Goal: Task Accomplishment & Management: Use online tool/utility

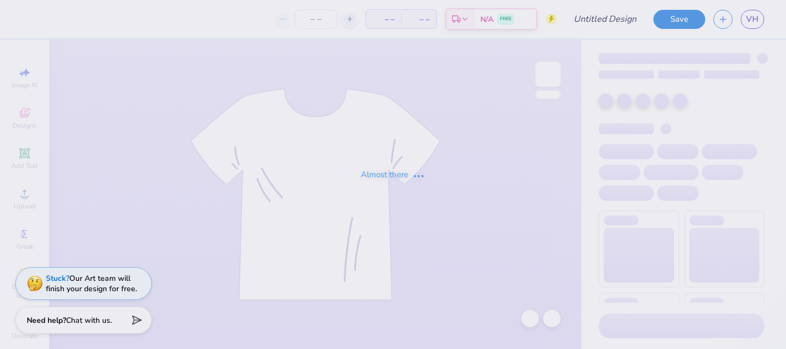
type input "heart maroon"
type input "100"
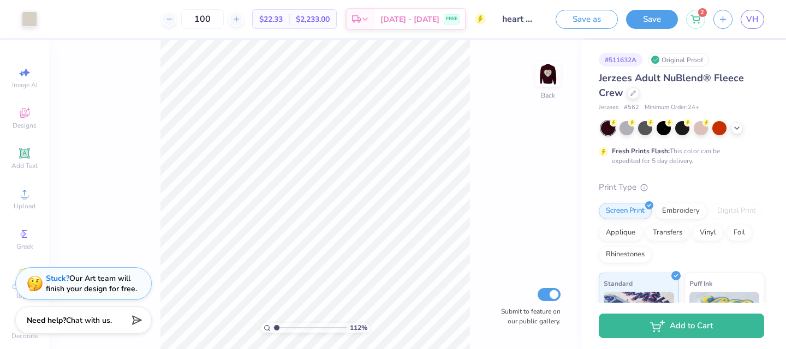
click at [277, 327] on input "range" at bounding box center [310, 328] width 74 height 10
drag, startPoint x: 276, startPoint y: 327, endPoint x: 294, endPoint y: 327, distance: 18.0
click at [294, 327] on input "range" at bounding box center [310, 328] width 74 height 10
click at [300, 327] on input "range" at bounding box center [310, 328] width 74 height 10
click at [542, 79] on img at bounding box center [548, 74] width 44 height 44
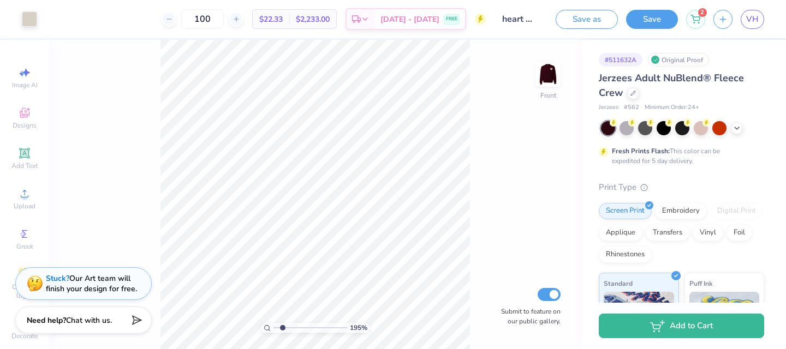
drag, startPoint x: 300, startPoint y: 327, endPoint x: 283, endPoint y: 327, distance: 17.5
click at [282, 327] on input "range" at bounding box center [310, 328] width 74 height 10
drag, startPoint x: 280, startPoint y: 328, endPoint x: 266, endPoint y: 334, distance: 15.2
type input "1"
click at [273, 333] on input "range" at bounding box center [310, 328] width 74 height 10
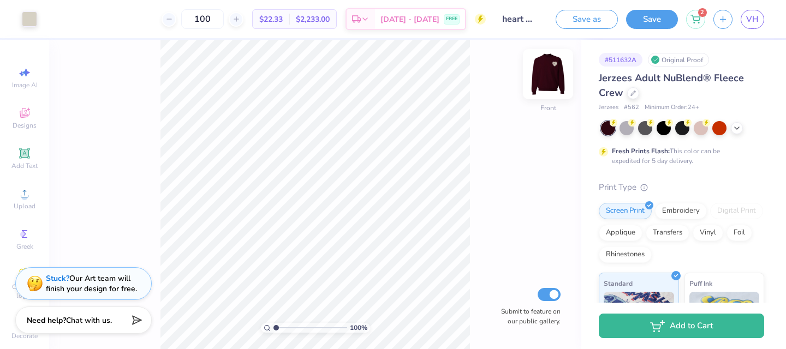
click at [545, 71] on img at bounding box center [548, 74] width 44 height 44
click at [548, 62] on div at bounding box center [548, 74] width 50 height 50
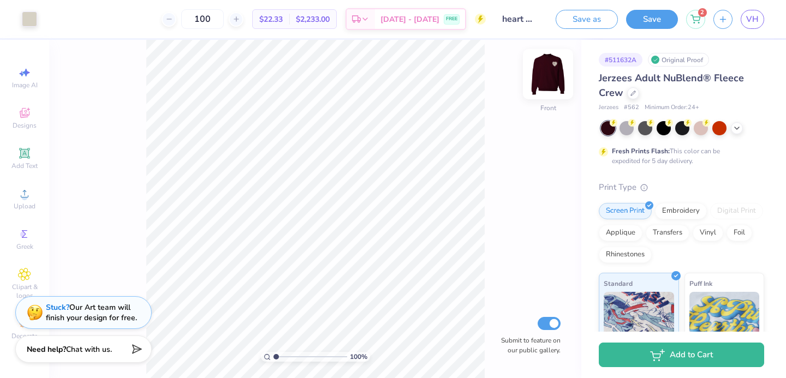
click at [557, 73] on img at bounding box center [548, 74] width 44 height 44
click at [552, 74] on img at bounding box center [548, 74] width 44 height 44
click at [626, 124] on div at bounding box center [626, 127] width 14 height 14
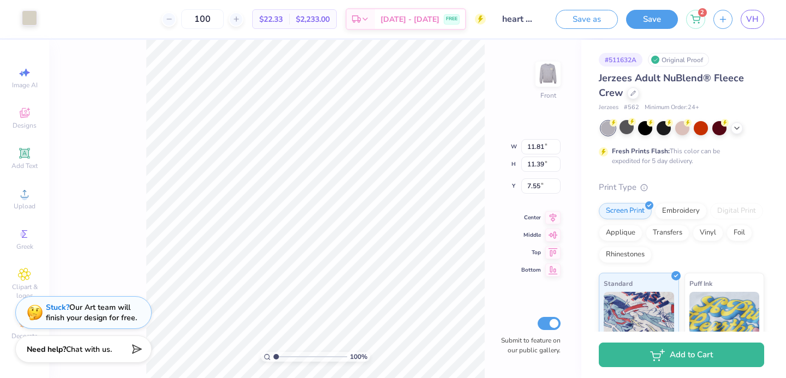
click at [28, 16] on div at bounding box center [29, 17] width 15 height 15
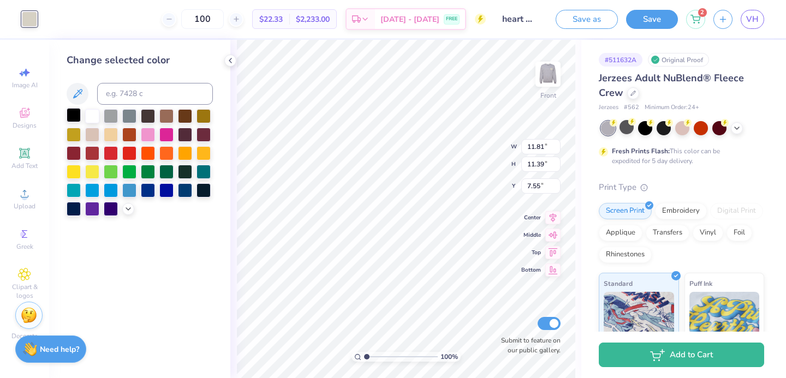
click at [78, 121] on div at bounding box center [74, 115] width 14 height 14
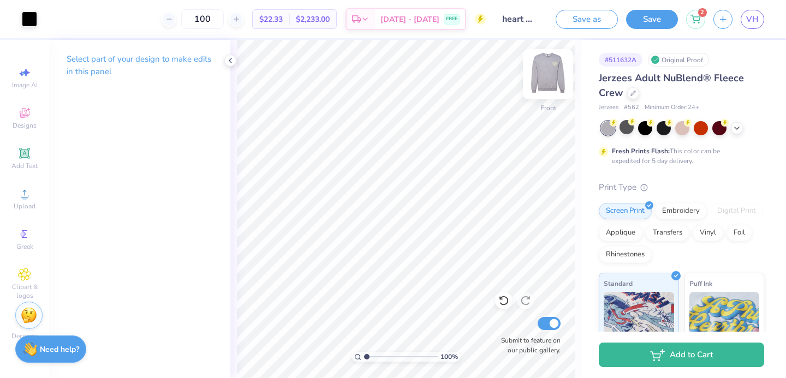
click at [546, 75] on img at bounding box center [548, 74] width 44 height 44
click at [22, 21] on div at bounding box center [29, 17] width 15 height 15
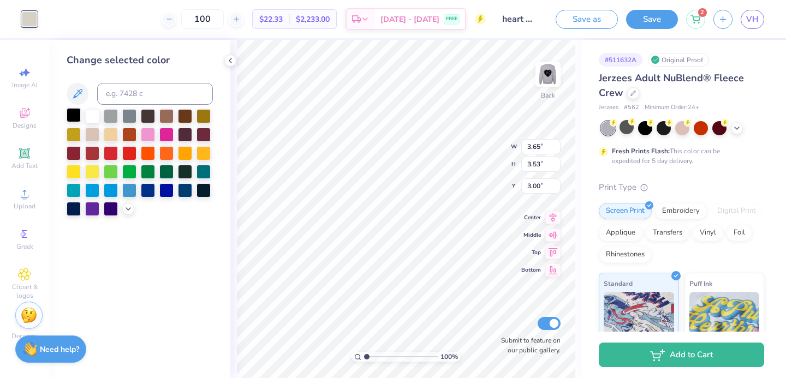
click at [75, 116] on div at bounding box center [74, 115] width 14 height 14
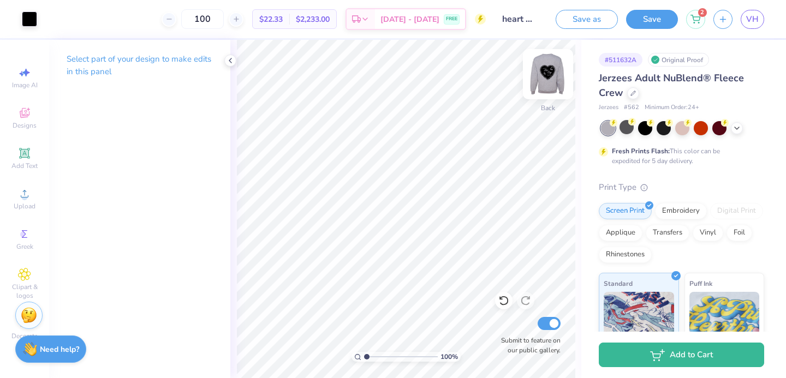
click at [549, 80] on img at bounding box center [548, 74] width 44 height 44
click at [498, 304] on icon at bounding box center [503, 300] width 11 height 11
click at [732, 127] on div at bounding box center [737, 127] width 12 height 12
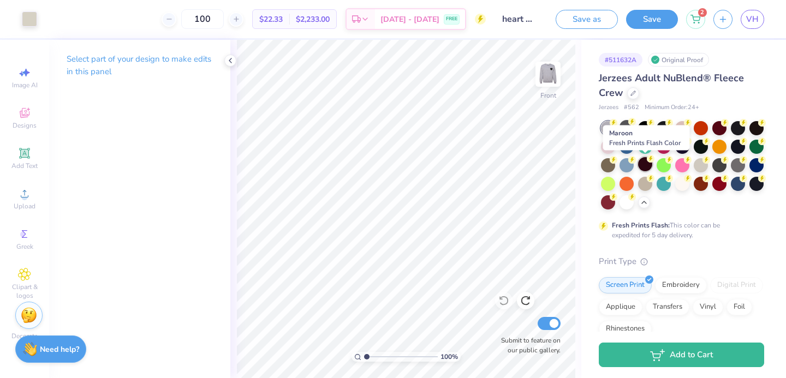
click at [646, 164] on div at bounding box center [645, 164] width 14 height 14
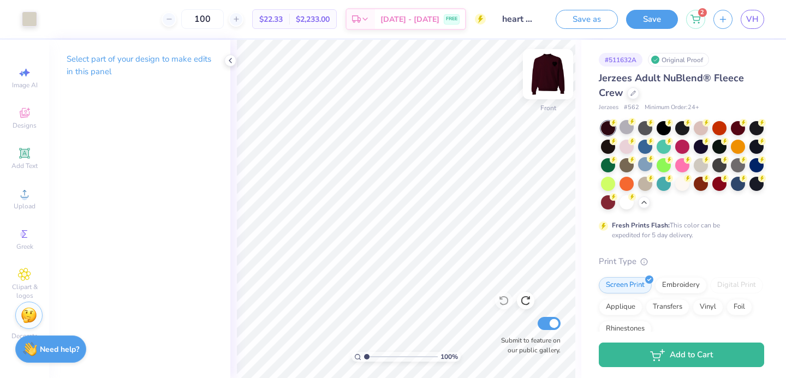
click at [554, 65] on img at bounding box center [548, 74] width 44 height 44
click at [551, 91] on img at bounding box center [548, 74] width 44 height 44
click at [553, 73] on img at bounding box center [548, 74] width 44 height 44
click at [550, 74] on img at bounding box center [548, 74] width 44 height 44
click at [548, 73] on img at bounding box center [548, 74] width 44 height 44
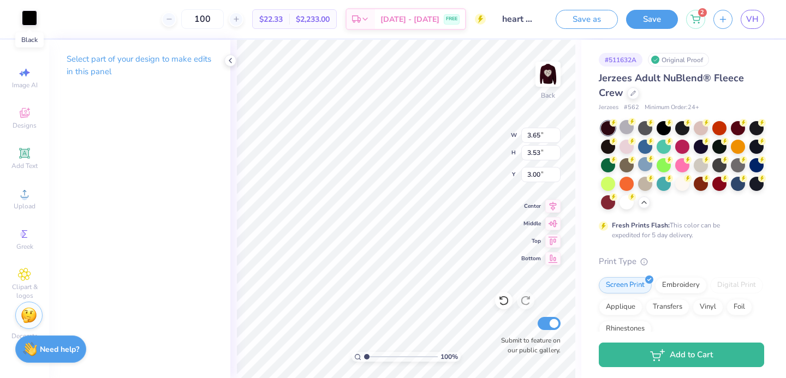
click at [26, 22] on div at bounding box center [29, 17] width 15 height 15
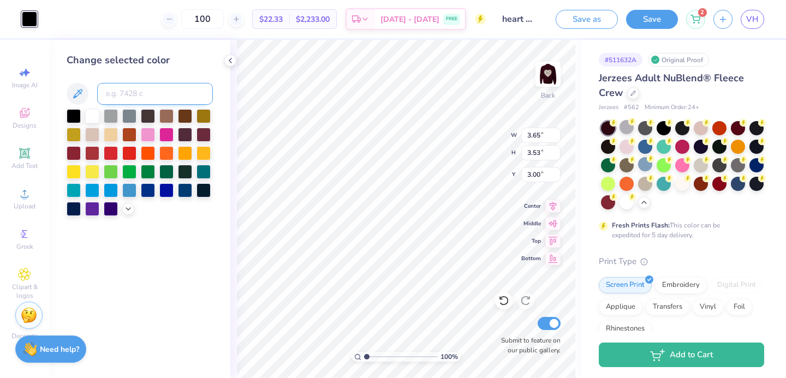
click at [116, 96] on input at bounding box center [155, 94] width 116 height 22
type input "7527"
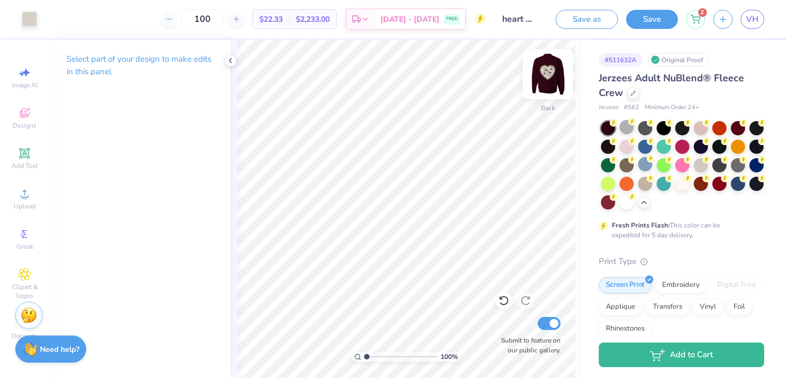
click at [558, 70] on img at bounding box center [548, 74] width 44 height 44
click at [545, 76] on img at bounding box center [548, 74] width 44 height 44
click at [9, 184] on div "Upload" at bounding box center [24, 199] width 38 height 32
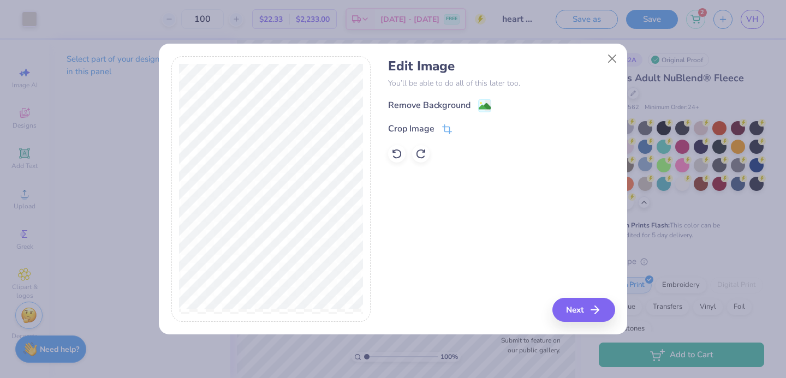
click at [410, 98] on div "Edit Image You’ll be able to do all of this later too. Remove Background Crop I…" at bounding box center [501, 110] width 226 height 104
click at [410, 100] on div "Remove Background" at bounding box center [429, 106] width 82 height 13
click at [409, 104] on div "Remove Background Crop Image" at bounding box center [501, 131] width 226 height 64
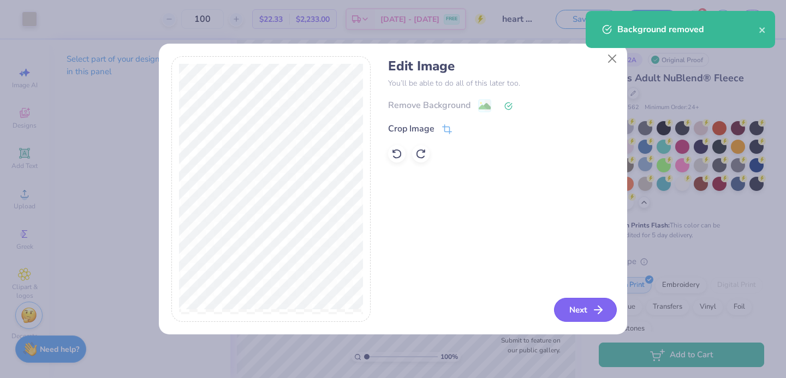
click at [570, 303] on button "Next" at bounding box center [585, 310] width 63 height 24
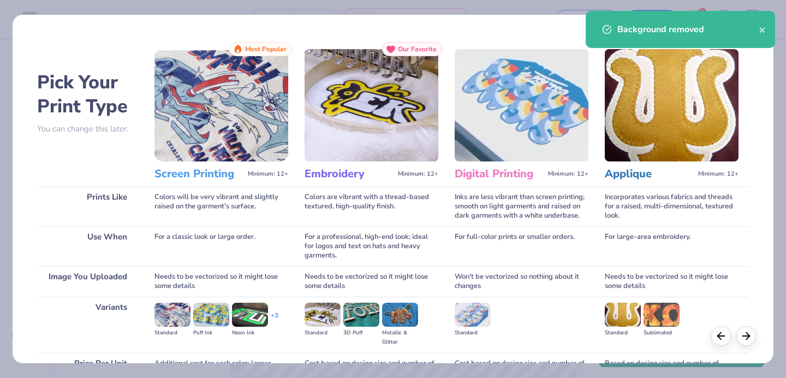
scroll to position [111, 0]
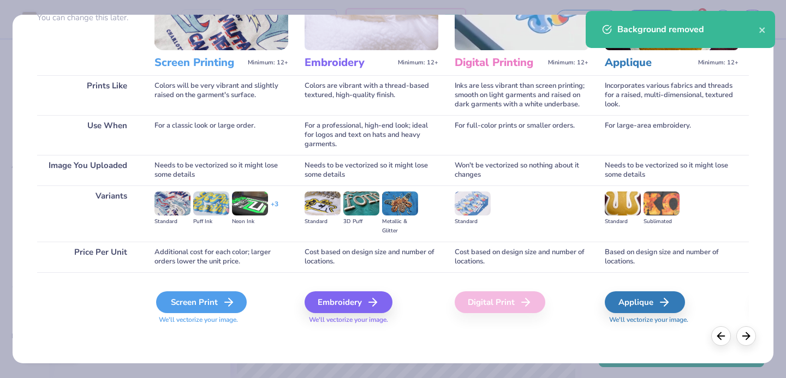
click at [212, 298] on div "Screen Print" at bounding box center [201, 302] width 91 height 22
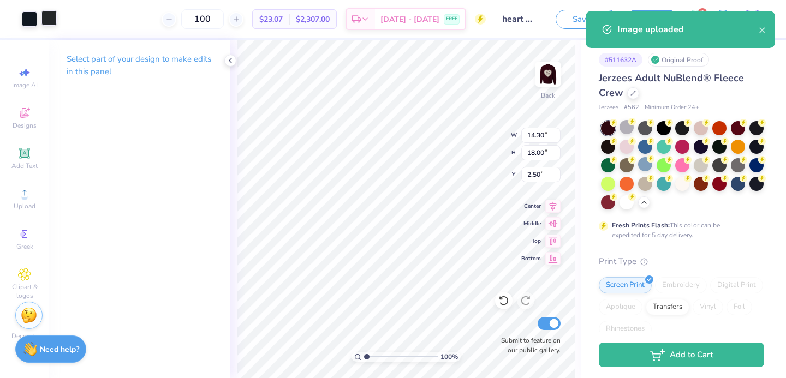
click at [50, 19] on div at bounding box center [48, 17] width 15 height 15
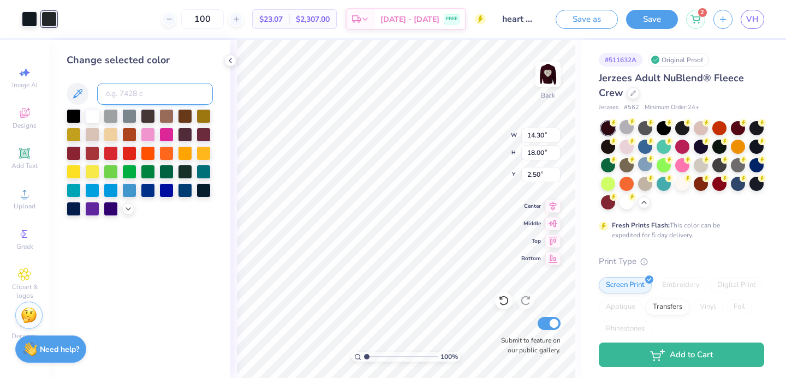
click at [115, 92] on input at bounding box center [155, 94] width 116 height 22
type input "7527"
click at [25, 20] on div at bounding box center [29, 17] width 15 height 15
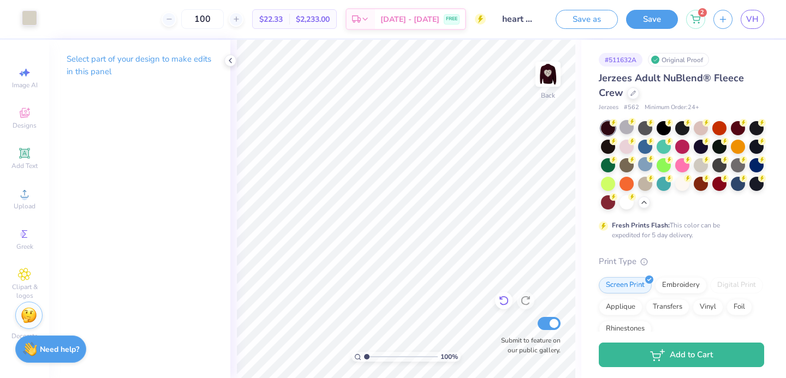
click at [509, 301] on div at bounding box center [503, 300] width 17 height 17
click at [53, 21] on div at bounding box center [48, 17] width 15 height 15
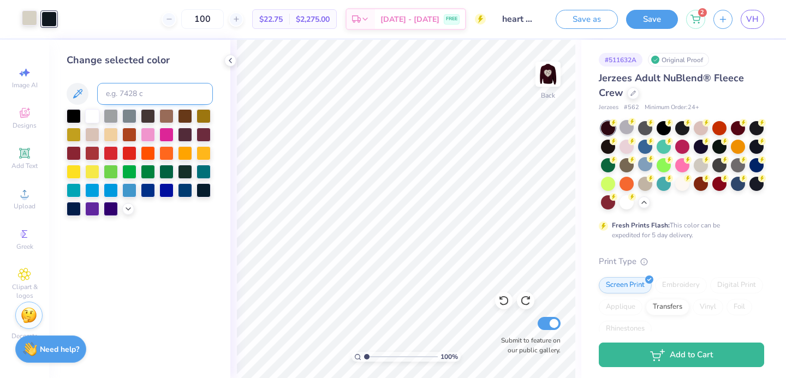
click at [123, 101] on input at bounding box center [155, 94] width 116 height 22
type input "7527"
type input "X"
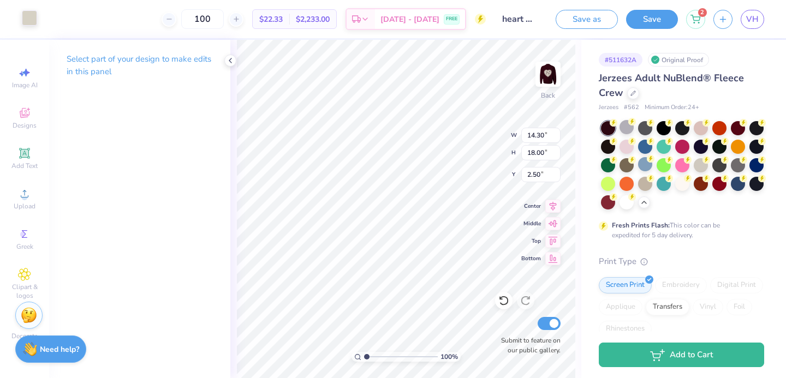
type input "2.79"
type input "3.51"
type input "16.99"
type input "15.96"
type input "3.73"
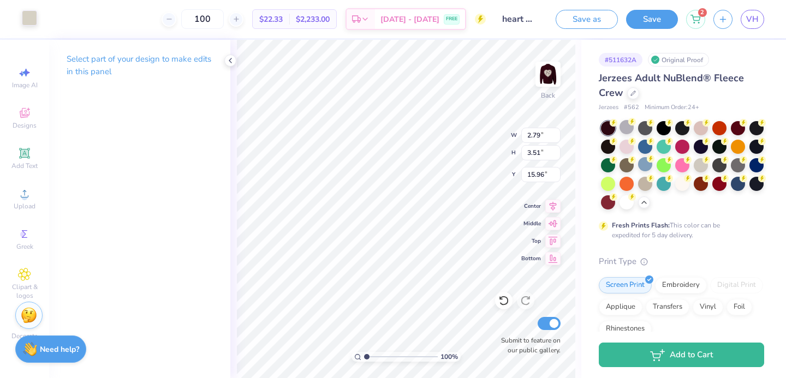
type input "2.25"
type input "16.35"
type input "2.19"
type input "1.32"
type input "4.76"
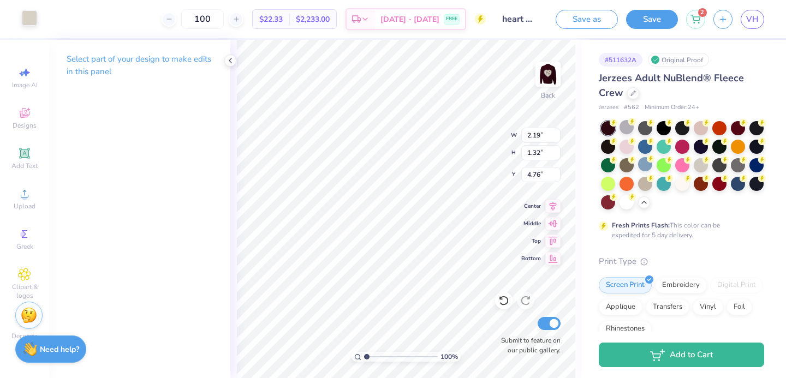
type input "3.65"
type input "3.53"
type input "16.86"
type input "2.19"
type input "1.32"
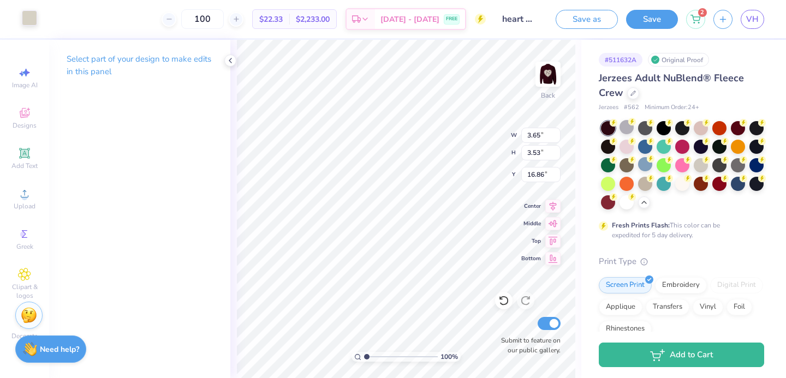
type input "4.76"
type input "3.10"
type input "1.86"
type input "3.64"
type input "2.68"
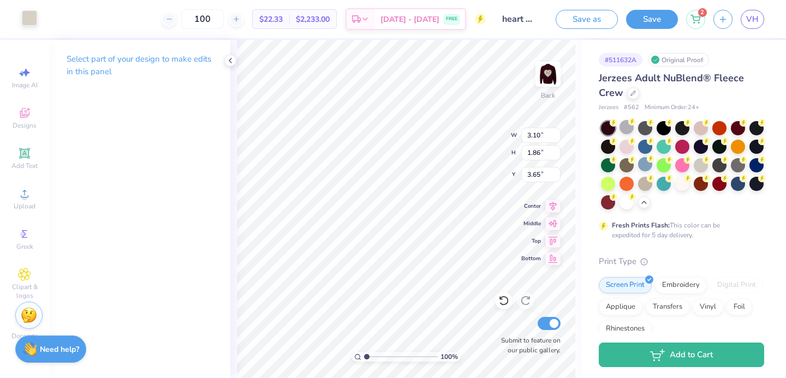
type input "2.35"
type input "3.46"
click at [19, 194] on icon at bounding box center [24, 193] width 13 height 13
type input "2.21"
type input "1.94"
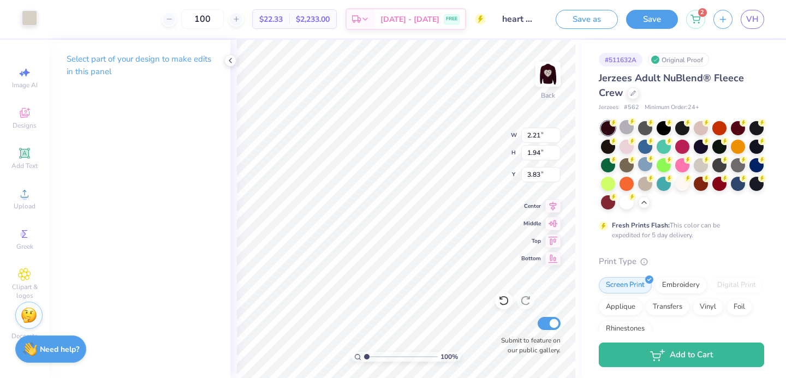
type input "3.45"
type input "3.49"
click at [540, 75] on img at bounding box center [548, 74] width 44 height 44
click at [539, 77] on img at bounding box center [548, 74] width 44 height 44
type input "5.24"
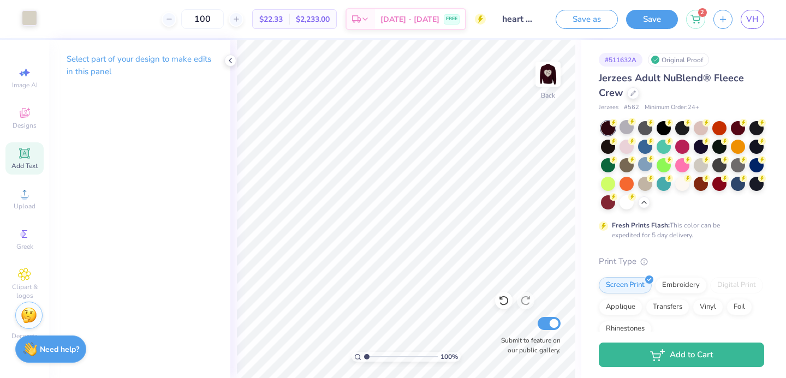
click at [21, 163] on span "Add Text" at bounding box center [24, 166] width 26 height 9
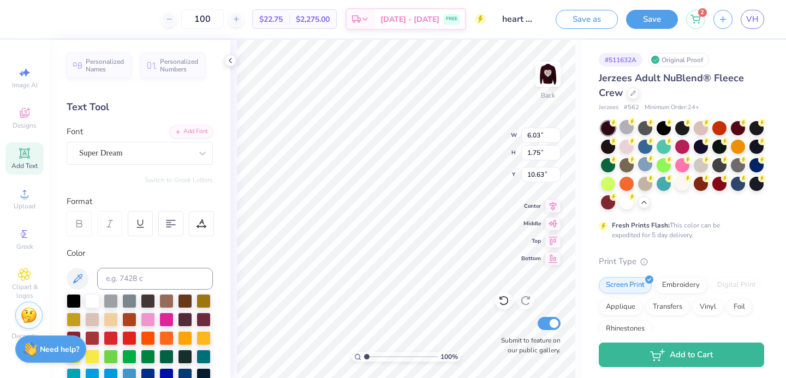
scroll to position [0, 1]
type textarea "PHI SIG"
click at [149, 140] on div "Font Super Dream" at bounding box center [140, 144] width 146 height 39
click at [146, 149] on div "Super Dream" at bounding box center [135, 153] width 115 height 17
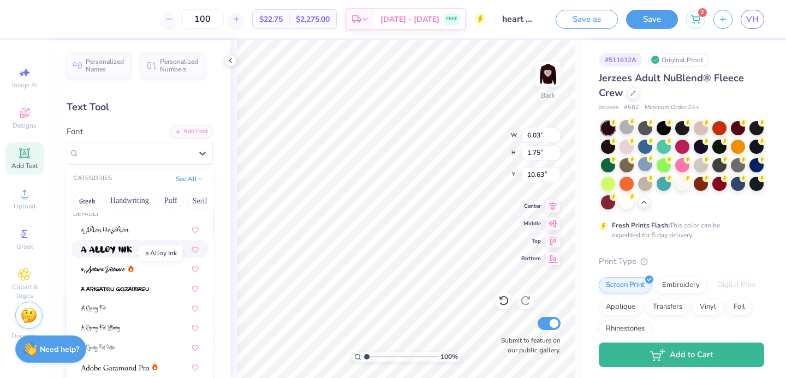
scroll to position [11, 0]
click at [116, 249] on img at bounding box center [106, 249] width 51 height 8
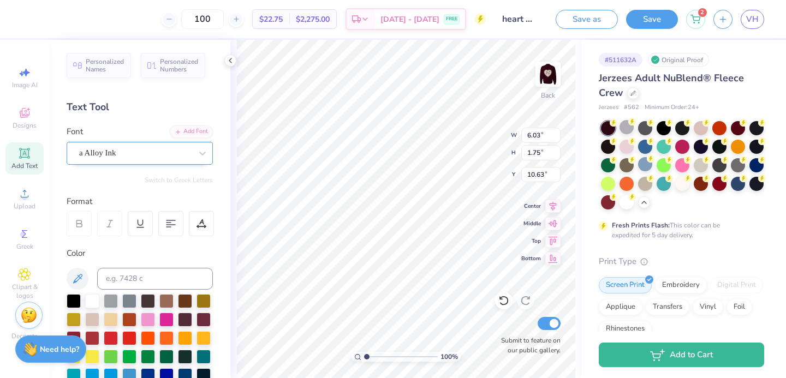
click at [94, 157] on div "a Alloy Ink" at bounding box center [135, 153] width 115 height 17
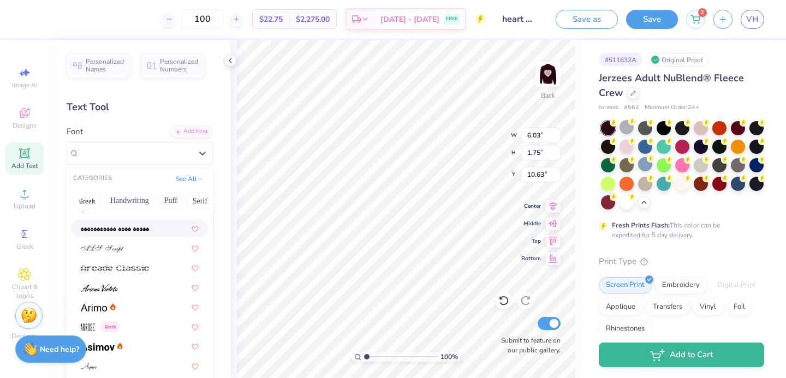
scroll to position [295, 0]
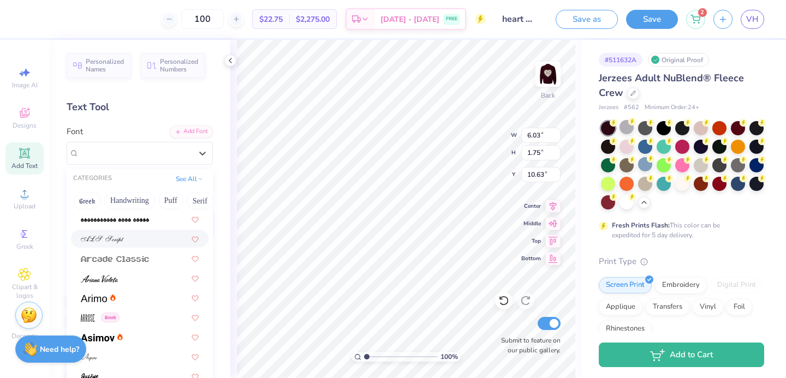
click at [100, 244] on div at bounding box center [139, 239] width 137 height 18
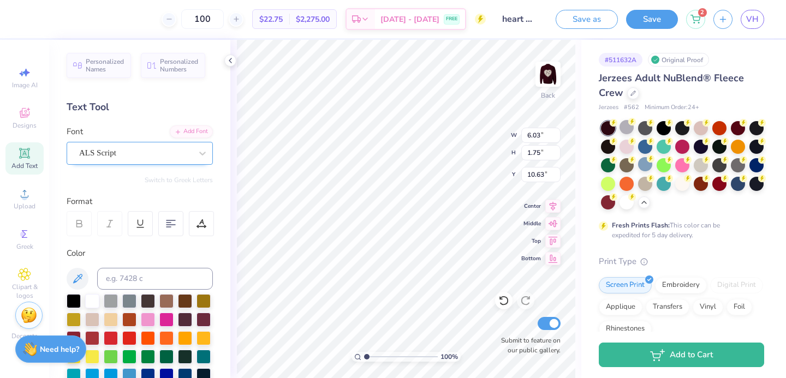
click at [93, 154] on div "ALS Script" at bounding box center [135, 153] width 115 height 17
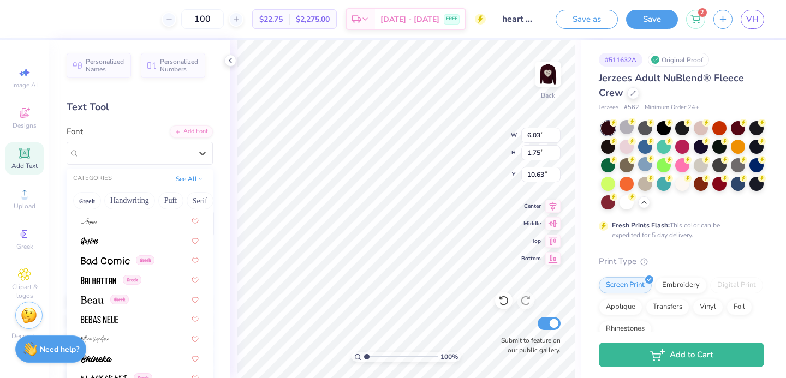
scroll to position [434, 0]
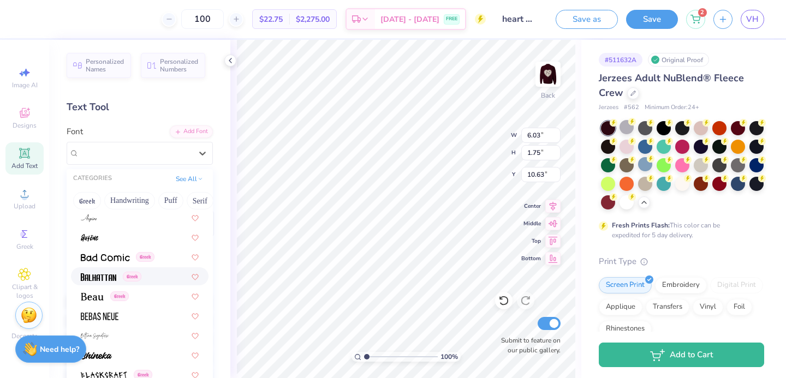
click at [111, 275] on img at bounding box center [98, 277] width 35 height 8
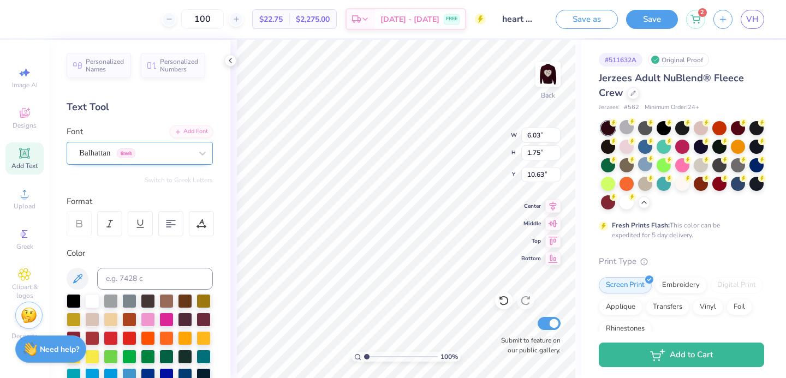
click at [83, 156] on div "Balhattan Greek" at bounding box center [135, 153] width 115 height 17
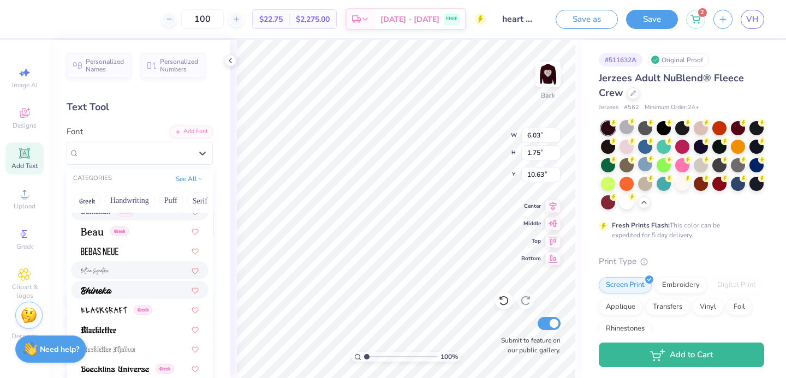
scroll to position [505, 0]
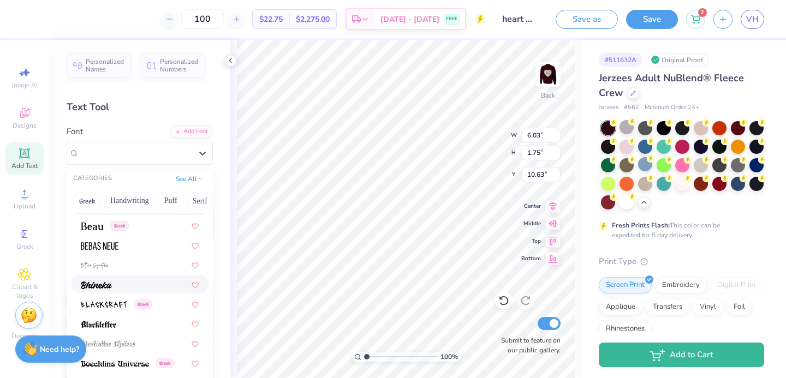
click at [130, 286] on div at bounding box center [140, 284] width 118 height 11
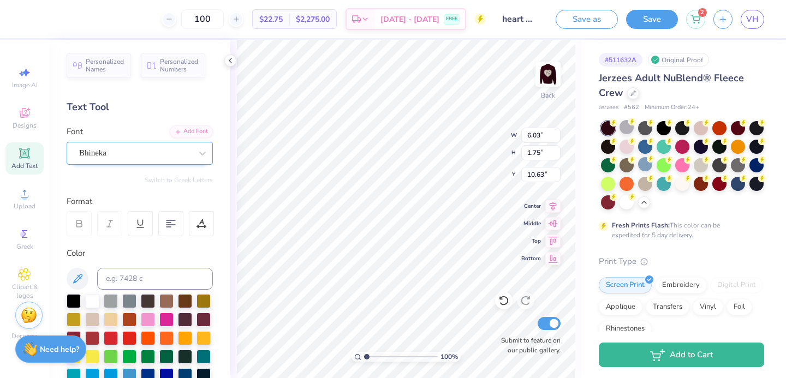
click at [97, 146] on div at bounding box center [135, 153] width 112 height 15
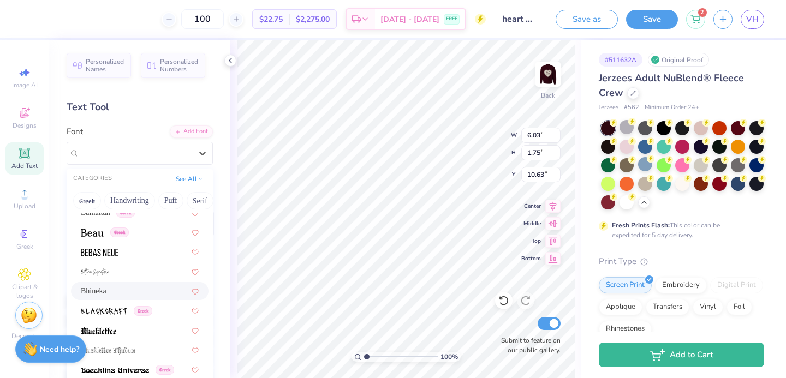
scroll to position [502, 0]
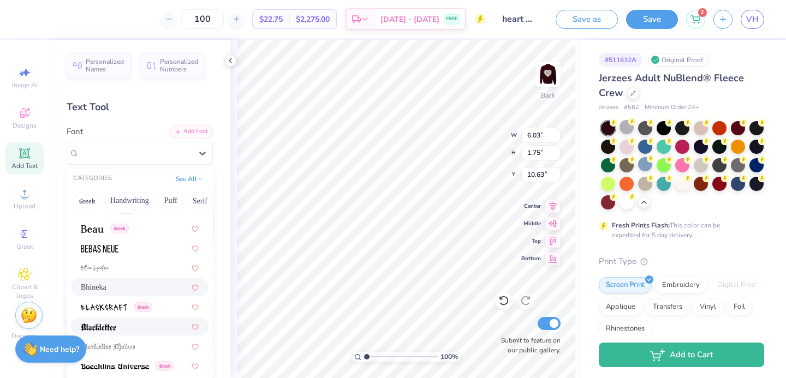
click at [113, 322] on span at bounding box center [98, 326] width 35 height 11
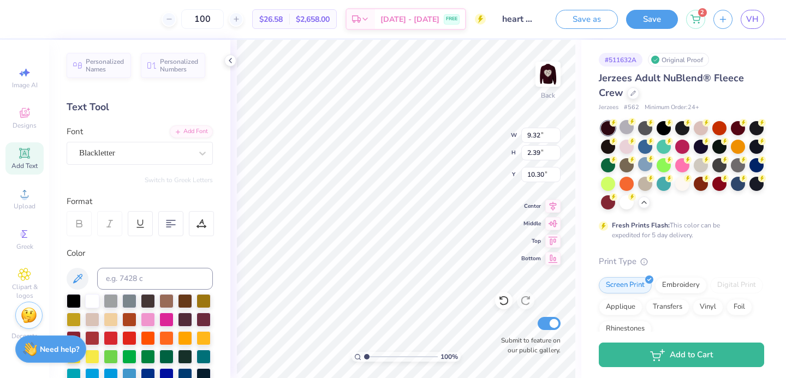
type input "3.00"
type input "6.90"
type input "1.77"
type input "3.47"
click at [52, 20] on div at bounding box center [48, 17] width 15 height 15
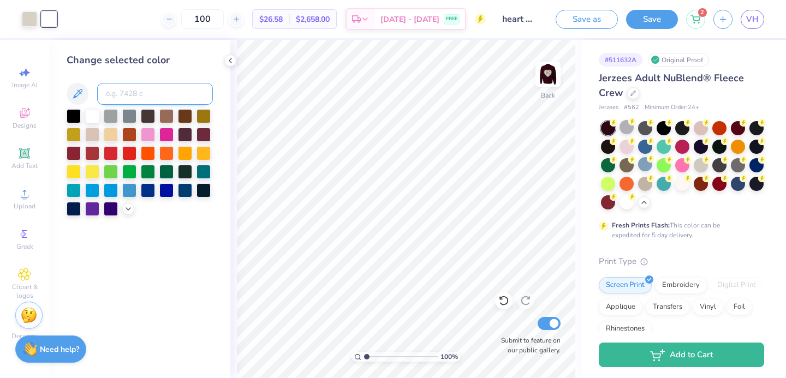
click at [122, 91] on input at bounding box center [155, 94] width 116 height 22
type input "7527"
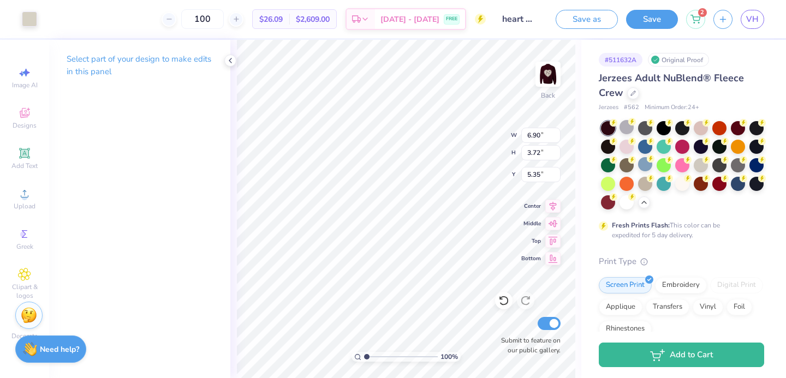
type input "7.25"
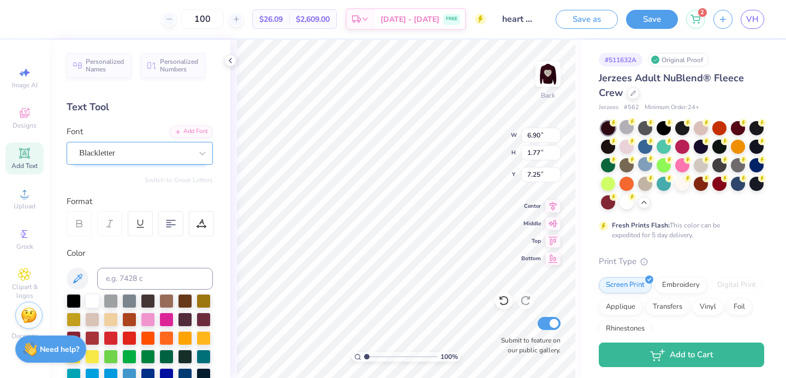
click at [122, 154] on div "Blackletter" at bounding box center [135, 153] width 115 height 17
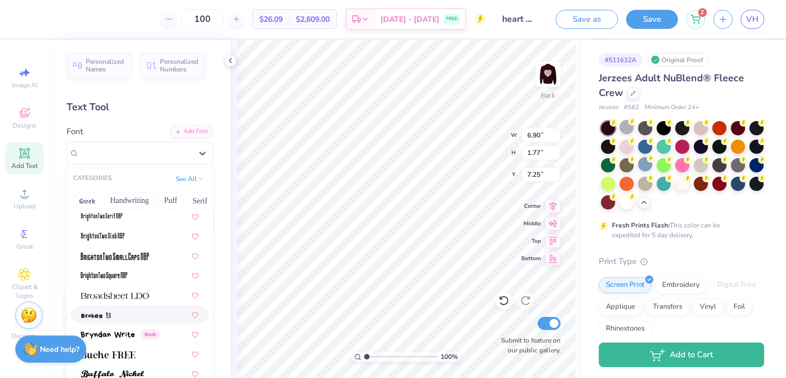
scroll to position [941, 0]
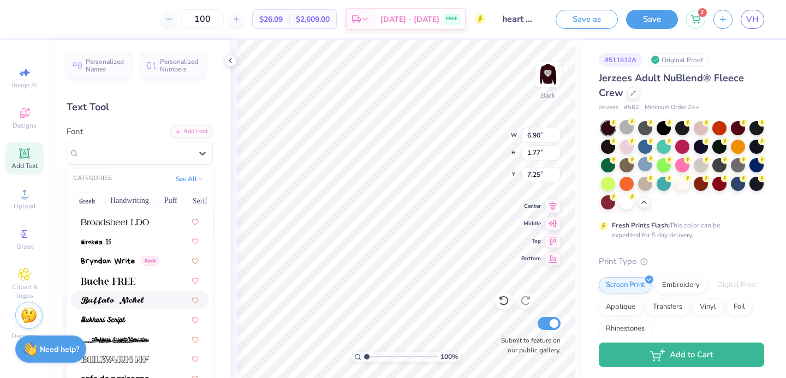
click at [127, 306] on div at bounding box center [139, 300] width 137 height 18
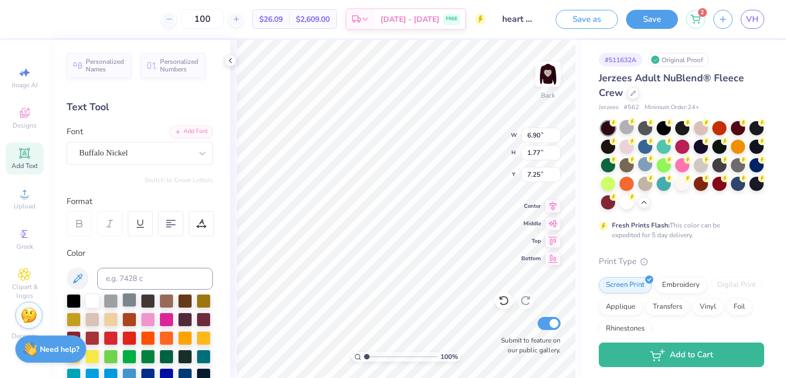
type input "7.89"
type input "1.74"
type input "7.27"
click at [122, 157] on div "Buffalo Nickel" at bounding box center [135, 153] width 115 height 17
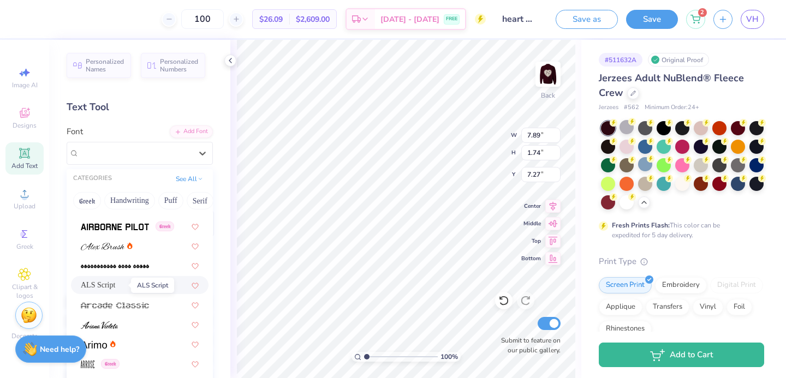
scroll to position [311, 0]
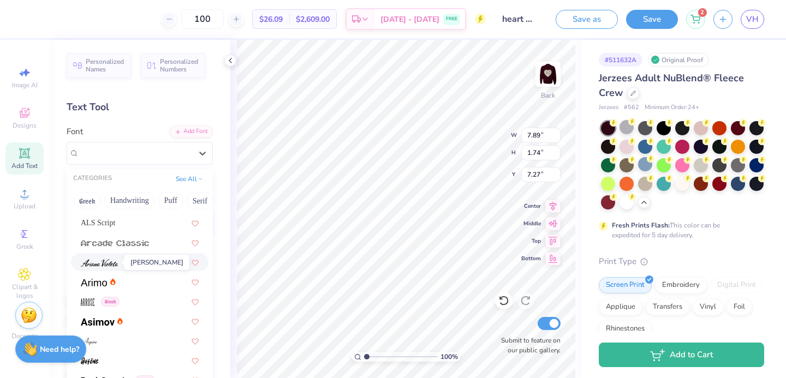
click at [111, 265] on img at bounding box center [99, 263] width 37 height 8
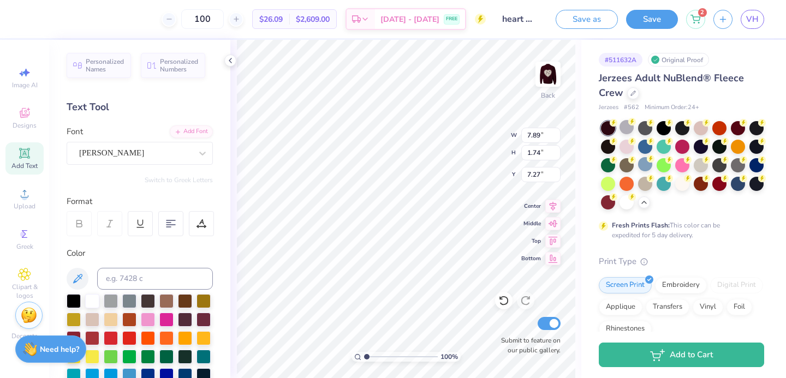
type input "5.67"
type input "1.90"
type input "7.19"
click at [110, 147] on div "Ariana Violeta" at bounding box center [135, 153] width 115 height 17
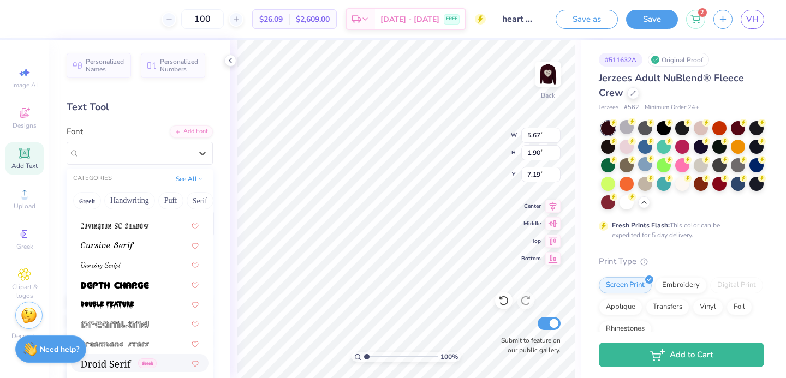
scroll to position [1820, 0]
click at [106, 252] on div at bounding box center [139, 246] width 137 height 18
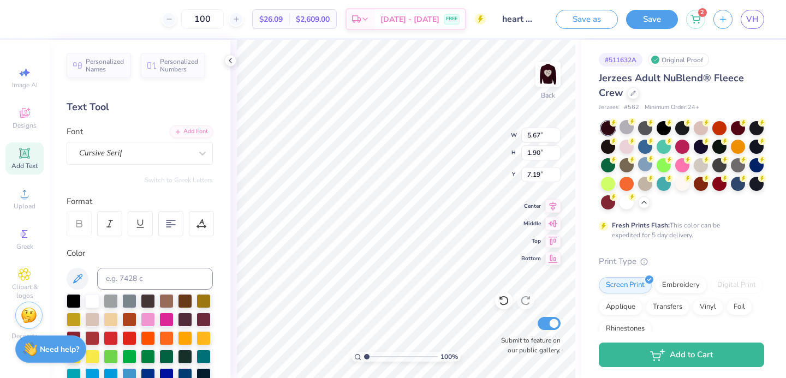
type input "6.98"
type input "1.40"
type input "7.44"
type input "3.80"
type input "5.54"
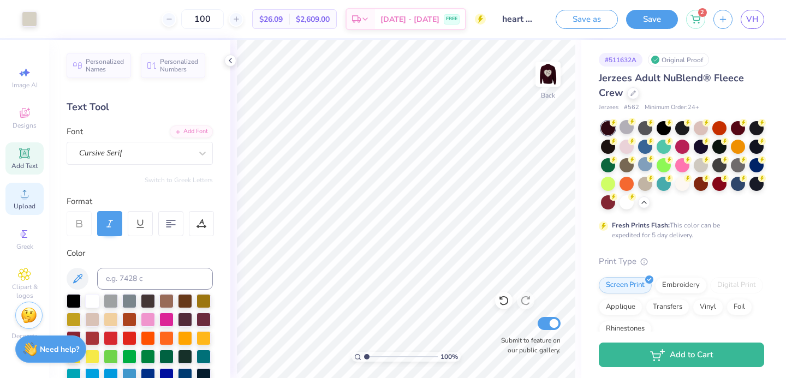
click at [20, 192] on icon at bounding box center [24, 193] width 13 height 13
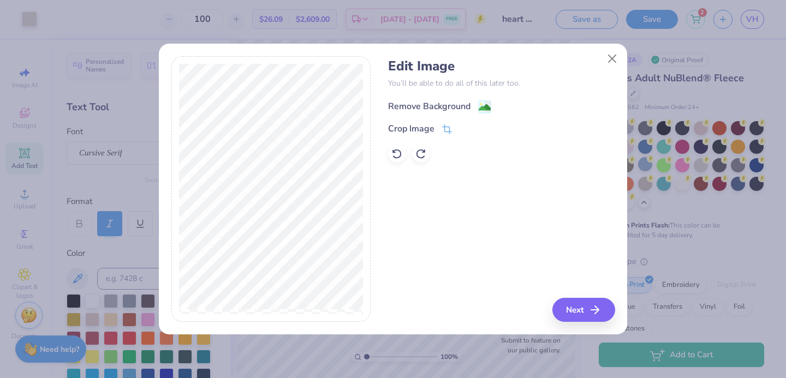
click at [412, 103] on div "Remove Background" at bounding box center [429, 106] width 82 height 13
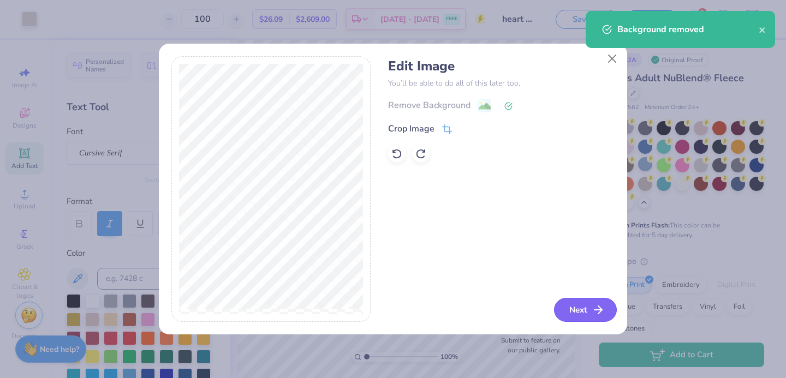
click at [571, 314] on button "Next" at bounding box center [585, 310] width 63 height 24
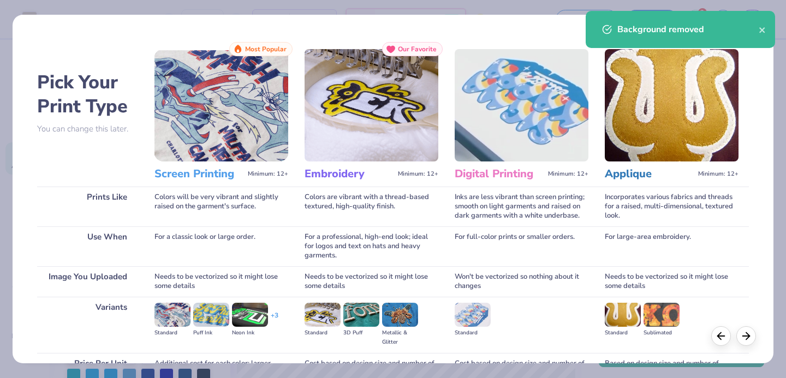
scroll to position [111, 0]
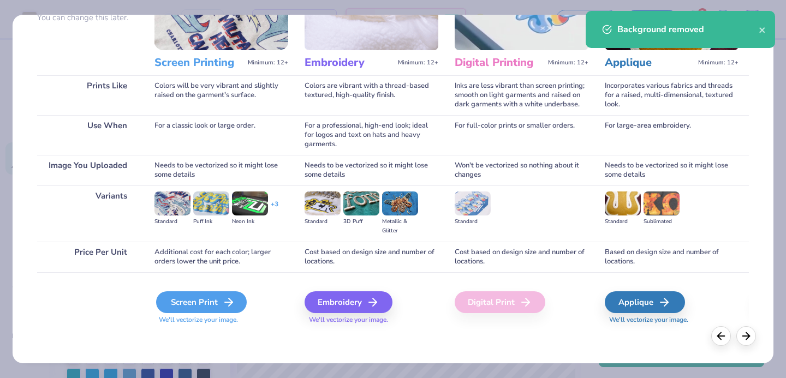
click at [186, 292] on div "Screen Print" at bounding box center [201, 302] width 91 height 22
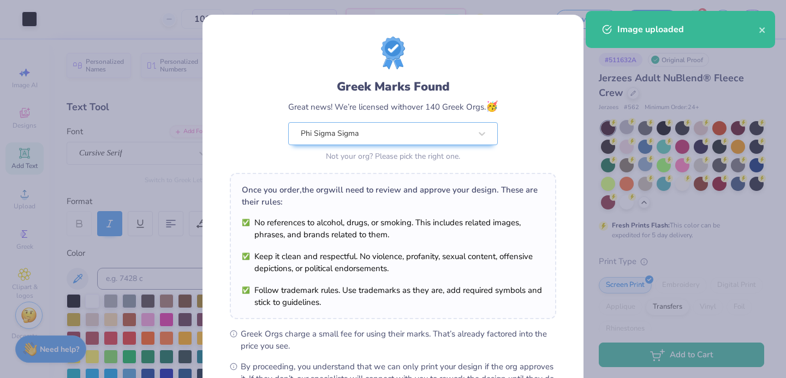
scroll to position [133, 0]
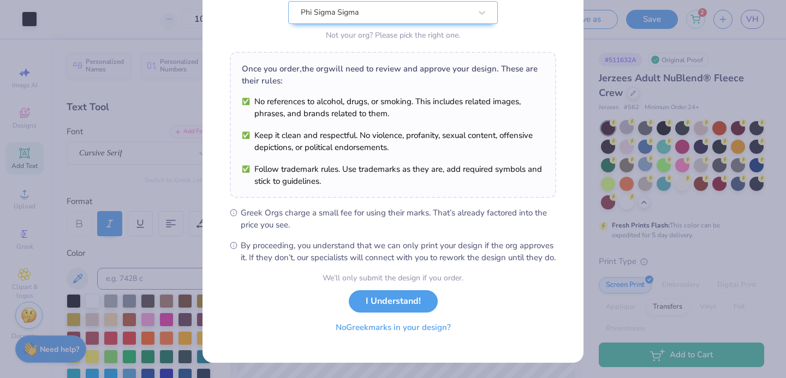
click at [412, 333] on button "No Greek marks in your design?" at bounding box center [393, 327] width 134 height 22
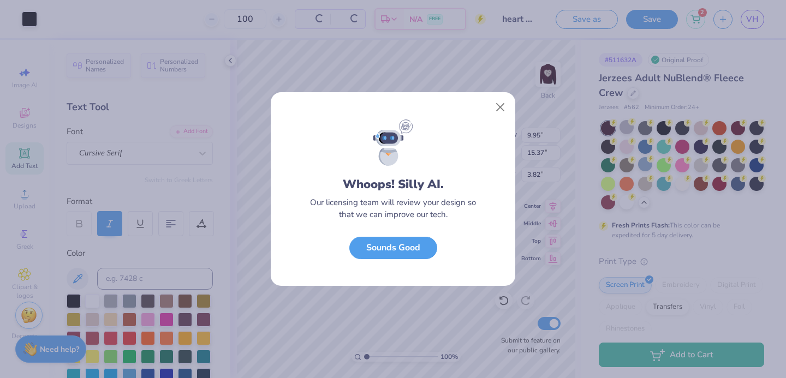
scroll to position [0, 0]
click at [382, 243] on button "Sounds Good" at bounding box center [393, 245] width 88 height 22
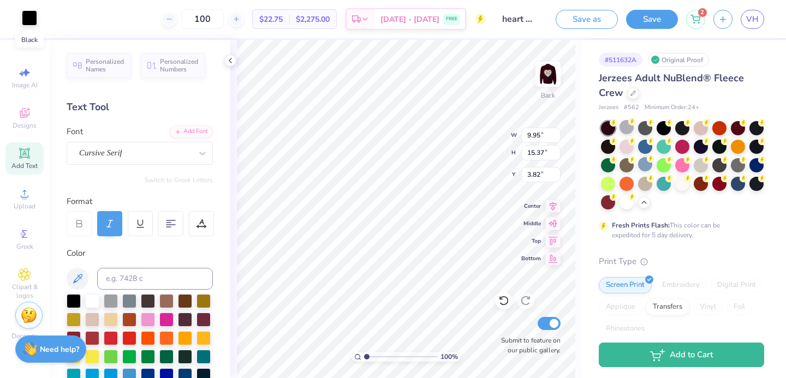
click at [31, 23] on div at bounding box center [29, 17] width 15 height 15
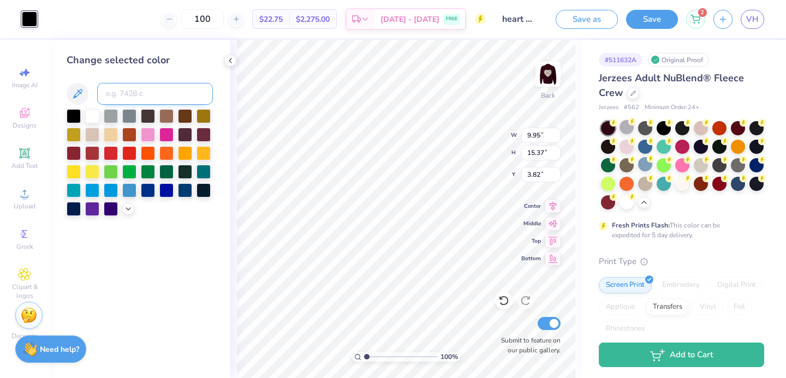
click at [120, 95] on input at bounding box center [155, 94] width 116 height 22
type input "7527"
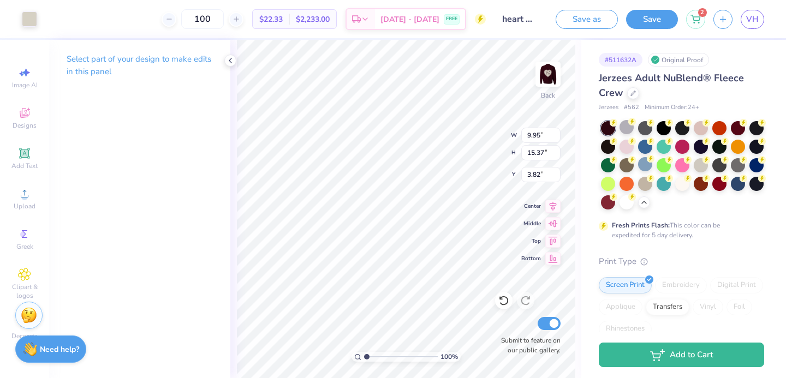
type input "2.39"
type input "3.69"
type input "9.31"
type input "1.86"
type input "2.87"
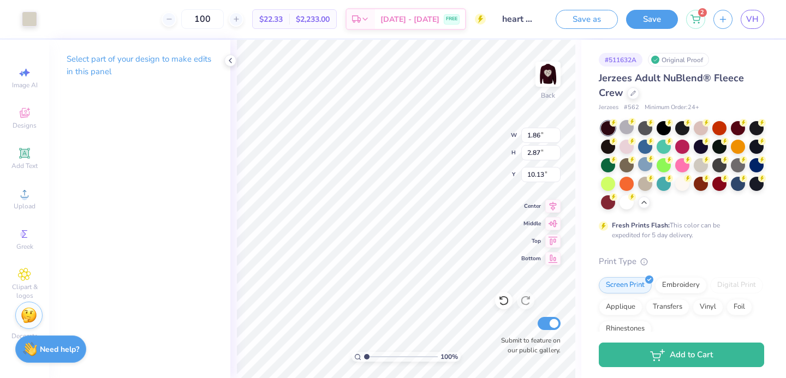
type input "7.91"
type input "2.21"
type input "1.94"
type input "10.53"
type input "1.86"
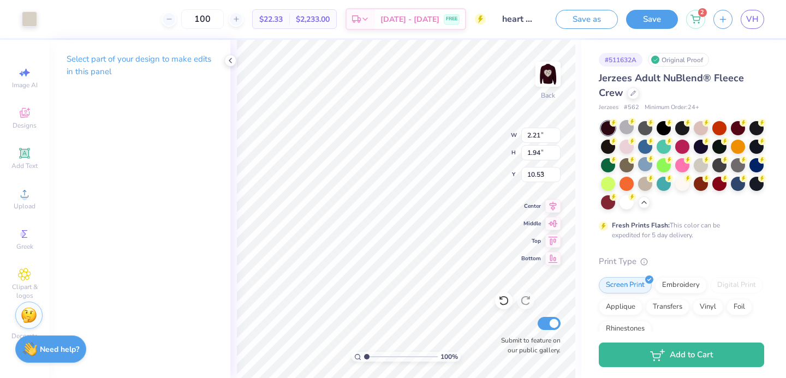
type input "2.87"
type input "5.75"
click at [717, 125] on div at bounding box center [719, 127] width 14 height 14
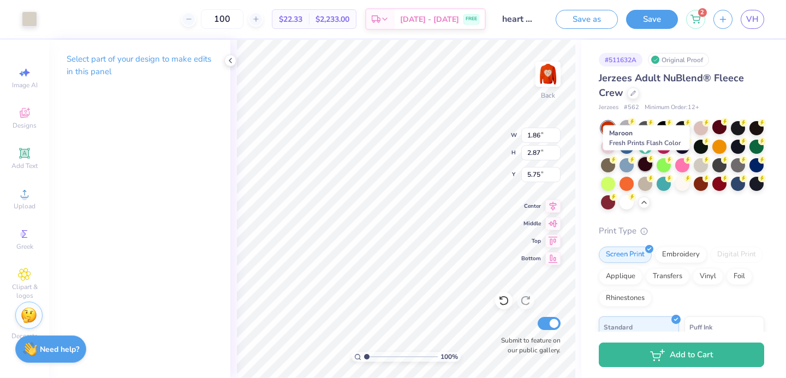
click at [644, 168] on div at bounding box center [645, 164] width 14 height 14
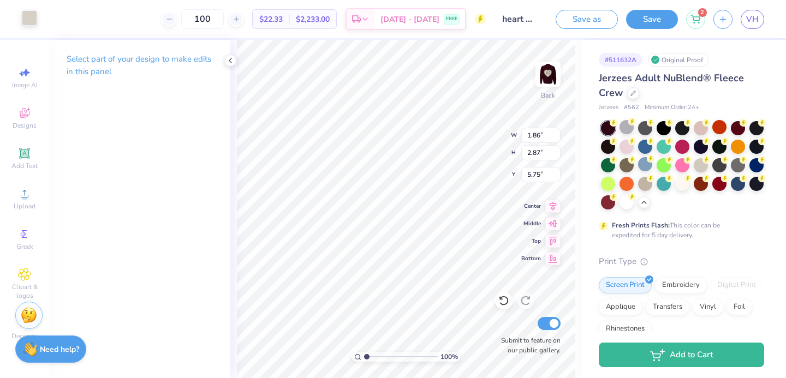
click at [31, 13] on div at bounding box center [29, 17] width 15 height 15
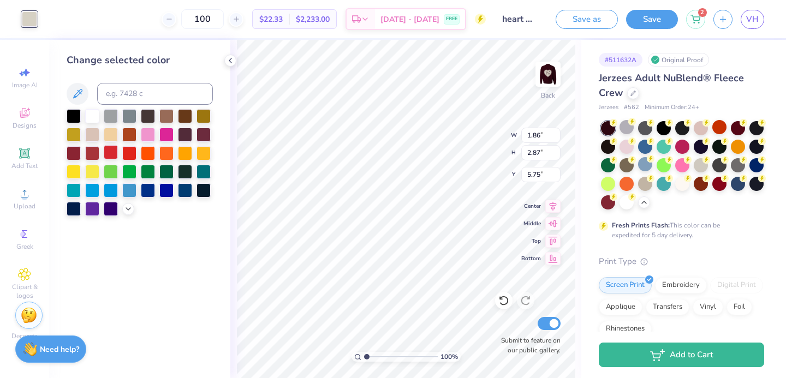
click at [115, 157] on div at bounding box center [111, 152] width 14 height 14
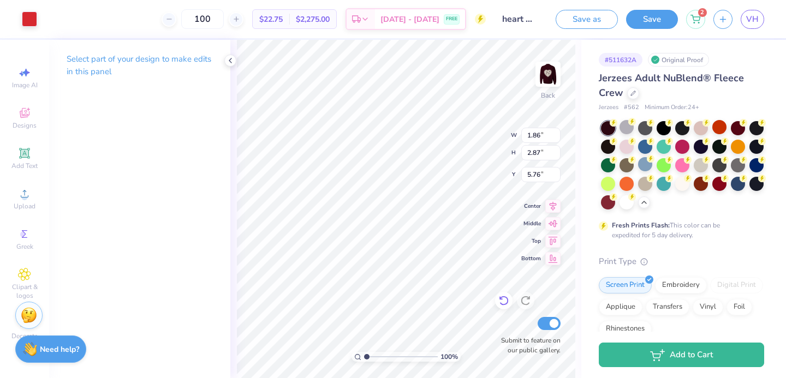
click at [506, 306] on icon at bounding box center [503, 300] width 11 height 11
type input "5.75"
click at [26, 20] on div at bounding box center [29, 17] width 15 height 15
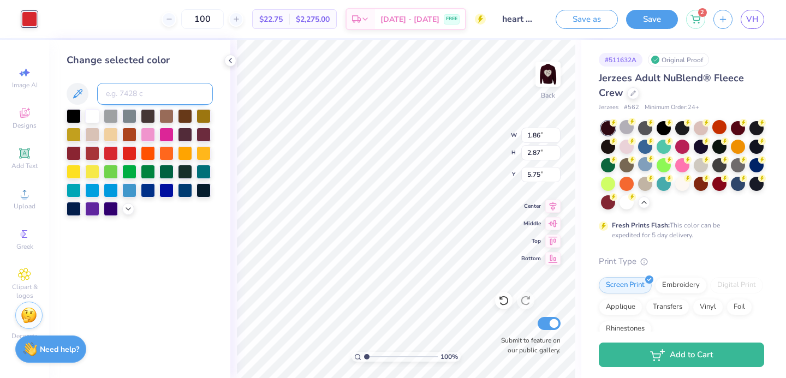
click at [101, 83] on input at bounding box center [155, 94] width 116 height 22
type input "7527"
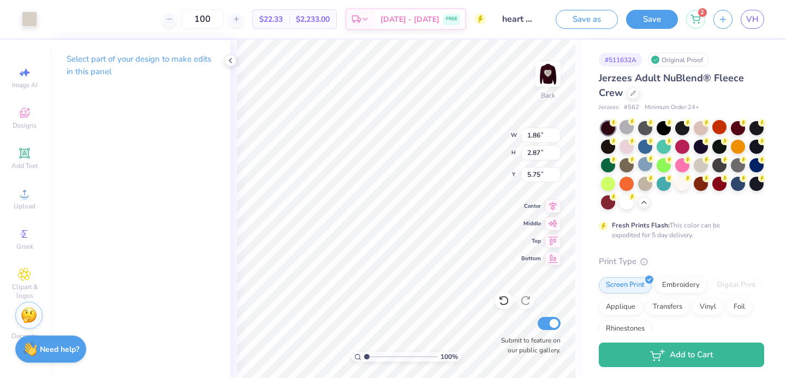
type input "5.89"
type input "2.04"
type input "2.76"
type input "5.81"
type input "6.05"
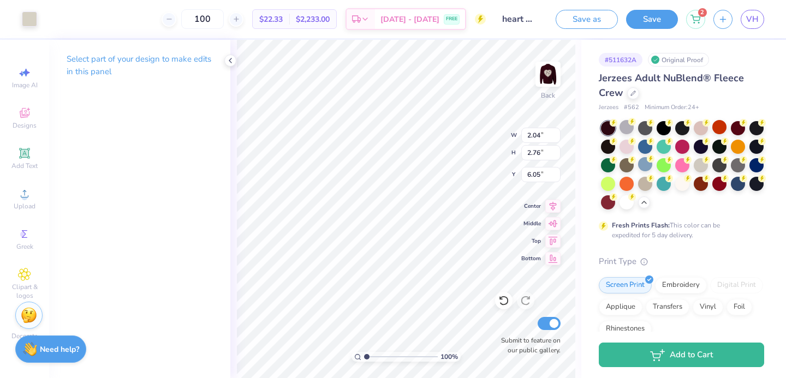
type input "1.58"
type input "2.14"
type input "5.77"
type input "6.09"
click at [544, 76] on img at bounding box center [548, 74] width 44 height 44
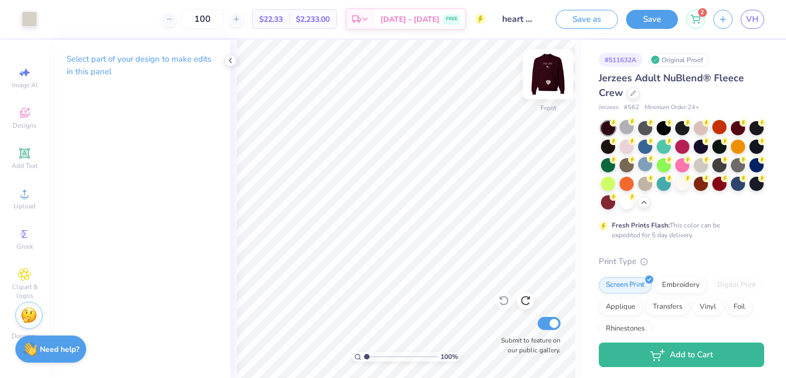
click at [555, 75] on img at bounding box center [548, 74] width 44 height 44
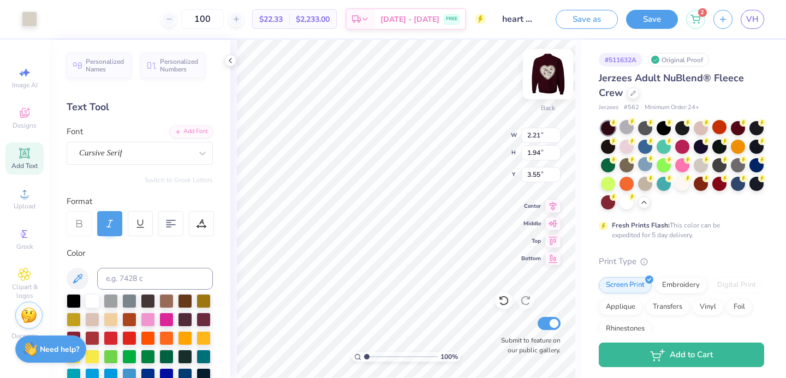
type input "3.55"
click at [20, 163] on span "Add Text" at bounding box center [24, 166] width 26 height 9
type textarea "w"
type textarea "est. 1913"
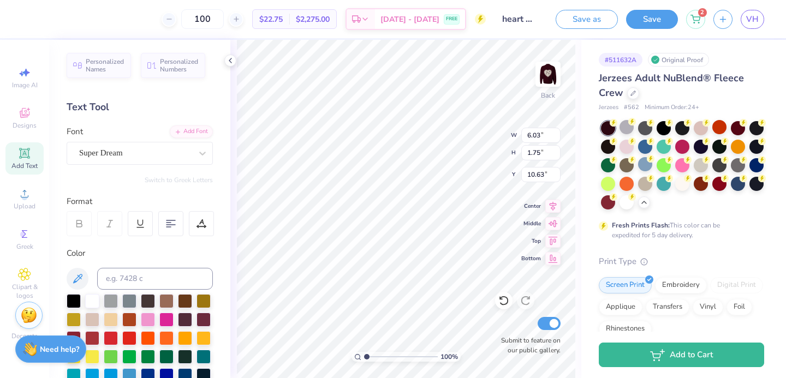
scroll to position [0, 1]
click at [89, 161] on div "Super Dream" at bounding box center [140, 153] width 146 height 23
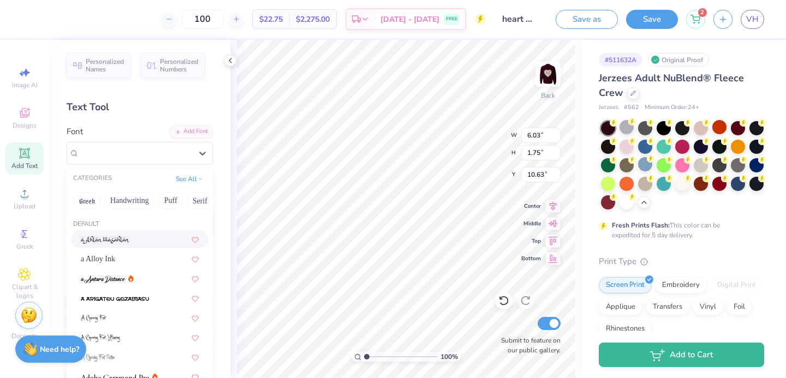
type input "a"
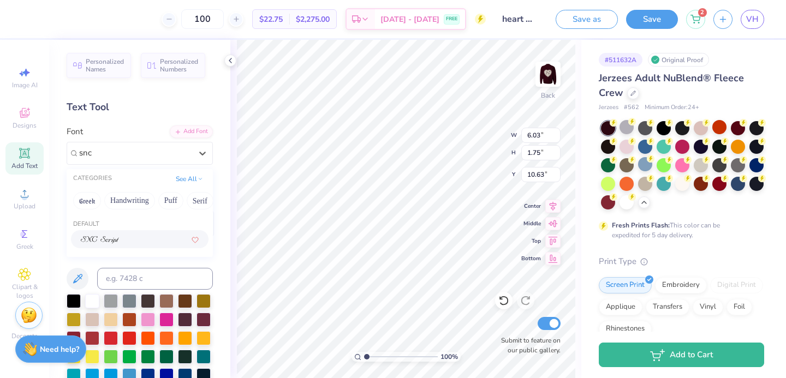
click at [119, 238] on div at bounding box center [140, 239] width 118 height 11
type input "snc"
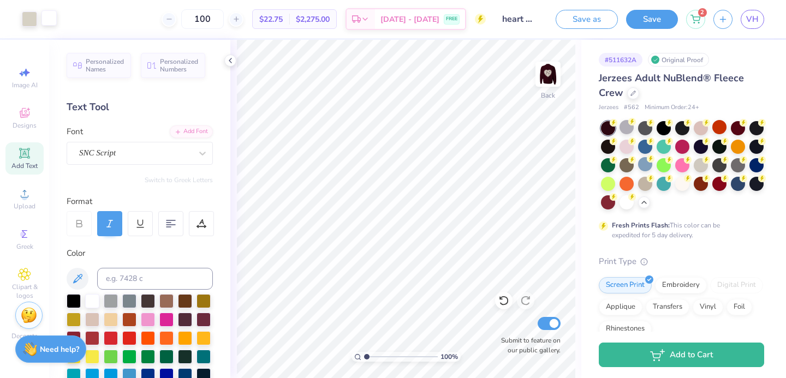
click at [50, 23] on div at bounding box center [48, 17] width 15 height 15
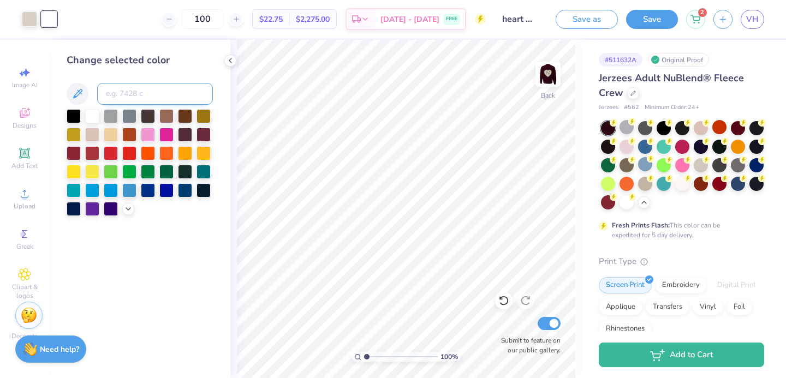
click at [127, 95] on input at bounding box center [155, 94] width 116 height 22
type input "7527"
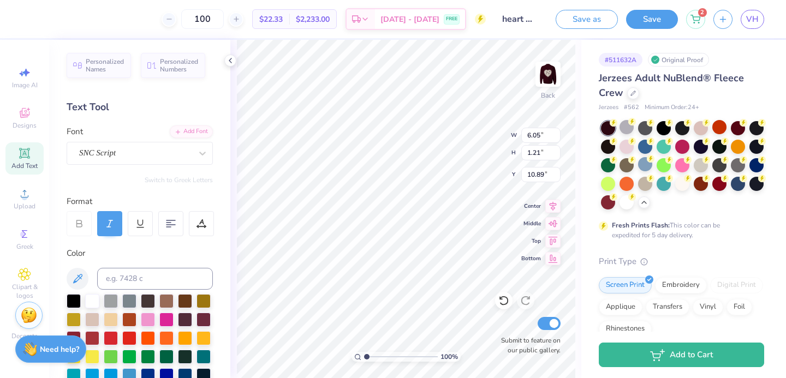
type input "3.53"
type input "0.71"
type input "5.95"
type input "2.30"
type input "0.46"
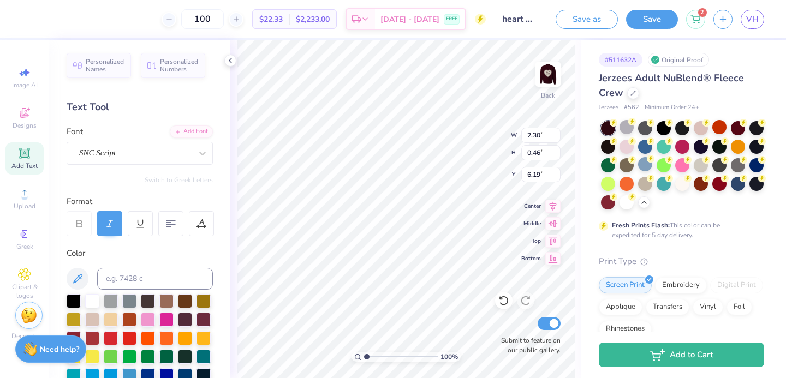
type input "5.87"
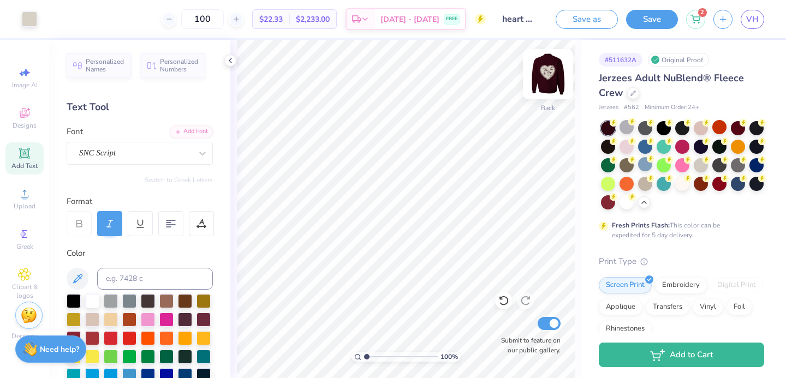
click at [548, 79] on img at bounding box center [548, 74] width 44 height 44
click at [536, 80] on img at bounding box center [548, 74] width 44 height 44
click at [537, 80] on img at bounding box center [548, 74] width 22 height 22
type input "1.83"
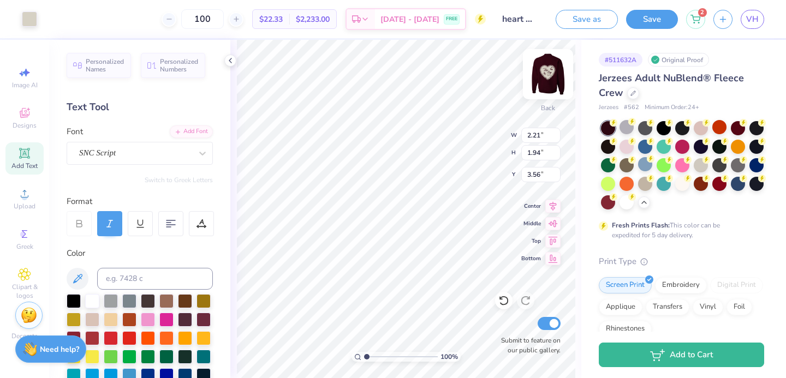
type input "1.61"
type input "3.80"
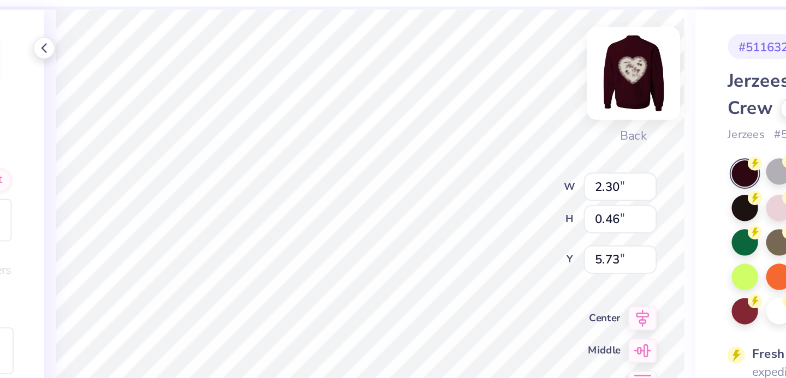
type input "5.73"
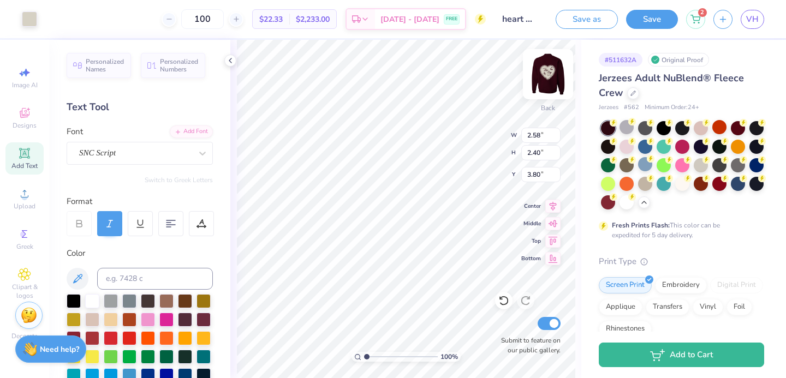
type input "4.23"
click at [504, 298] on icon at bounding box center [503, 300] width 11 height 11
click at [549, 76] on img at bounding box center [548, 74] width 44 height 44
click at [544, 79] on img at bounding box center [548, 74] width 44 height 44
click at [548, 77] on img at bounding box center [548, 74] width 44 height 44
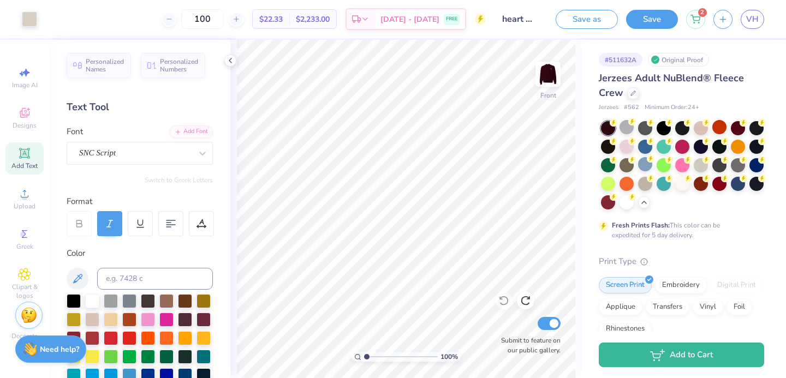
click at [547, 78] on img at bounding box center [548, 74] width 22 height 22
type input "5.69"
type input "3.00"
click at [501, 299] on icon at bounding box center [501, 298] width 2 height 2
type input "1.62"
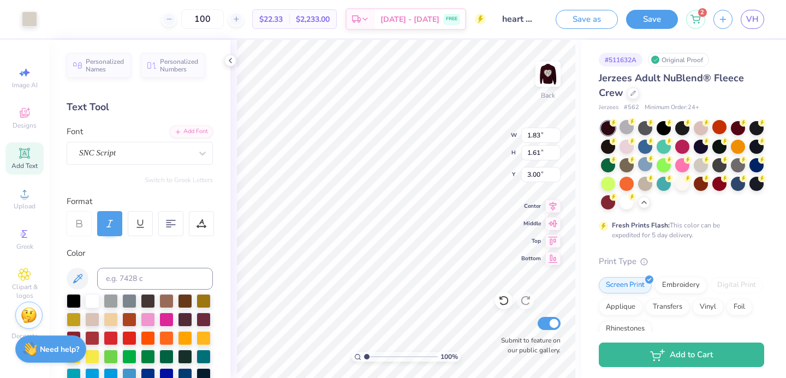
type input "1.42"
type input "3.17"
type input "1.48"
type input "1.30"
type input "3.33"
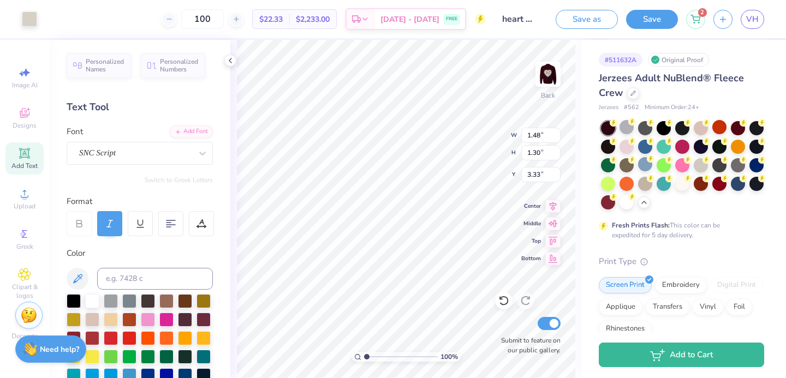
type input "3.32"
click at [546, 79] on img at bounding box center [548, 74] width 44 height 44
click at [546, 79] on img at bounding box center [548, 74] width 22 height 22
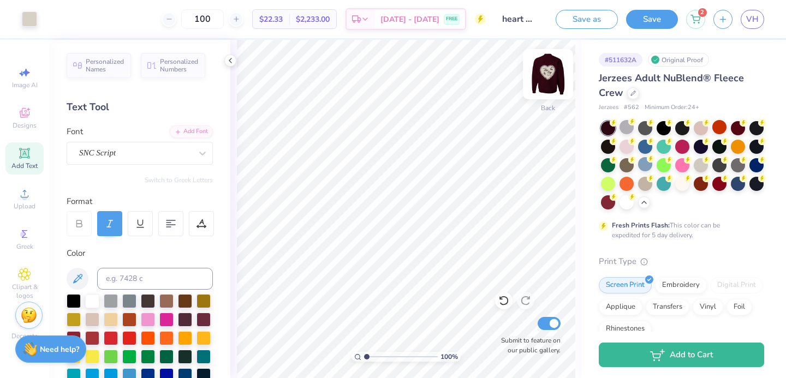
click at [544, 79] on img at bounding box center [548, 74] width 44 height 44
click at [539, 79] on img at bounding box center [548, 74] width 44 height 44
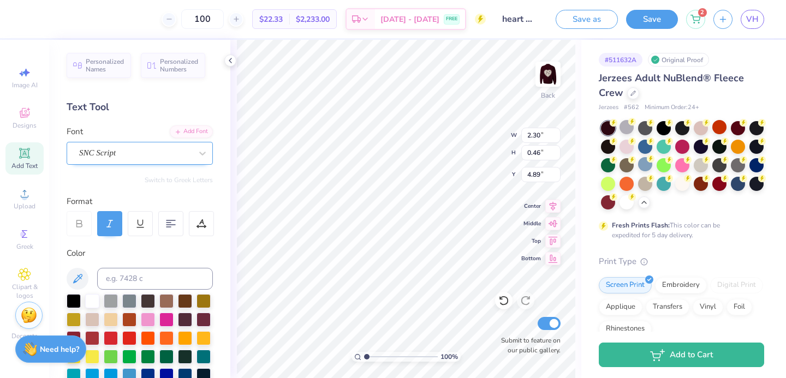
click at [157, 156] on div "SNC Script" at bounding box center [135, 153] width 115 height 17
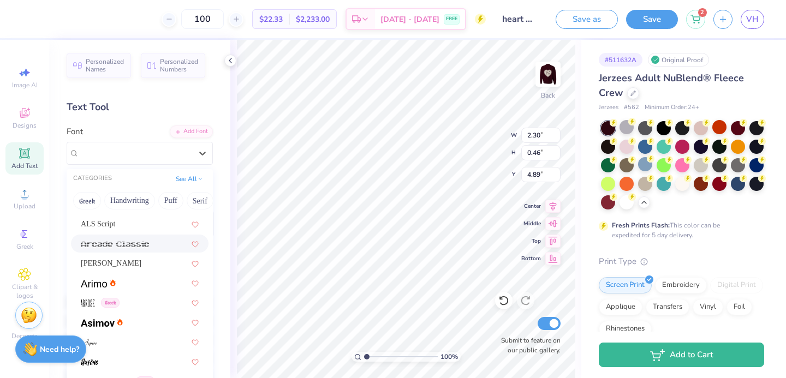
scroll to position [310, 0]
click at [134, 224] on div "ALS Script" at bounding box center [140, 223] width 118 height 11
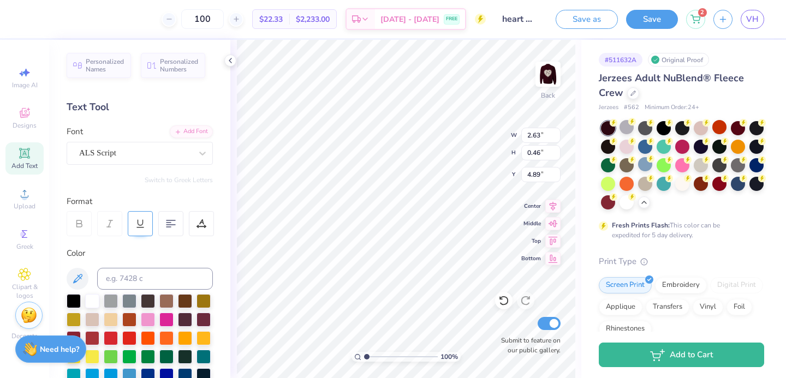
type input "2.63"
click at [501, 296] on icon at bounding box center [503, 300] width 11 height 11
type input "4.89"
type input "3.00"
click at [504, 305] on icon at bounding box center [503, 301] width 9 height 10
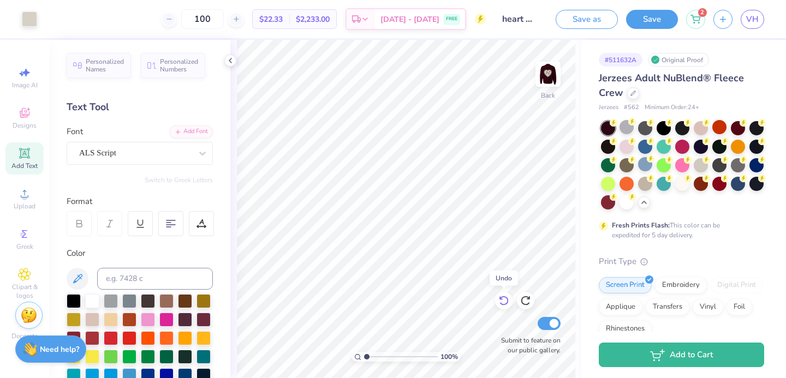
click at [497, 303] on div at bounding box center [503, 300] width 17 height 17
click at [496, 303] on div at bounding box center [503, 300] width 17 height 17
click at [547, 70] on img at bounding box center [548, 74] width 44 height 44
click at [543, 76] on img at bounding box center [548, 74] width 44 height 44
type input "1.67"
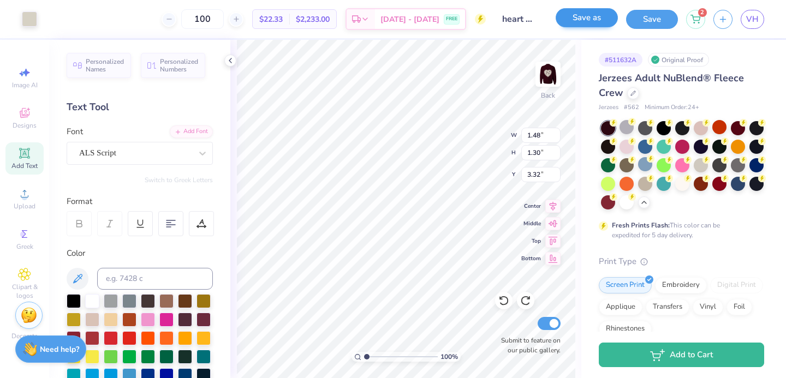
type input "1.46"
type input "3.17"
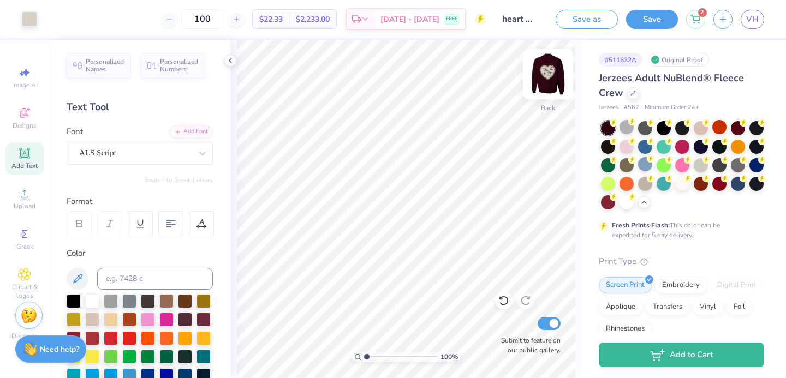
click at [548, 67] on img at bounding box center [548, 74] width 44 height 44
click at [543, 73] on img at bounding box center [548, 74] width 44 height 44
type input "5.18"
click at [651, 29] on div "Save as Save 2 VH" at bounding box center [670, 19] width 230 height 38
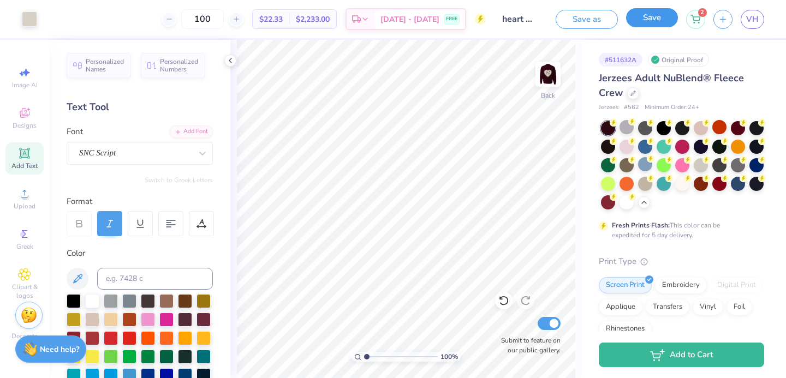
click at [651, 23] on button "Save" at bounding box center [652, 17] width 52 height 19
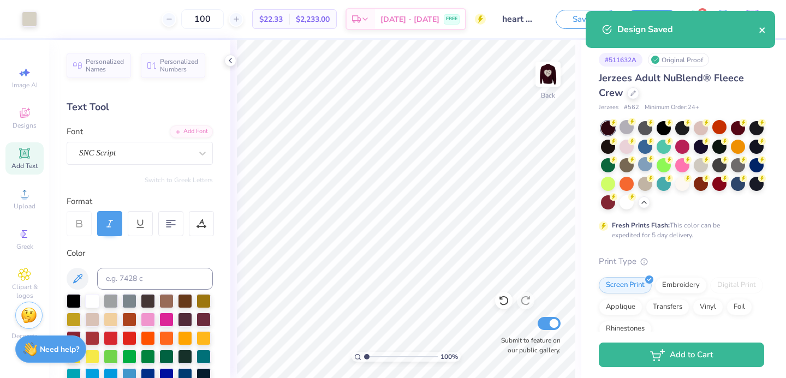
click at [763, 35] on button "close" at bounding box center [762, 29] width 8 height 13
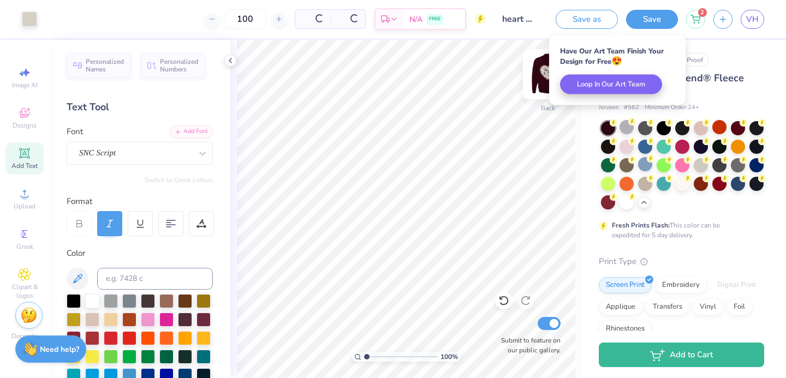
click at [545, 71] on img at bounding box center [548, 74] width 44 height 44
click at [544, 72] on img at bounding box center [548, 74] width 22 height 22
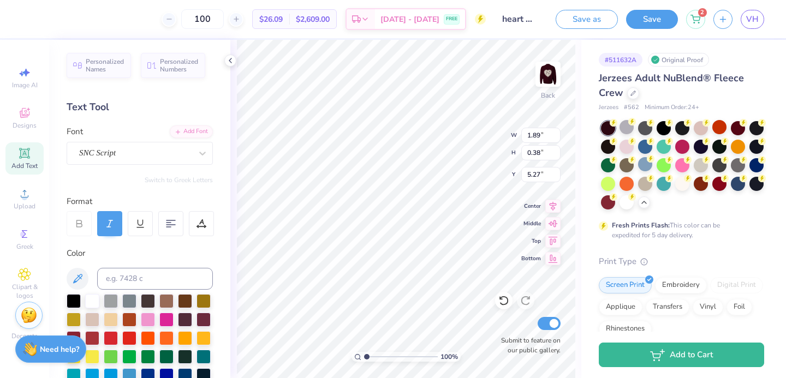
type input "1.89"
type input "0.38"
type input "5.27"
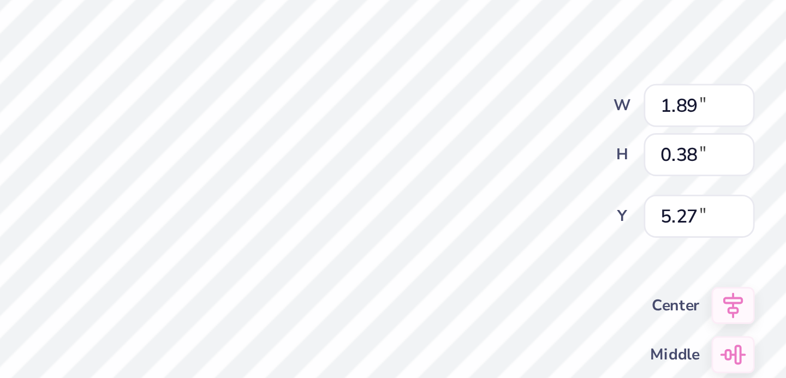
type input "4.89"
click at [461, 148] on div "100 % Back W 1.89 1.89 " H 0.38 0.38 " Y 4.89 4.89 " Center Middle Top Bottom S…" at bounding box center [405, 209] width 351 height 338
type input "5.18"
click at [463, 151] on div "100 % Back W 1.89 1.89 " H 0.38 0.38 " Y 5.18 5.18 " Center Middle Top Bottom S…" at bounding box center [405, 209] width 351 height 338
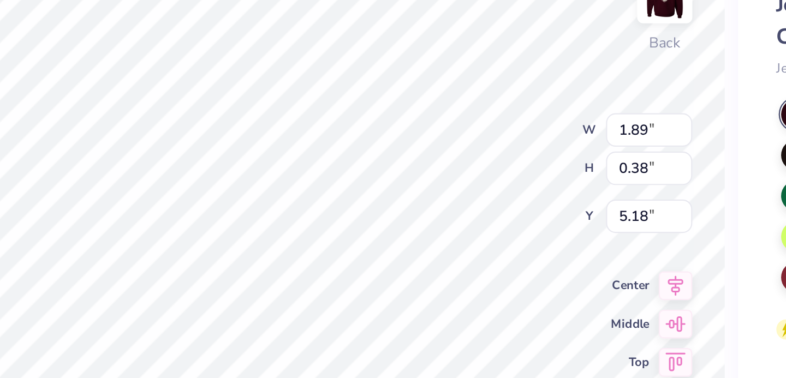
type input "3.32"
type input "0.67"
type input "1.86"
type input "0.37"
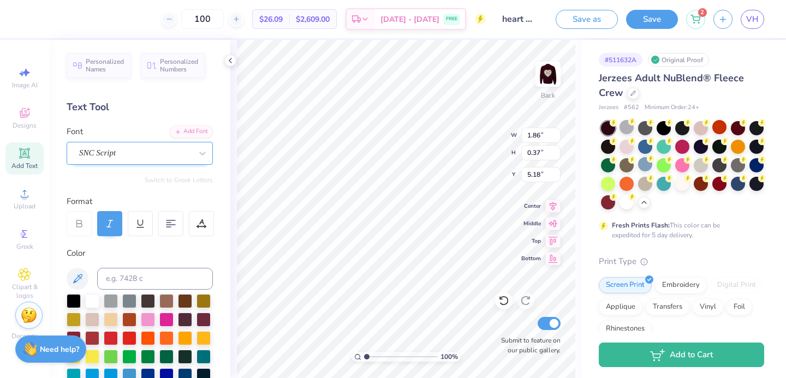
click at [99, 158] on div "SNC Script" at bounding box center [135, 153] width 115 height 17
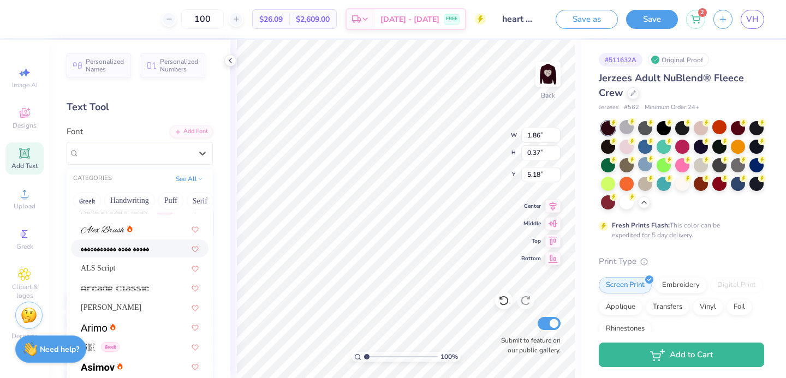
scroll to position [272, 0]
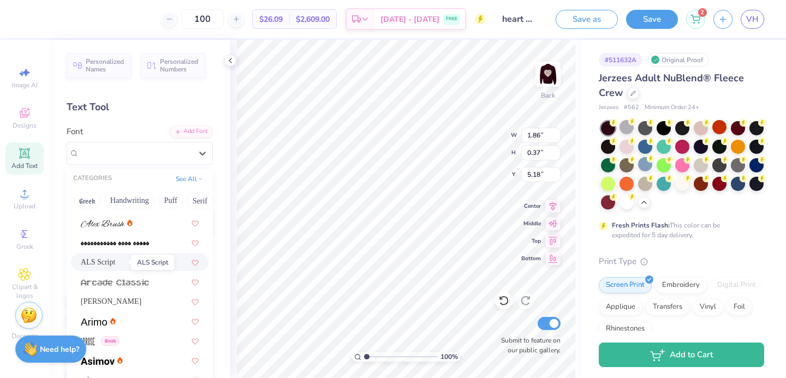
click at [115, 257] on span "ALS Script" at bounding box center [98, 261] width 34 height 11
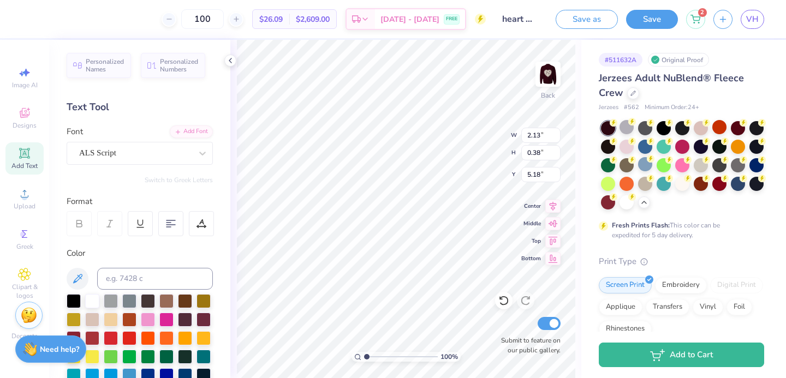
type input "2.13"
type input "0.38"
click at [509, 297] on div at bounding box center [503, 300] width 17 height 17
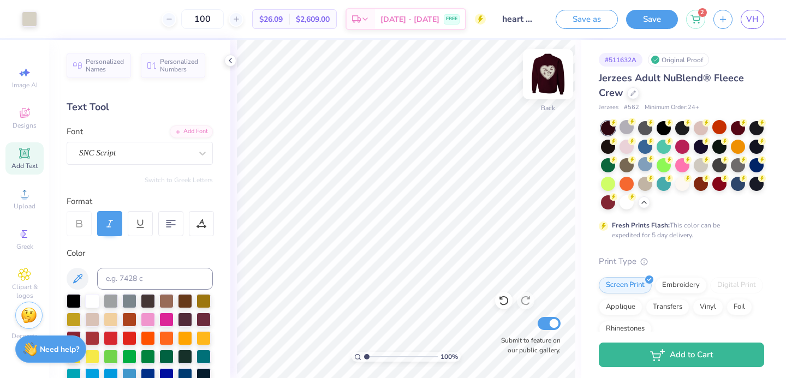
click at [550, 85] on img at bounding box center [548, 74] width 44 height 44
click at [545, 86] on img at bounding box center [548, 74] width 44 height 44
click at [655, 17] on button "Save" at bounding box center [652, 19] width 52 height 19
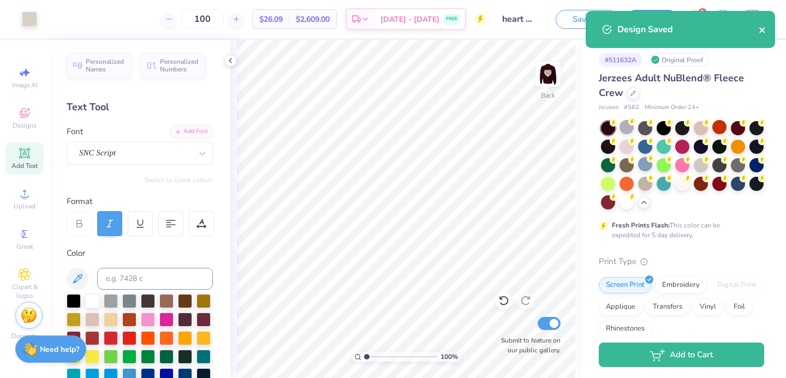
click at [761, 32] on icon "close" at bounding box center [762, 30] width 8 height 9
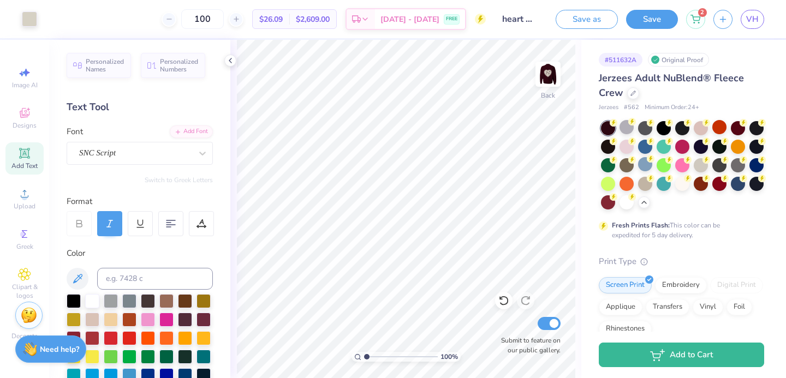
click at [757, 15] on div "Design Saved" at bounding box center [680, 34] width 194 height 50
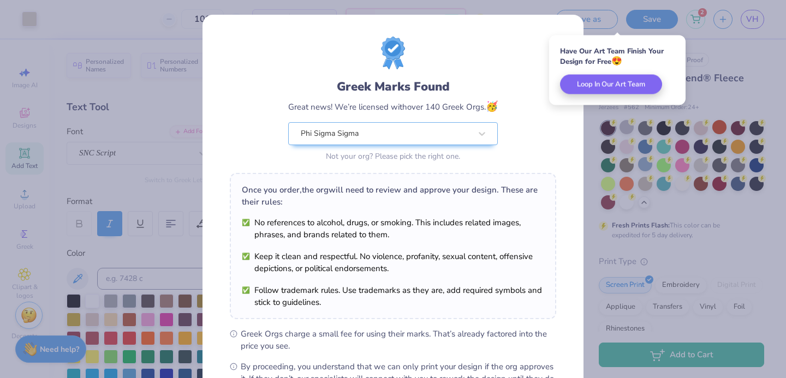
scroll to position [133, 0]
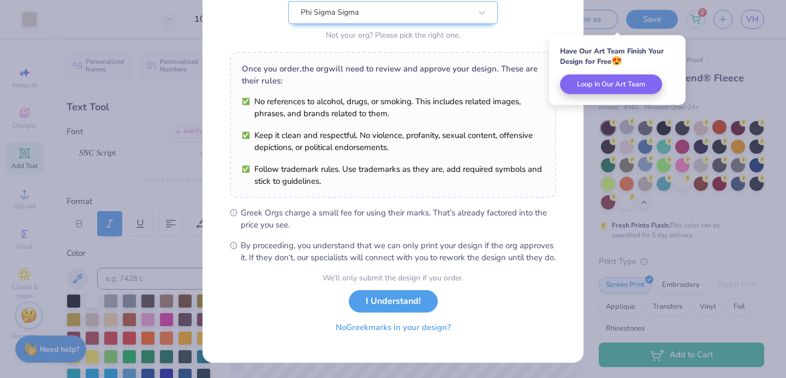
click at [417, 327] on button "No Greek marks in your design?" at bounding box center [393, 327] width 134 height 22
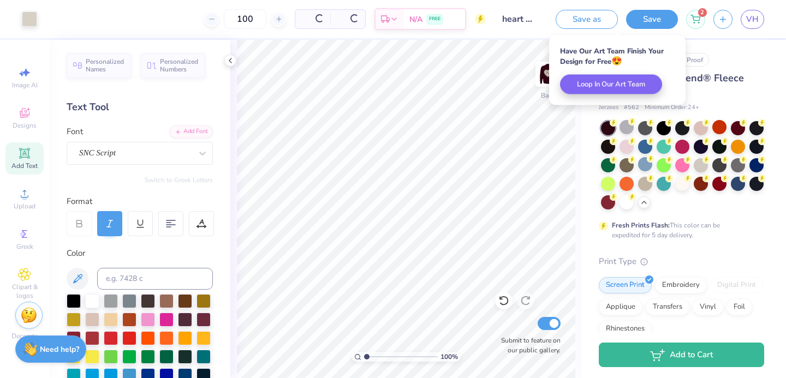
scroll to position [0, 0]
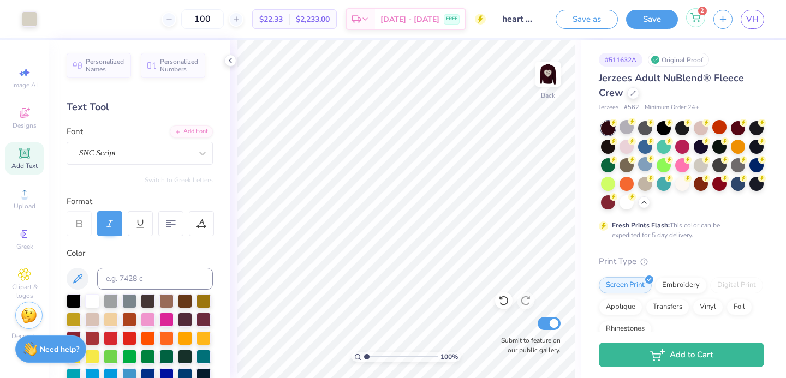
click at [699, 21] on circle at bounding box center [698, 21] width 1 height 1
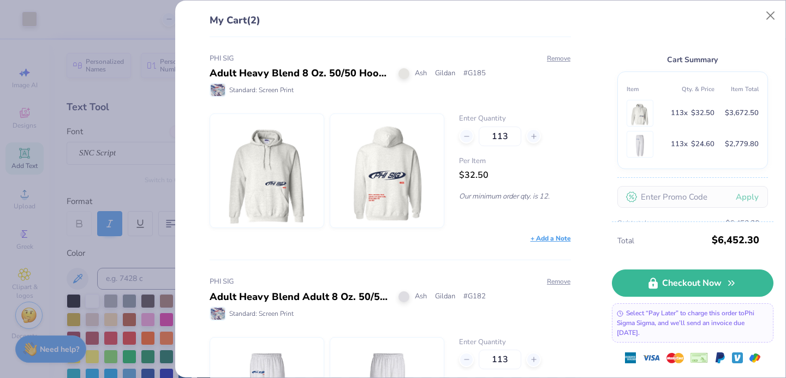
click at [784, 3] on div "My Cart (2) PHI SIG Adult Heavy Blend 8 Oz. 50/50 Hooded Sweatshirt Ash Gildan …" at bounding box center [480, 189] width 610 height 377
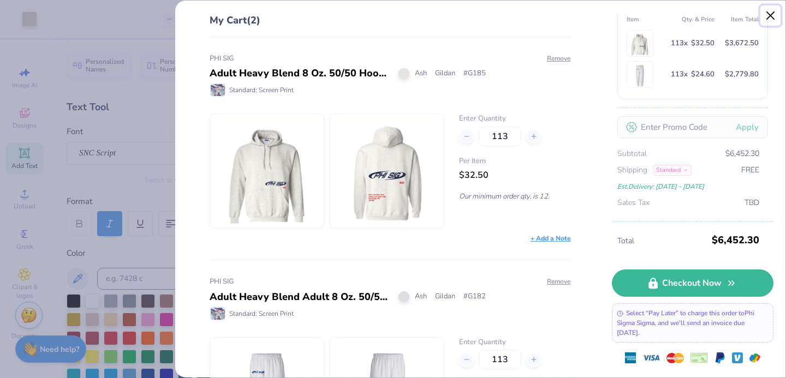
click at [770, 17] on button "Close" at bounding box center [770, 15] width 21 height 21
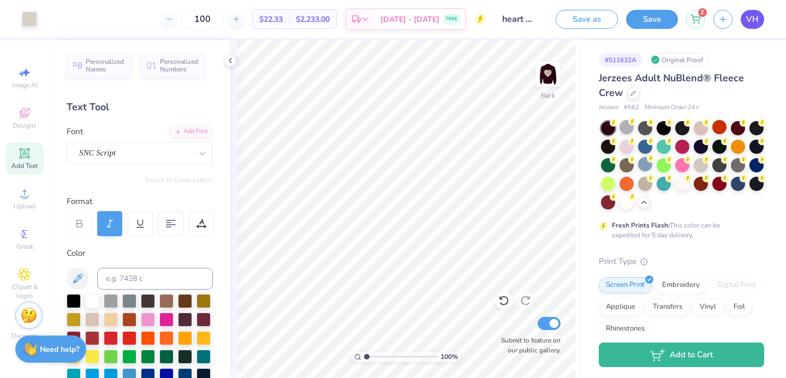
click at [755, 21] on span "VH" at bounding box center [752, 19] width 13 height 13
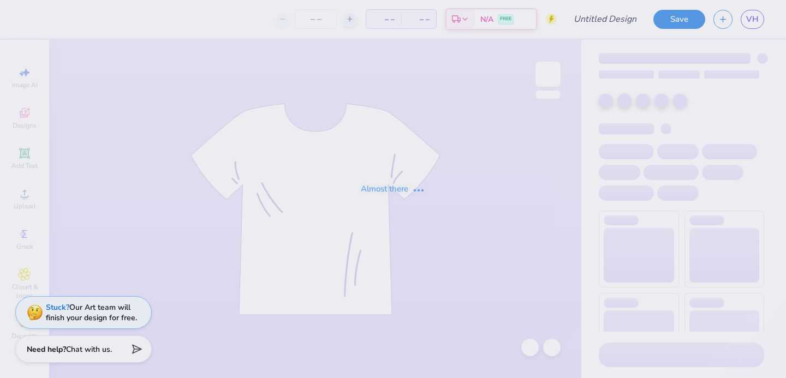
type input "1-800-phi sig"
type input "100"
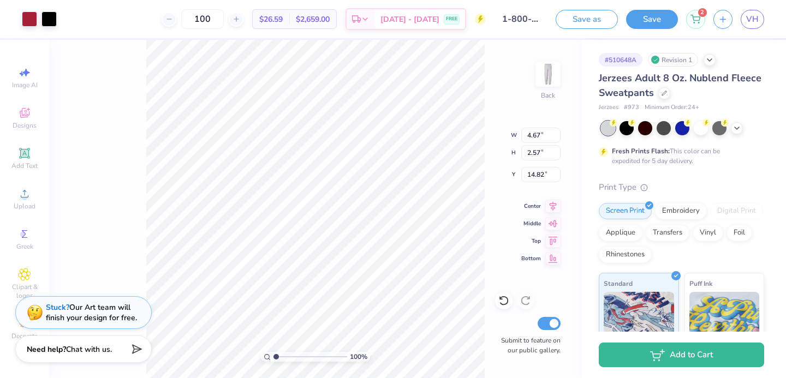
click at [502, 298] on icon at bounding box center [503, 300] width 11 height 11
click at [505, 301] on icon at bounding box center [503, 300] width 11 height 11
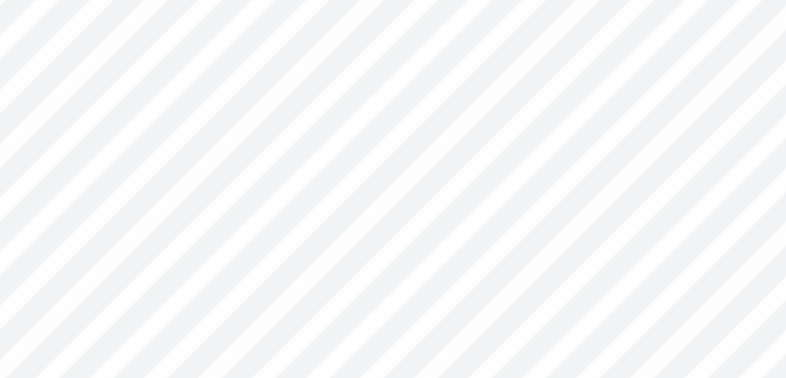
type input "14.69"
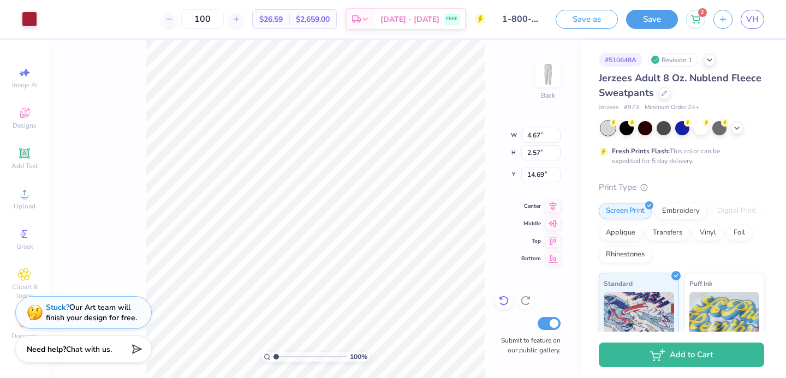
click at [504, 306] on icon at bounding box center [503, 300] width 11 height 11
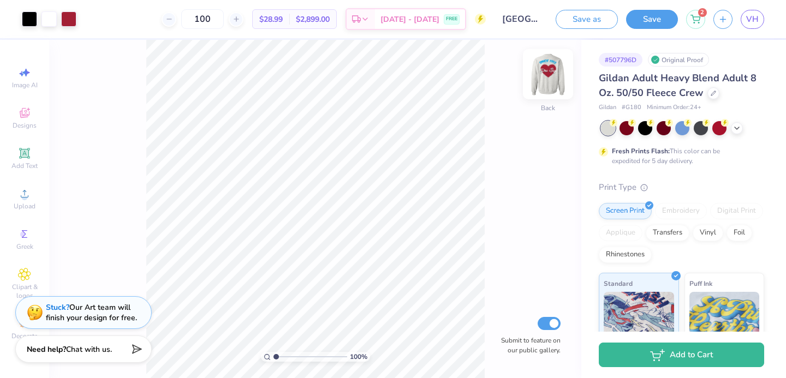
click at [545, 78] on img at bounding box center [548, 74] width 44 height 44
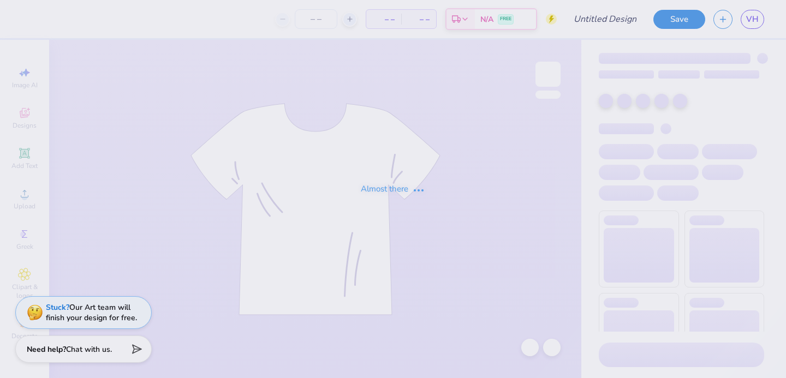
type input "[GEOGRAPHIC_DATA] : [PERSON_NAME]"
type input "100"
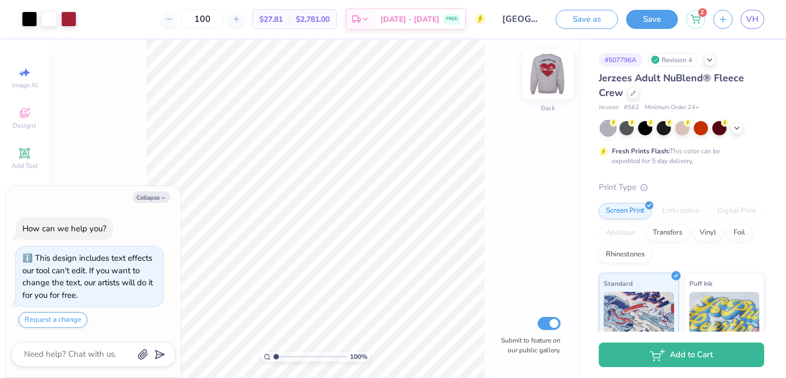
click at [546, 73] on img at bounding box center [548, 74] width 44 height 44
click at [547, 74] on img at bounding box center [548, 74] width 22 height 22
click at [145, 188] on div "Collapse How can we help you? This design includes text effects our tool can't …" at bounding box center [93, 282] width 175 height 192
click at [145, 197] on button "Collapse" at bounding box center [151, 197] width 37 height 11
type textarea "x"
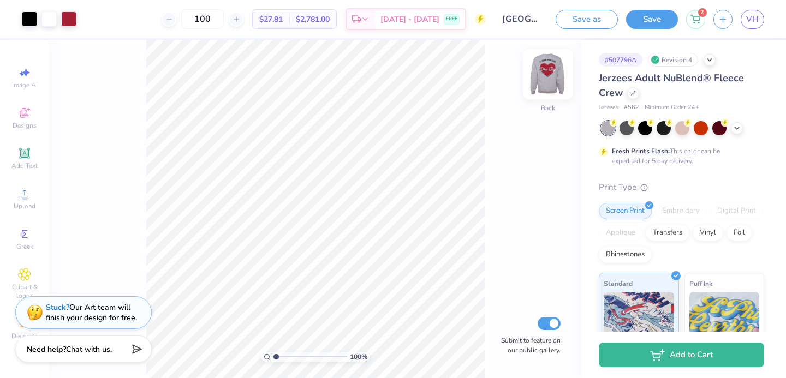
click at [548, 71] on img at bounding box center [548, 74] width 44 height 44
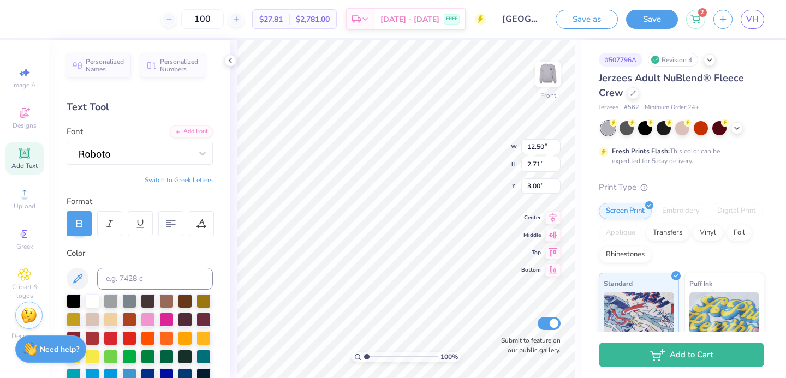
type input "10.83"
type input "5.71"
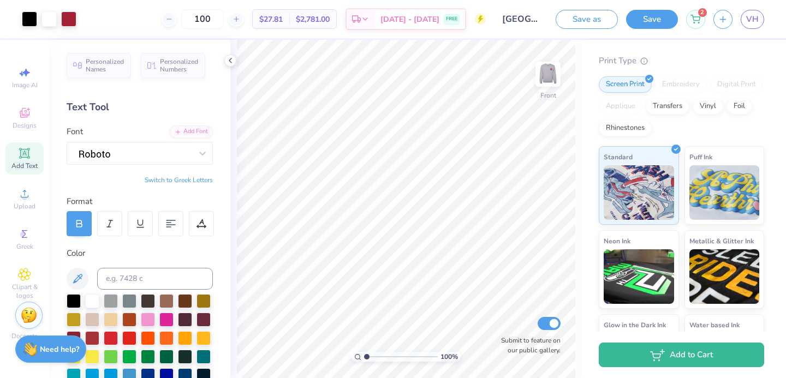
scroll to position [85, 0]
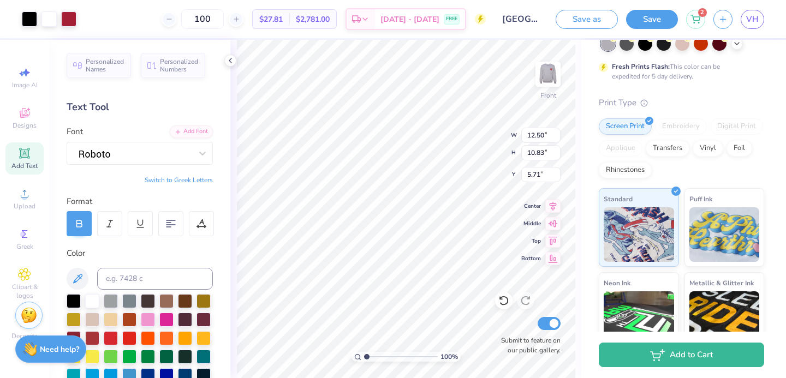
type input "7.83"
type input "5.13"
type input "13.22"
type input "2.86"
type input "4.97"
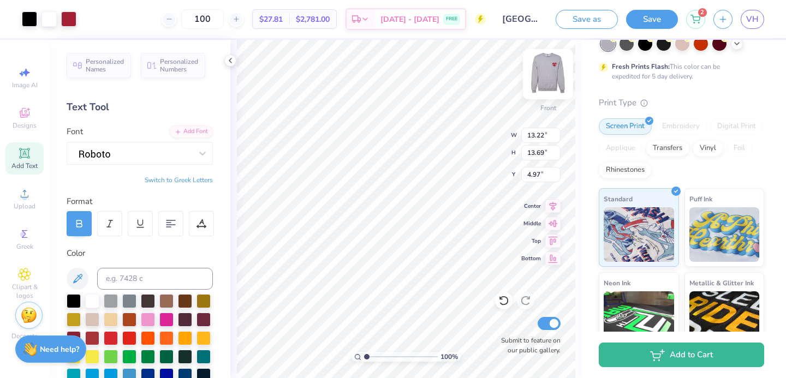
click at [542, 75] on img at bounding box center [548, 74] width 44 height 44
type input "3.16"
type input "3.27"
type input "13.24"
click at [504, 301] on icon at bounding box center [503, 300] width 11 height 11
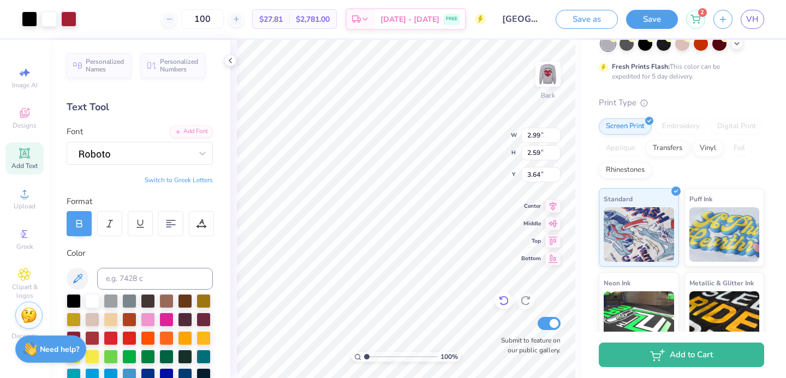
type input "13.92"
click at [504, 296] on div "100 % Back Submit to feature on our public gallery." at bounding box center [405, 209] width 351 height 338
type input "3.00"
click at [548, 70] on img at bounding box center [548, 74] width 44 height 44
click at [547, 71] on img at bounding box center [548, 74] width 44 height 44
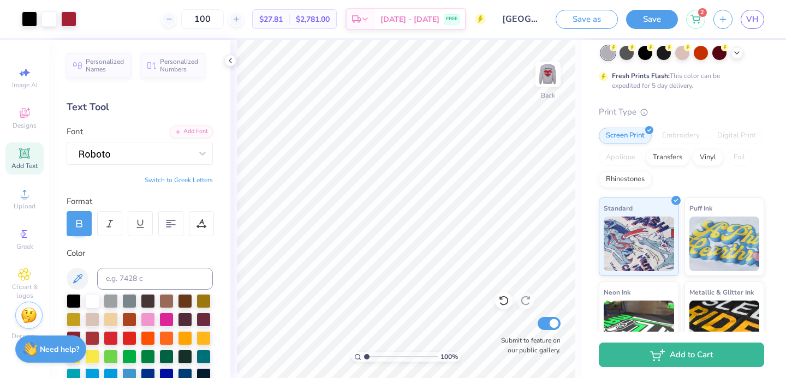
scroll to position [72, 0]
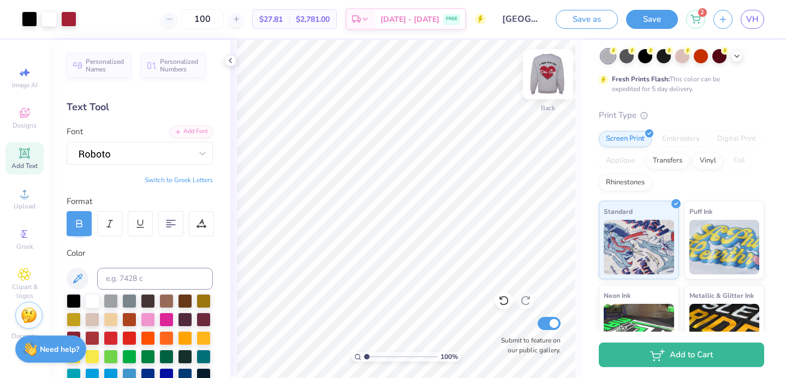
click at [545, 83] on img at bounding box center [548, 74] width 44 height 44
click at [544, 83] on img at bounding box center [548, 74] width 44 height 44
click at [549, 75] on img at bounding box center [548, 74] width 44 height 44
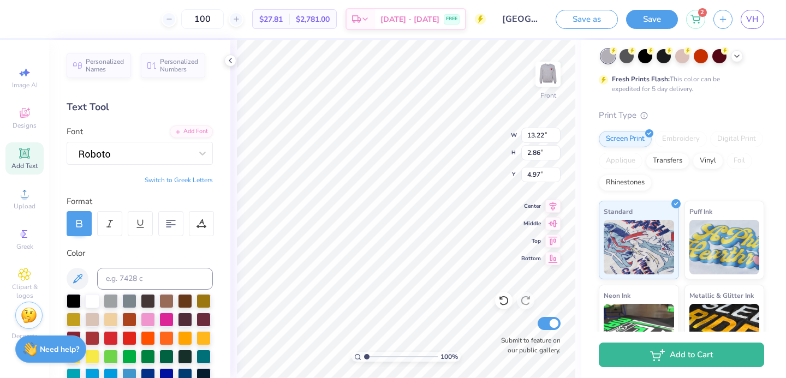
click at [97, 224] on div at bounding box center [140, 223] width 147 height 25
click at [67, 225] on div at bounding box center [79, 223] width 25 height 25
type input "11.64"
type input "1.37"
type input "5.58"
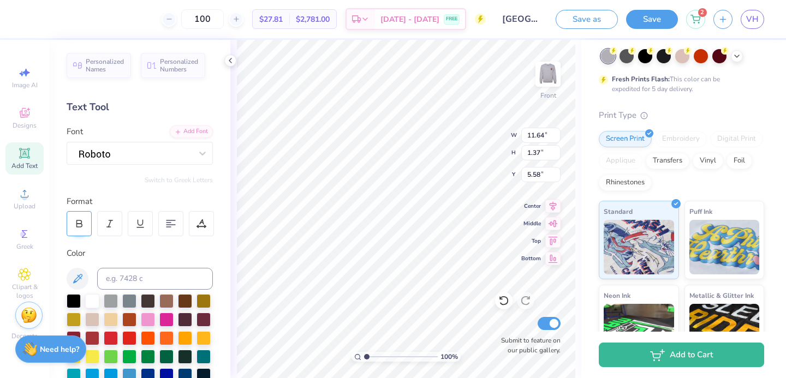
click at [84, 229] on div at bounding box center [79, 223] width 25 height 25
type input "11.60"
type input "1.31"
type input "5.75"
click at [508, 306] on icon at bounding box center [503, 300] width 11 height 11
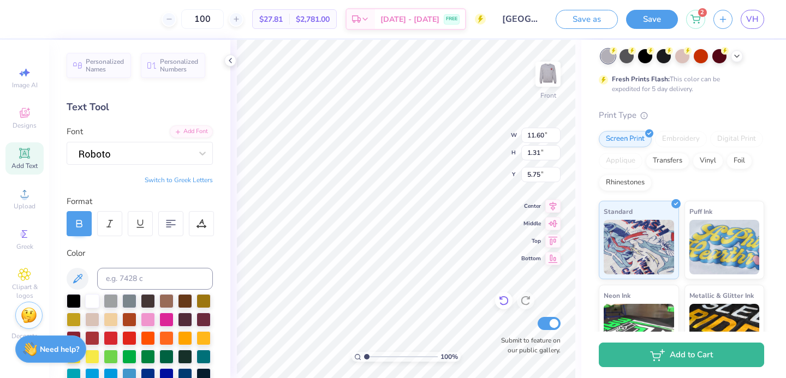
type input "11.64"
type input "1.37"
type input "5.58"
click at [499, 301] on icon at bounding box center [503, 300] width 11 height 11
type input "13.22"
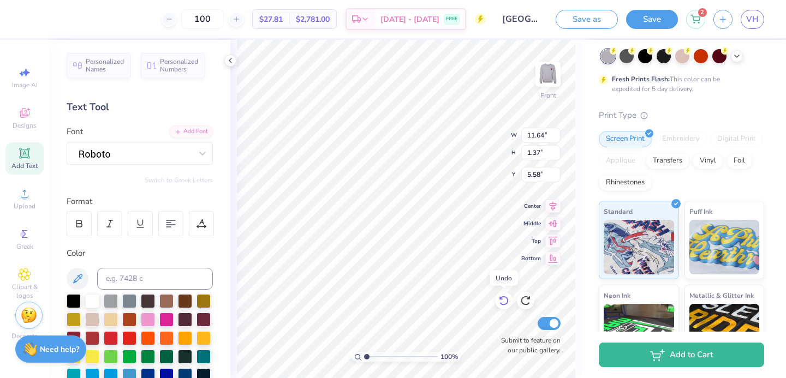
type input "2.86"
type input "4.97"
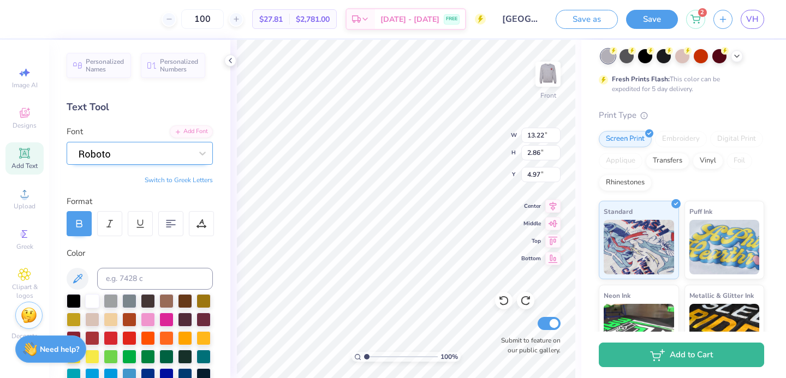
click at [183, 146] on div at bounding box center [135, 153] width 112 height 15
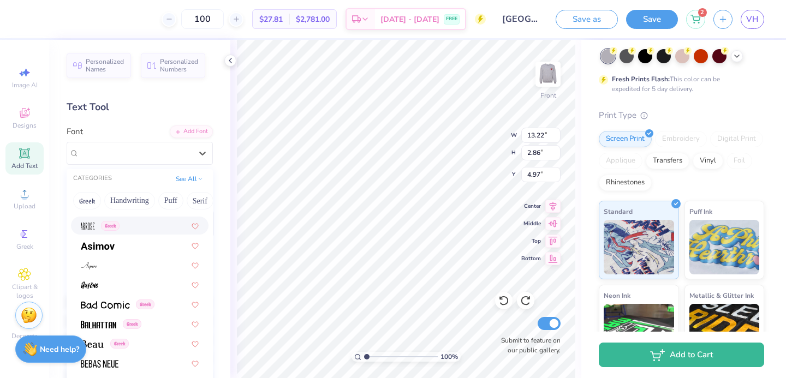
scroll to position [430, 0]
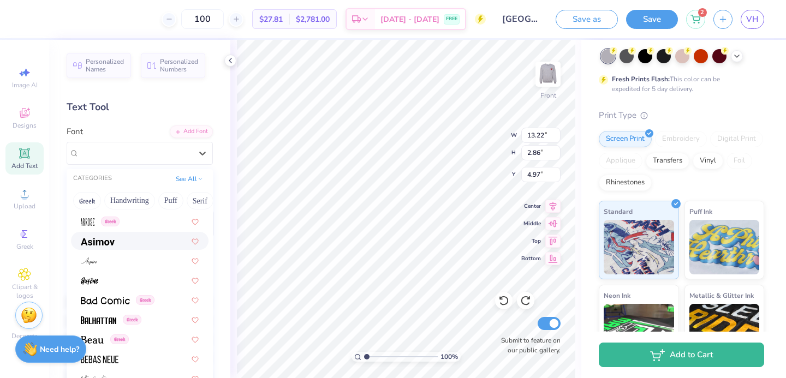
click at [125, 244] on div at bounding box center [140, 240] width 118 height 11
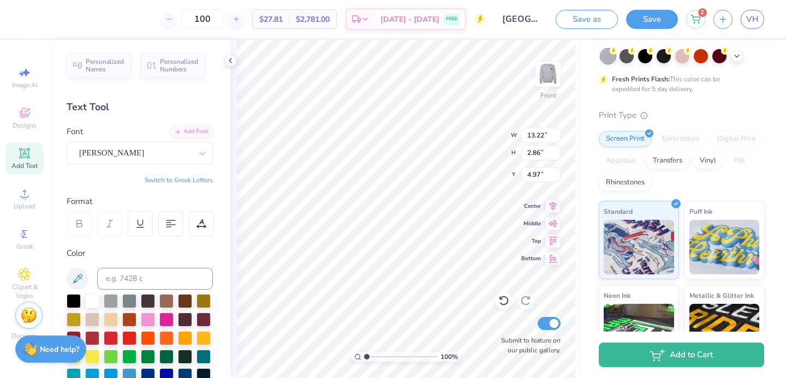
type input "12.92"
type input "2.85"
type input "4.98"
click at [501, 298] on icon at bounding box center [503, 301] width 9 height 10
type input "13.22"
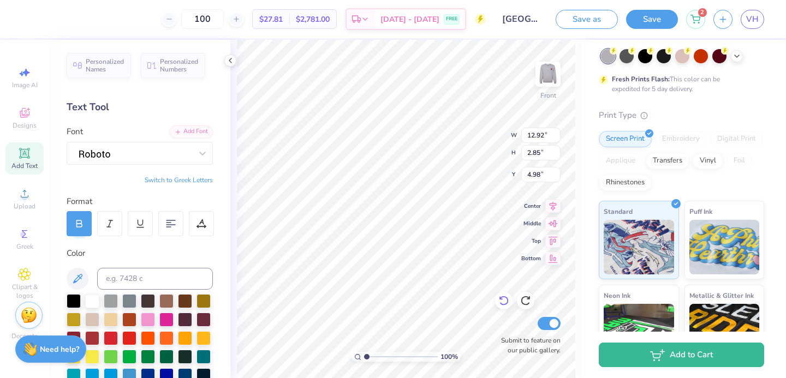
type input "2.86"
type input "4.97"
click at [149, 161] on div at bounding box center [135, 153] width 115 height 17
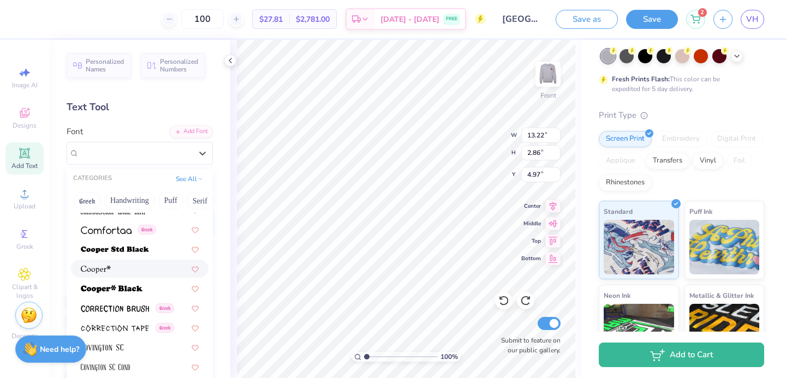
scroll to position [1666, 0]
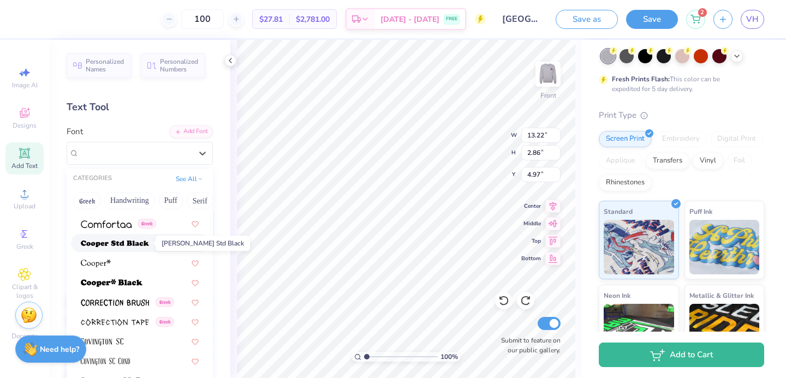
click at [116, 248] on span at bounding box center [115, 242] width 68 height 11
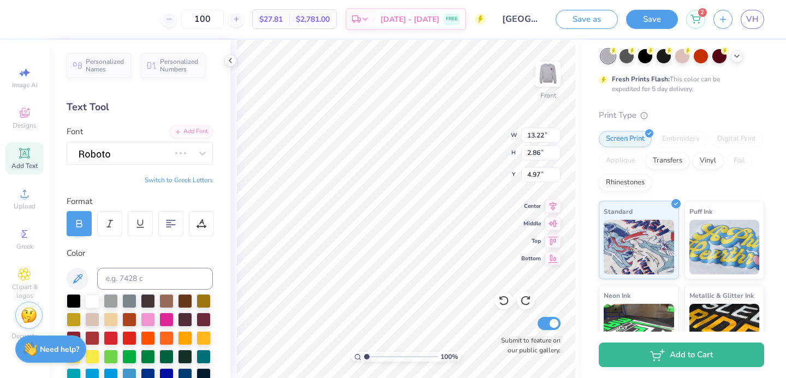
type input "14.37"
type input "3.15"
type input "4.83"
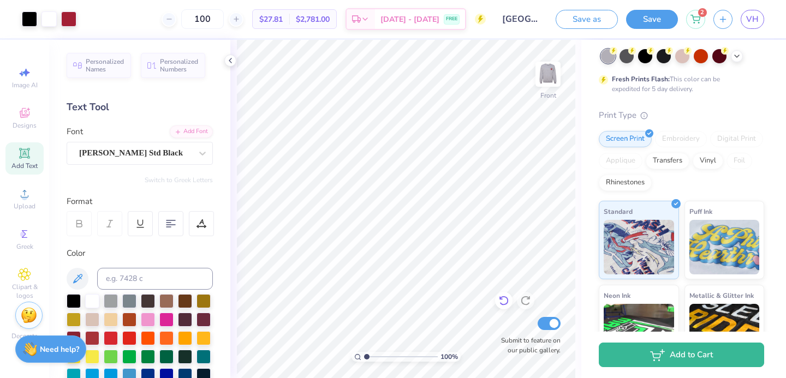
click at [508, 304] on icon at bounding box center [503, 300] width 11 height 11
click at [551, 81] on img at bounding box center [548, 74] width 44 height 44
click at [641, 15] on button "Save" at bounding box center [652, 19] width 52 height 19
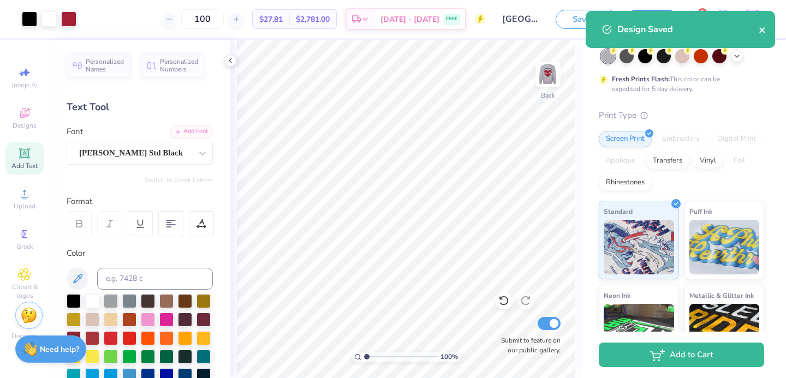
click at [763, 27] on icon "close" at bounding box center [762, 30] width 8 height 9
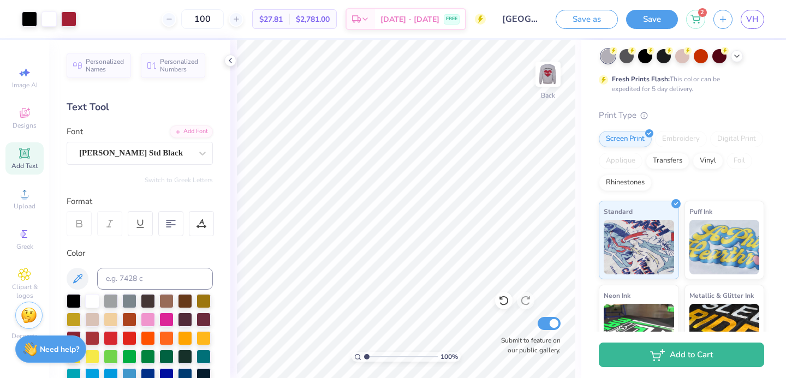
click at [758, 21] on div "Art colors 100 $27.81 Per Item $2,781.00 Total Est. Delivery Sep 7 - 10 FREE De…" at bounding box center [393, 189] width 786 height 378
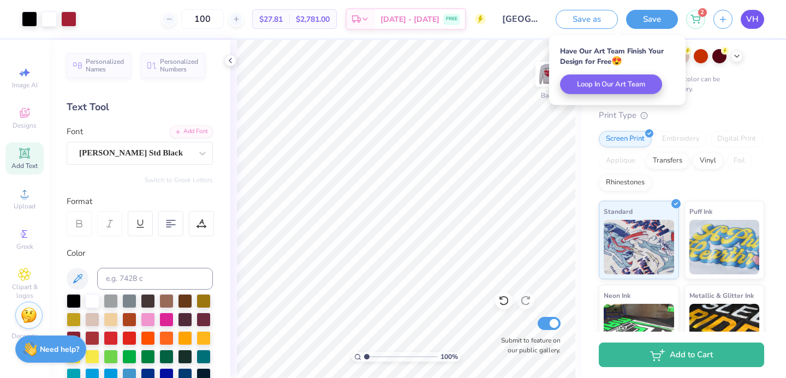
click at [744, 19] on link "VH" at bounding box center [751, 19] width 23 height 19
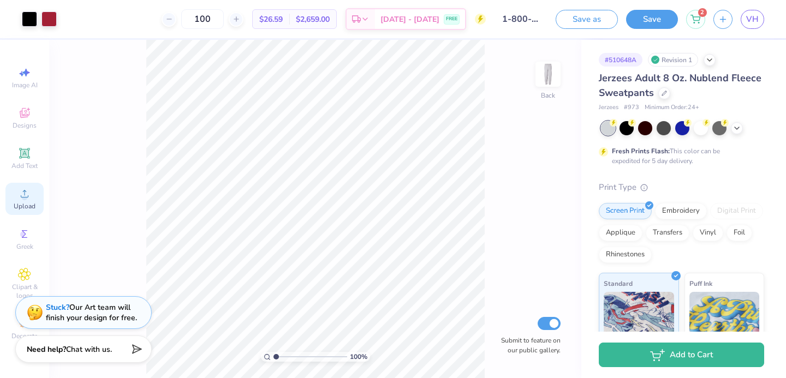
click at [23, 192] on icon at bounding box center [24, 193] width 13 height 13
click at [32, 198] on div "Upload" at bounding box center [24, 199] width 38 height 32
click at [19, 199] on icon at bounding box center [24, 193] width 13 height 13
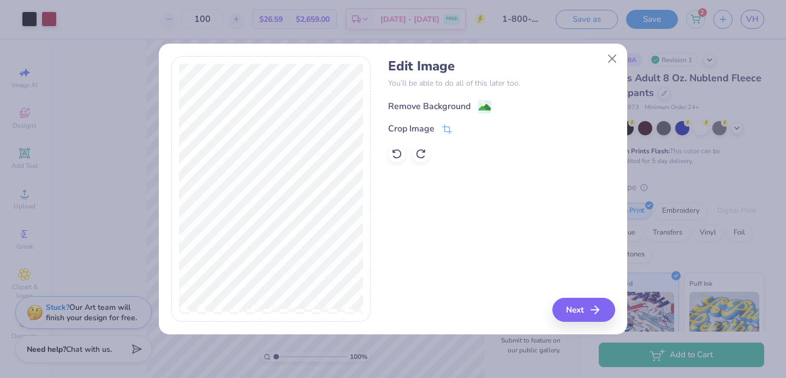
click at [427, 112] on div "Remove Background" at bounding box center [439, 107] width 103 height 14
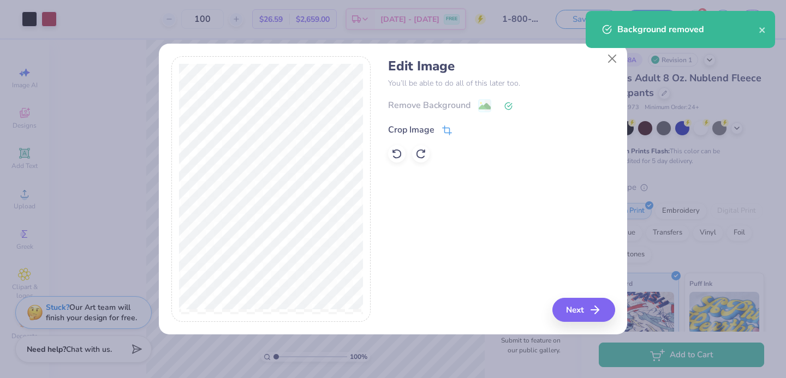
click at [448, 132] on icon at bounding box center [447, 130] width 10 height 10
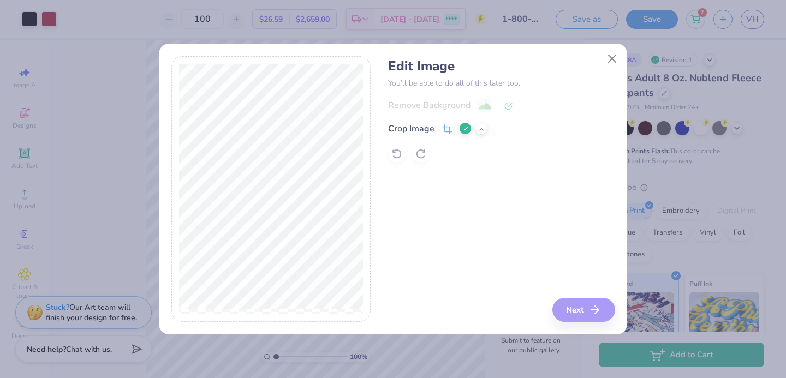
click at [462, 127] on icon at bounding box center [465, 128] width 7 height 7
click at [501, 103] on div "Remove Background" at bounding box center [501, 106] width 226 height 14
click at [478, 111] on div "Remove Background" at bounding box center [501, 106] width 226 height 14
click at [491, 105] on div "Remove Background" at bounding box center [501, 106] width 226 height 14
click at [405, 148] on div at bounding box center [501, 153] width 226 height 17
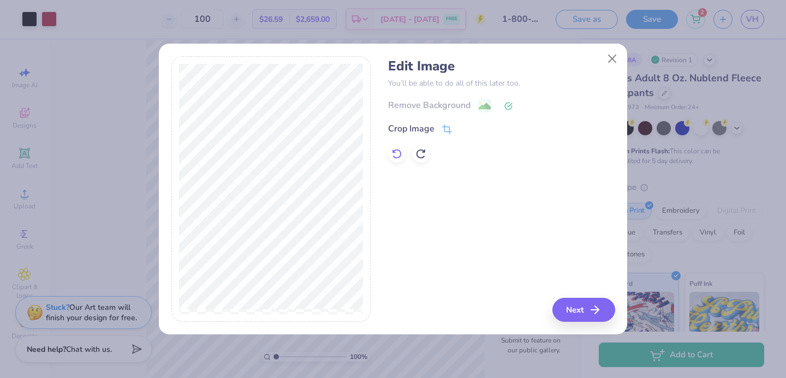
click at [404, 152] on div at bounding box center [396, 153] width 17 height 17
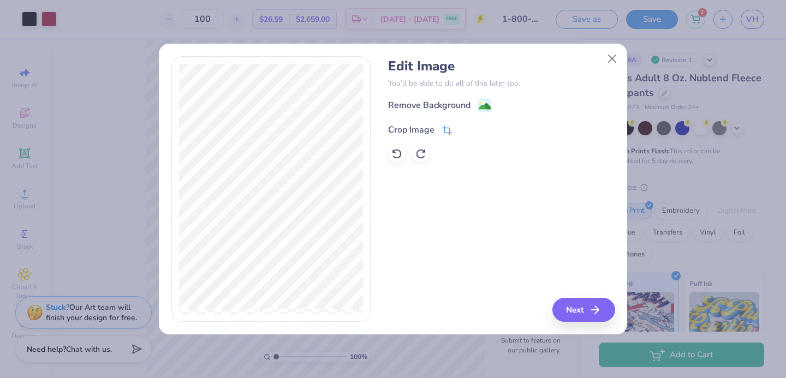
click at [445, 130] on icon at bounding box center [448, 129] width 7 height 7
click at [465, 127] on icon at bounding box center [465, 128] width 7 height 7
click at [492, 106] on div "Remove Background" at bounding box center [501, 106] width 226 height 14
click at [484, 107] on image at bounding box center [485, 107] width 12 height 12
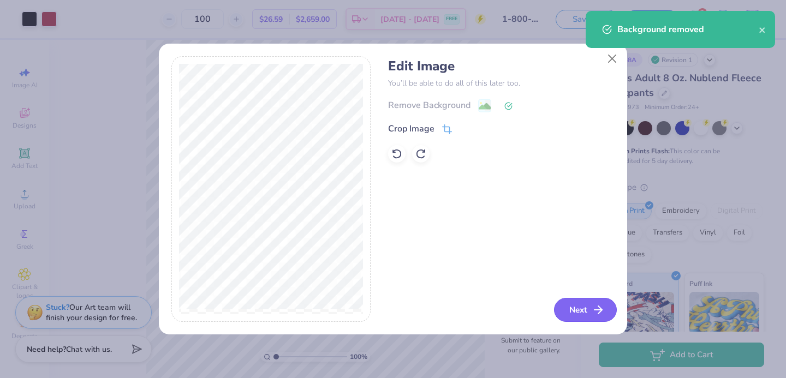
click at [571, 312] on button "Next" at bounding box center [585, 310] width 63 height 24
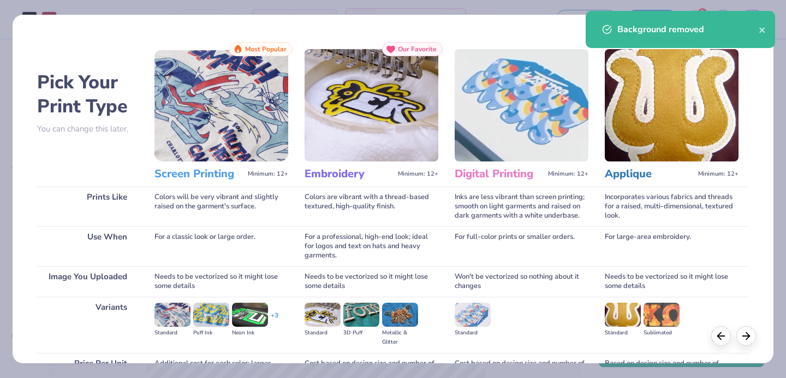
scroll to position [111, 0]
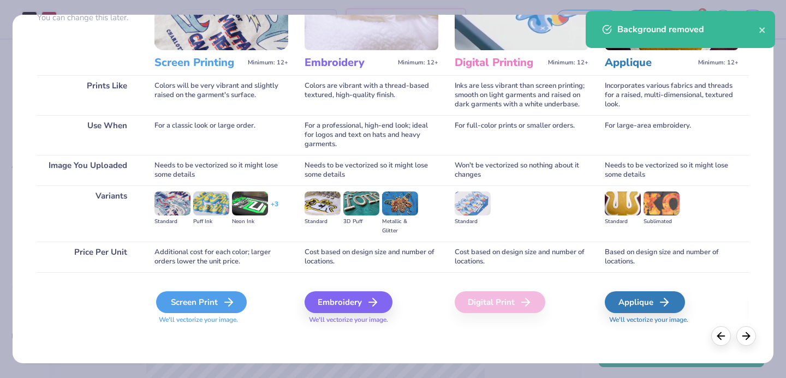
click at [204, 303] on div "Screen Print" at bounding box center [201, 302] width 91 height 22
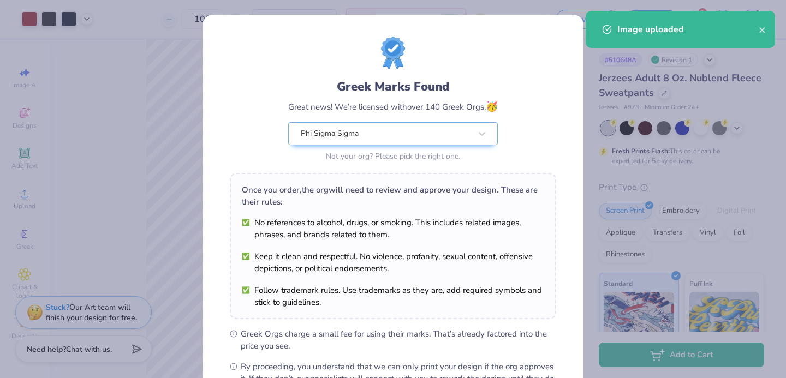
scroll to position [133, 0]
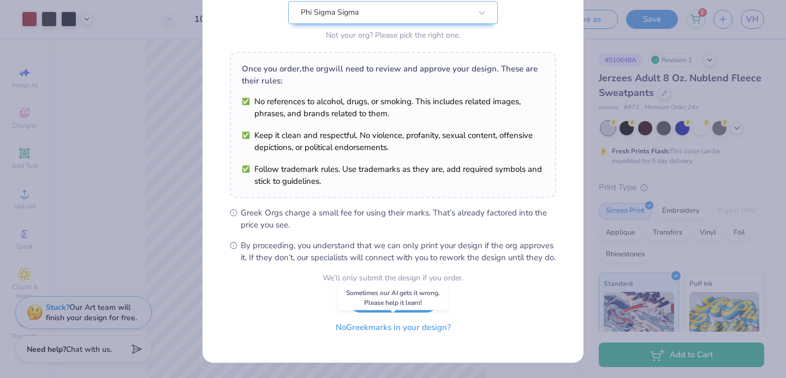
click at [391, 330] on button "No Greek marks in your design?" at bounding box center [393, 327] width 134 height 22
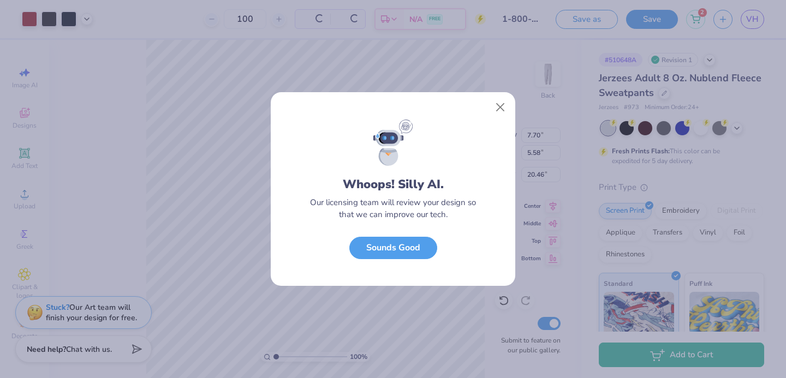
scroll to position [0, 0]
click at [388, 247] on button "Sounds Good" at bounding box center [393, 245] width 88 height 22
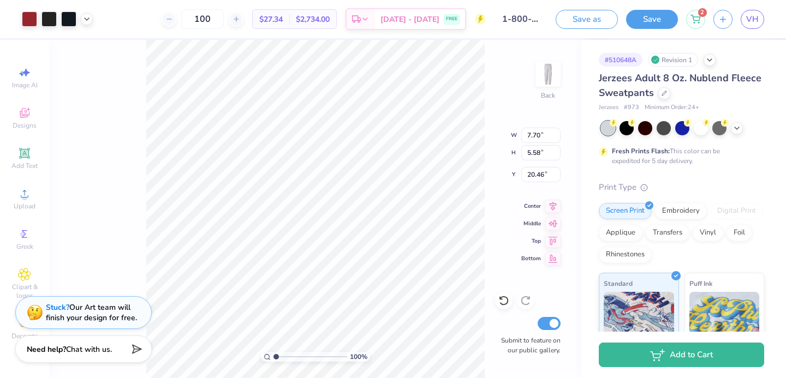
type input "6.38"
type input "4.62"
type input "17.92"
type input "4.32"
type input "3.13"
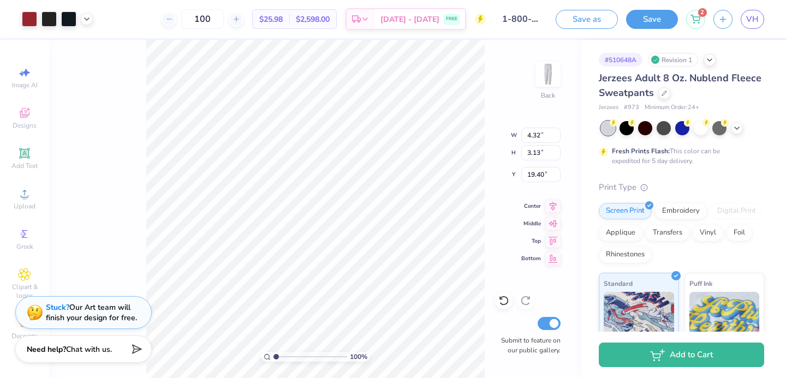
type input "18.60"
type input "4.67"
type input "2.57"
type input "14.64"
type input "4.32"
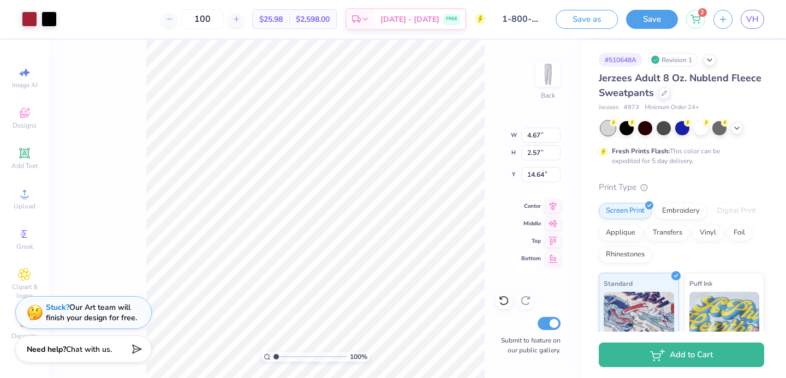
type input "3.13"
type input "18.60"
click at [29, 20] on div at bounding box center [29, 17] width 15 height 15
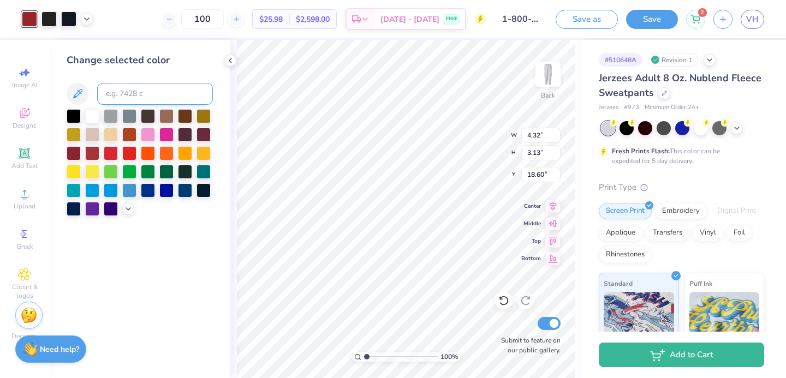
click at [128, 91] on input at bounding box center [155, 94] width 116 height 22
type input "201"
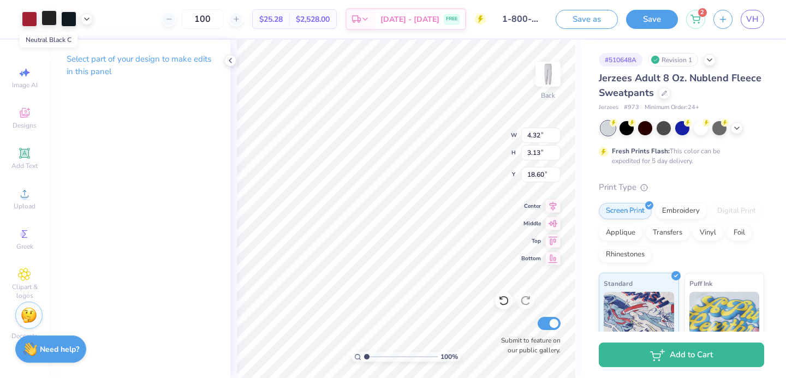
click at [50, 21] on div at bounding box center [48, 17] width 15 height 15
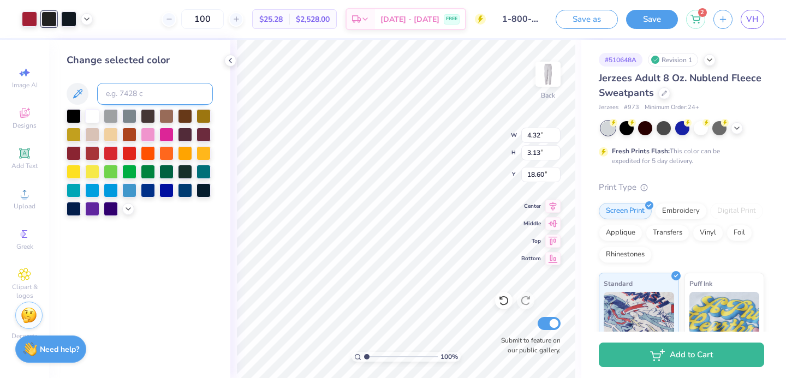
click at [135, 96] on input at bounding box center [155, 94] width 116 height 22
click at [72, 117] on div at bounding box center [74, 115] width 14 height 14
click at [64, 12] on div at bounding box center [68, 17] width 15 height 15
click at [76, 115] on div at bounding box center [74, 115] width 14 height 14
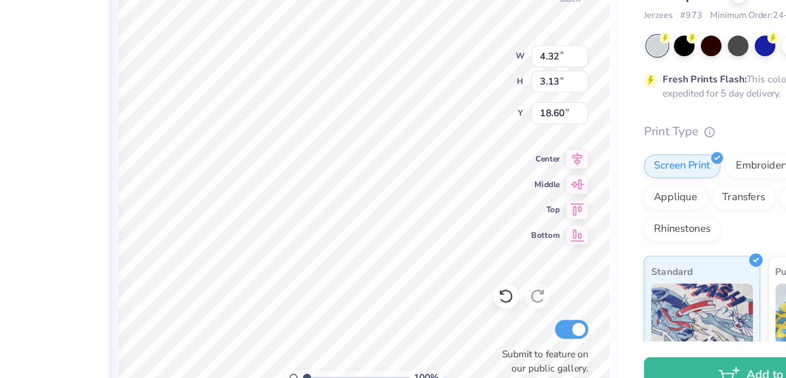
type input "15.31"
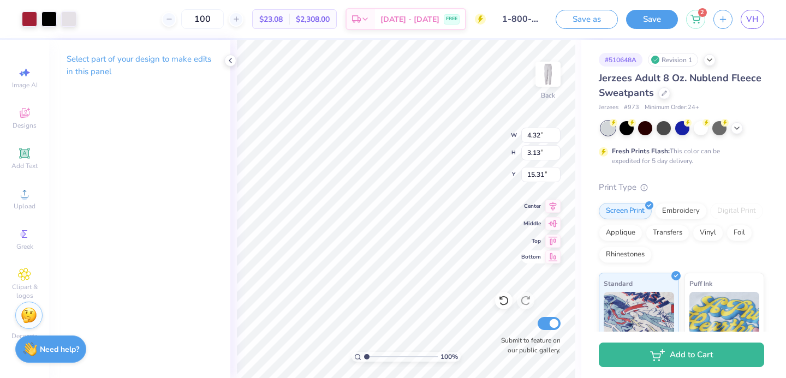
type input "13.24"
type input "5.33"
type input "3.86"
type input "15.03"
type input "4.70"
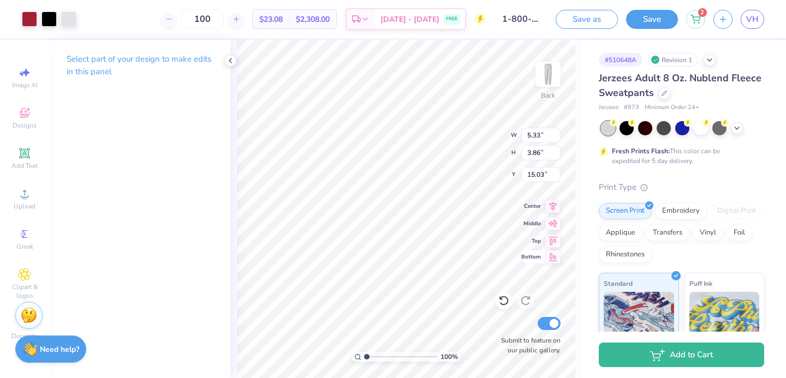
type input "3.41"
type input "15.42"
click at [543, 71] on img at bounding box center [548, 74] width 44 height 44
click at [543, 72] on img at bounding box center [548, 74] width 22 height 22
type input "15.46"
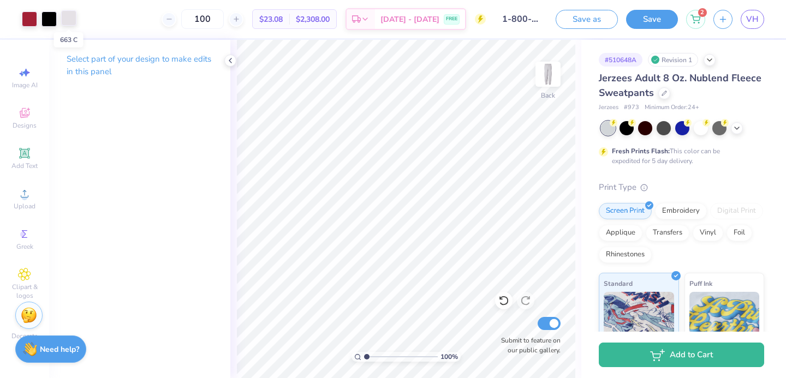
click at [63, 22] on div at bounding box center [68, 17] width 15 height 15
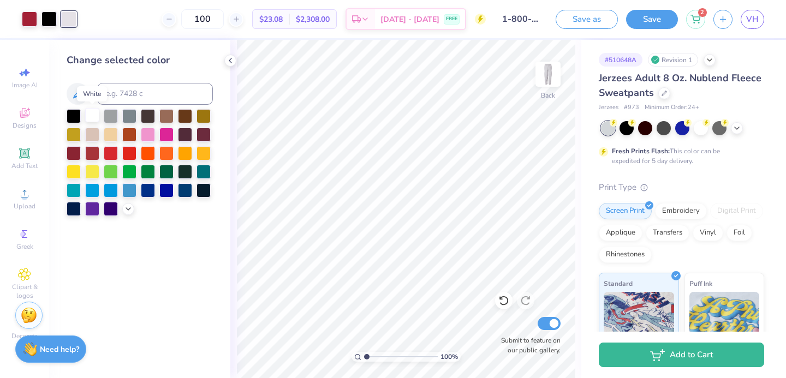
click at [88, 115] on div at bounding box center [92, 115] width 14 height 14
click at [541, 319] on div "100 % Back Submit to feature on our public gallery." at bounding box center [405, 209] width 351 height 338
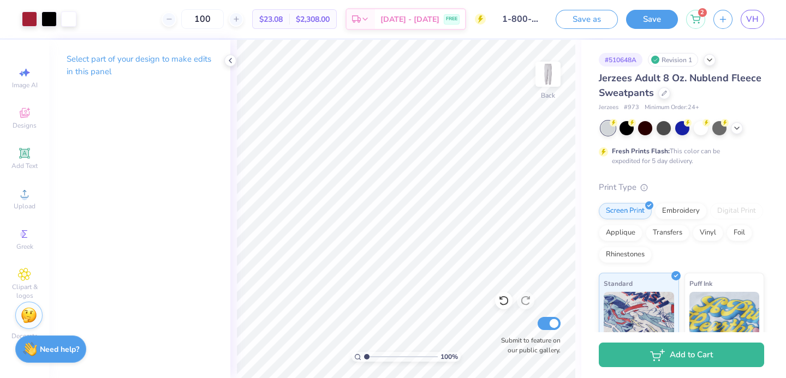
click at [639, 23] on button "Save" at bounding box center [652, 19] width 52 height 19
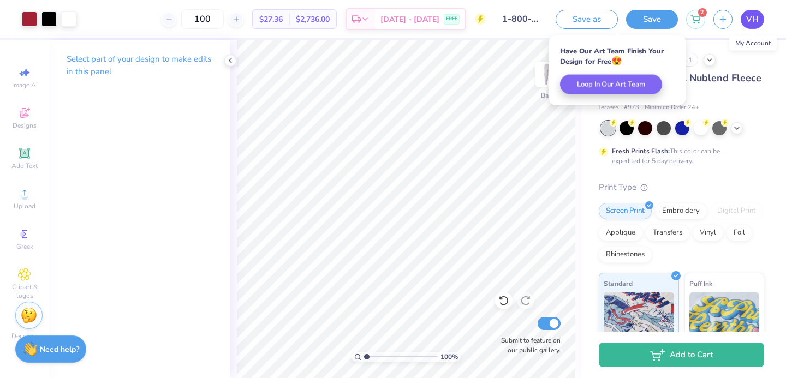
click at [751, 19] on span "VH" at bounding box center [752, 19] width 13 height 13
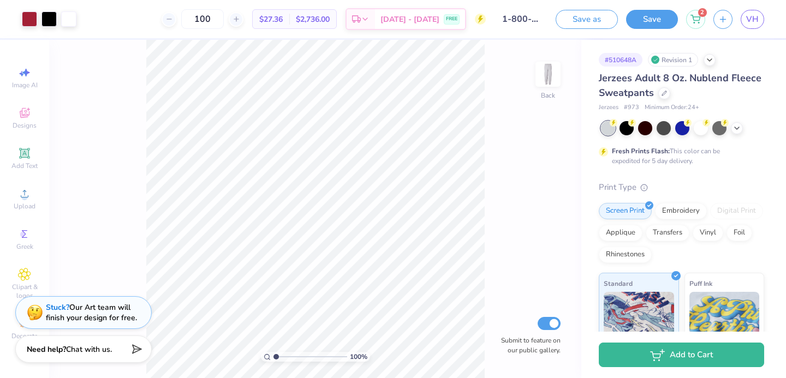
click at [756, 29] on div "Save as Save 2 VH" at bounding box center [670, 19] width 230 height 38
click at [755, 19] on span "VH" at bounding box center [752, 19] width 13 height 13
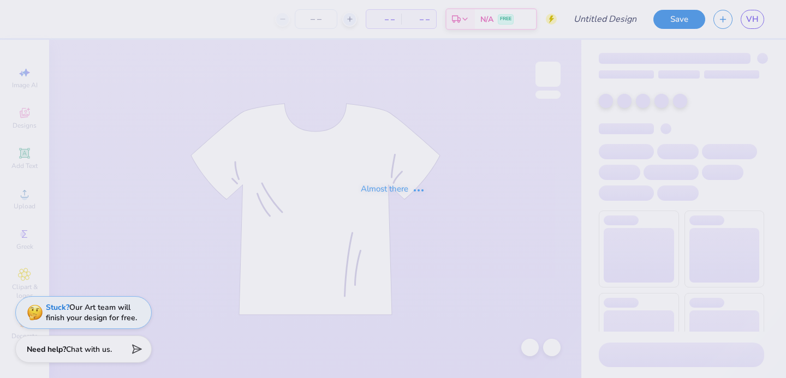
type input "[GEOGRAPHIC_DATA] : [PERSON_NAME]"
type input "100"
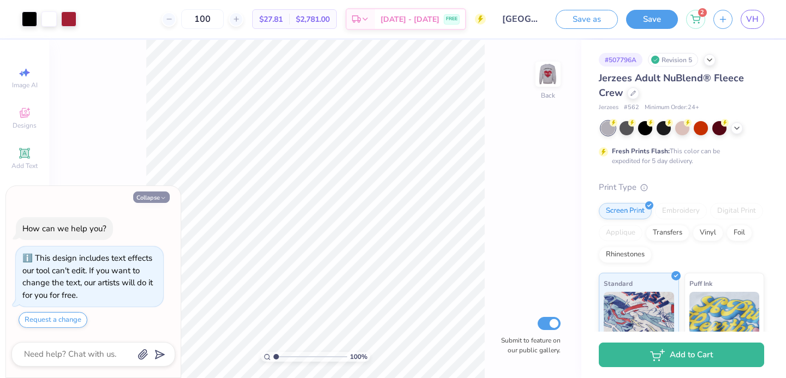
click at [149, 194] on button "Collapse" at bounding box center [151, 197] width 37 height 11
type textarea "x"
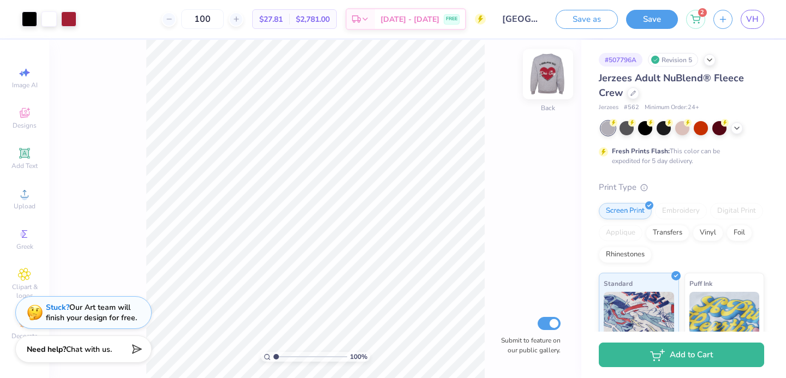
click at [538, 73] on img at bounding box center [548, 74] width 44 height 44
click at [543, 68] on img at bounding box center [548, 74] width 44 height 44
click at [544, 68] on img at bounding box center [548, 74] width 22 height 22
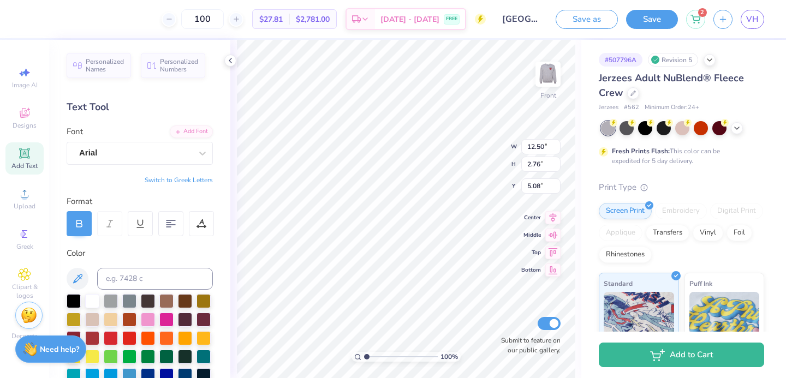
type input "5.69"
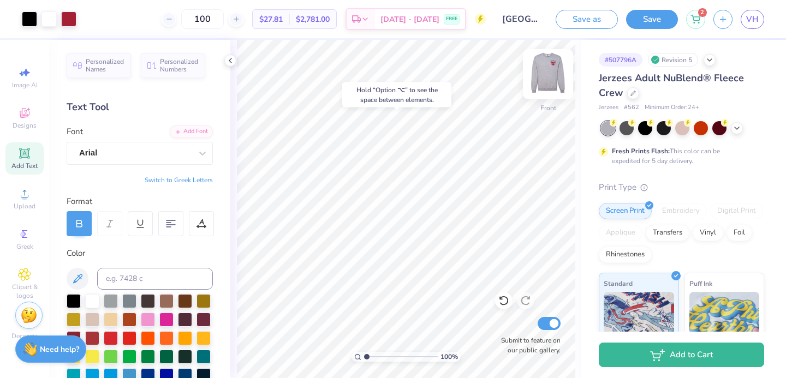
click at [542, 71] on img at bounding box center [548, 74] width 44 height 44
click at [542, 71] on img at bounding box center [548, 74] width 22 height 22
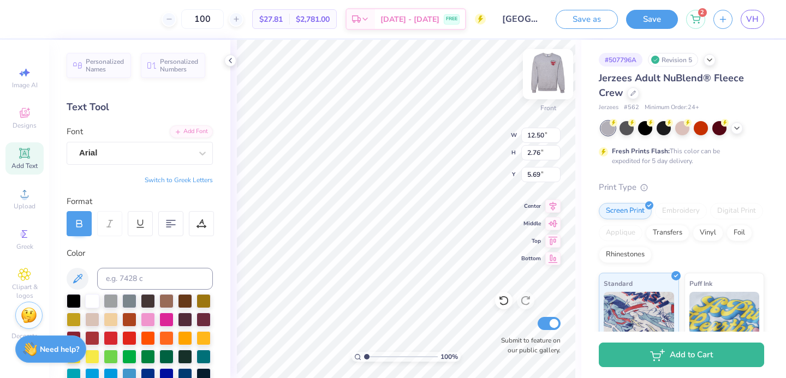
scroll to position [0, 3]
type textarea "1-800-PHISIG"
click at [544, 80] on img at bounding box center [548, 74] width 44 height 44
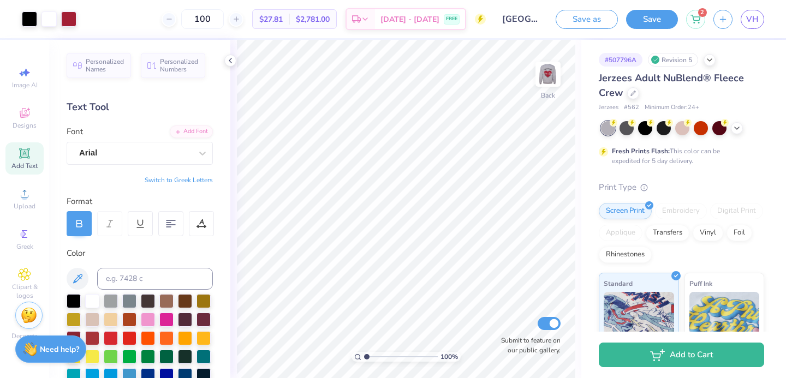
click at [544, 80] on img at bounding box center [548, 74] width 22 height 22
type textarea "1-800-PHI SIG"
type input "5.99"
click at [545, 77] on img at bounding box center [548, 74] width 44 height 44
click at [545, 77] on img at bounding box center [548, 74] width 22 height 22
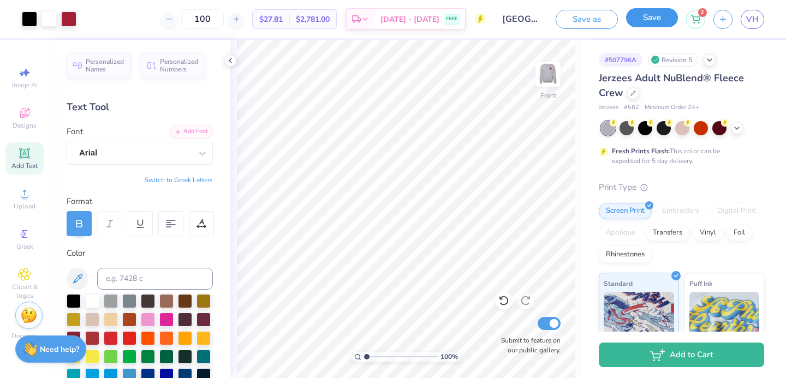
click at [668, 24] on button "Save" at bounding box center [652, 17] width 52 height 19
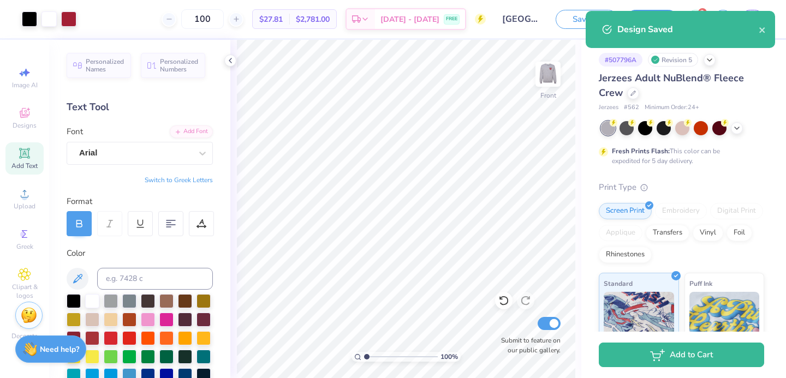
click at [767, 27] on div "Design Saved" at bounding box center [679, 29] width 189 height 37
click at [764, 27] on icon "close" at bounding box center [762, 30] width 8 height 9
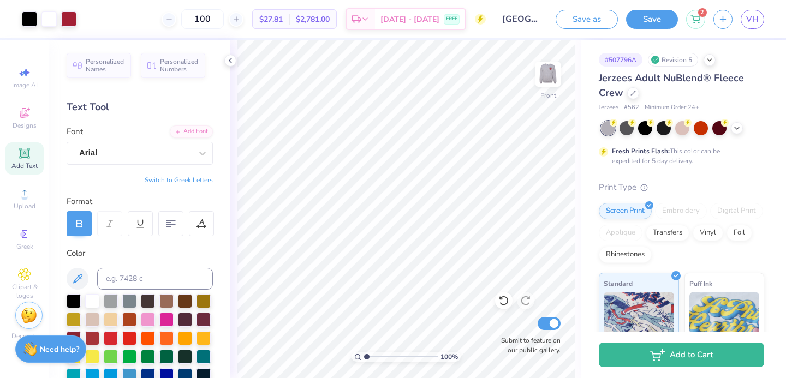
click at [758, 18] on div "Design Saved" at bounding box center [680, 34] width 194 height 50
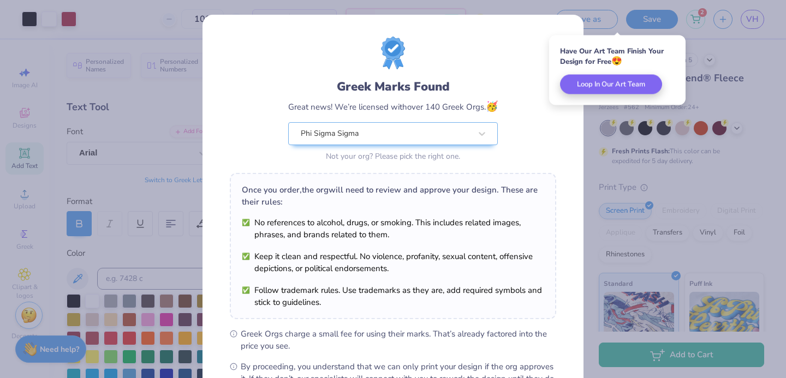
scroll to position [133, 0]
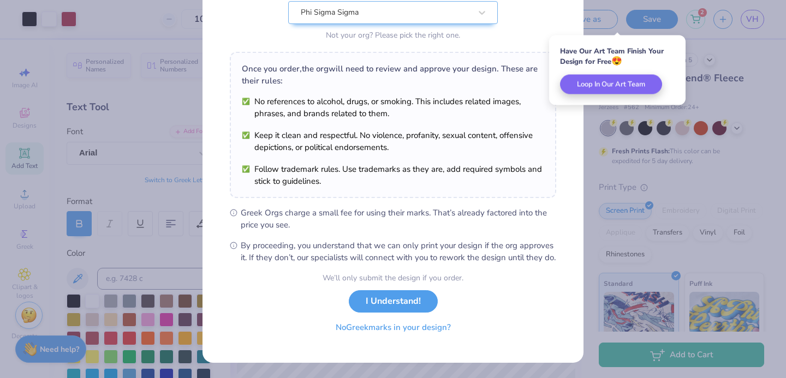
click at [406, 327] on button "No Greek marks in your design?" at bounding box center [393, 327] width 134 height 22
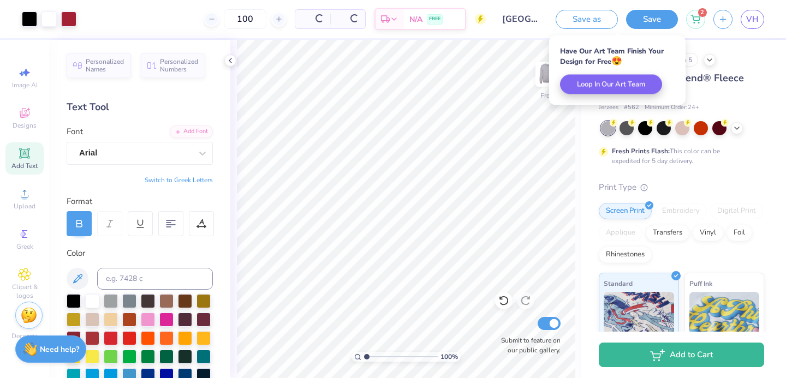
scroll to position [0, 0]
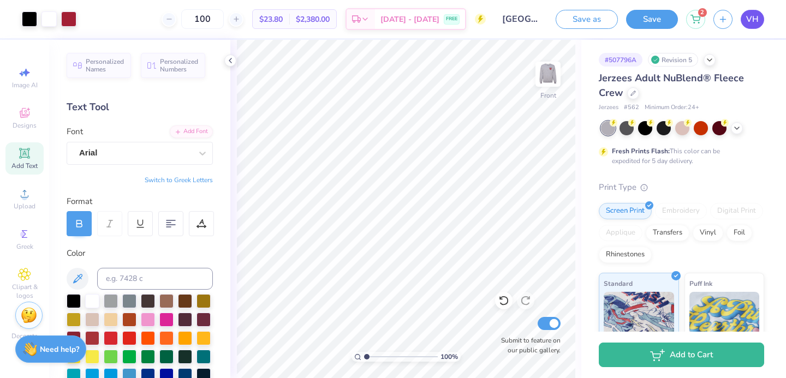
click at [754, 14] on span "VH" at bounding box center [752, 19] width 13 height 13
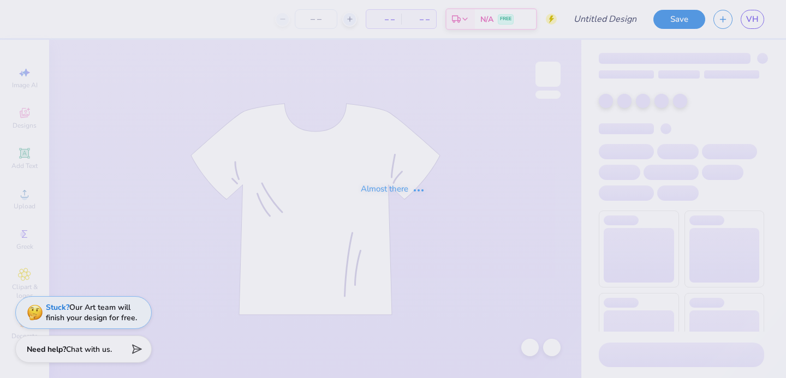
type input "1-800-phi sig"
type input "100"
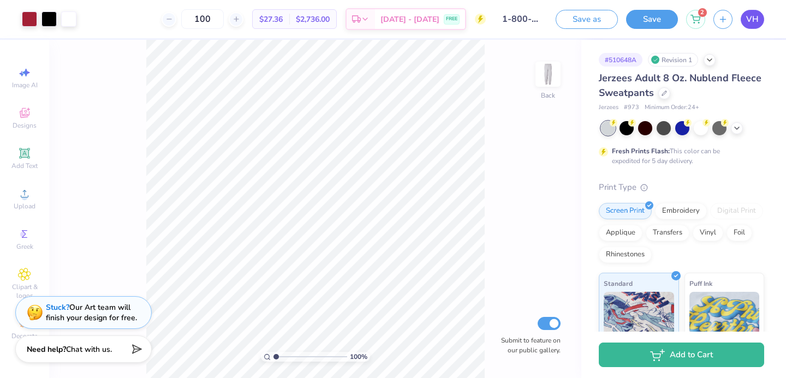
click at [762, 20] on link "VH" at bounding box center [751, 19] width 23 height 19
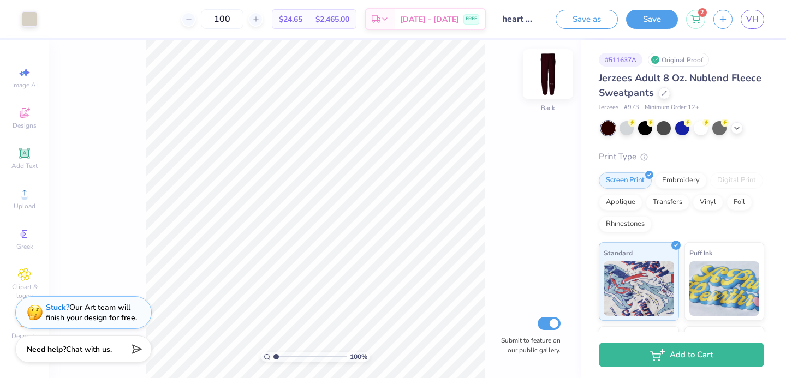
click at [550, 79] on img at bounding box center [548, 74] width 44 height 44
drag, startPoint x: 274, startPoint y: 357, endPoint x: 327, endPoint y: 365, distance: 53.6
click at [327, 362] on input "range" at bounding box center [310, 357] width 74 height 10
drag, startPoint x: 326, startPoint y: 356, endPoint x: 308, endPoint y: 357, distance: 17.5
click at [308, 357] on input "range" at bounding box center [310, 357] width 74 height 10
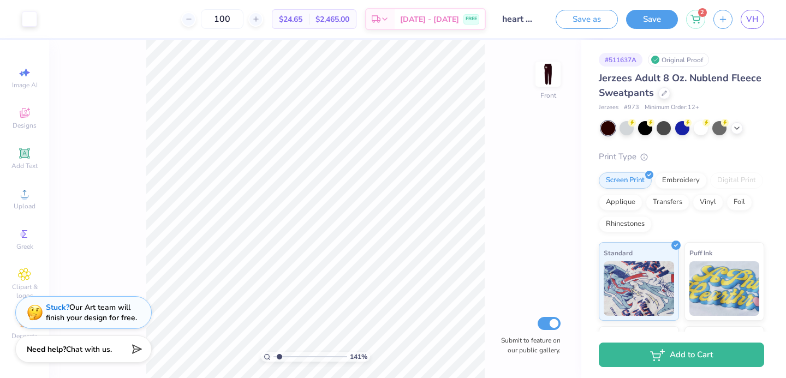
drag, startPoint x: 308, startPoint y: 357, endPoint x: 280, endPoint y: 359, distance: 28.5
click at [279, 360] on input "range" at bounding box center [310, 357] width 74 height 10
drag, startPoint x: 277, startPoint y: 352, endPoint x: 275, endPoint y: 360, distance: 7.3
click at [275, 360] on input "range" at bounding box center [310, 357] width 74 height 10
click at [289, 348] on div "292 %" at bounding box center [315, 209] width 338 height 338
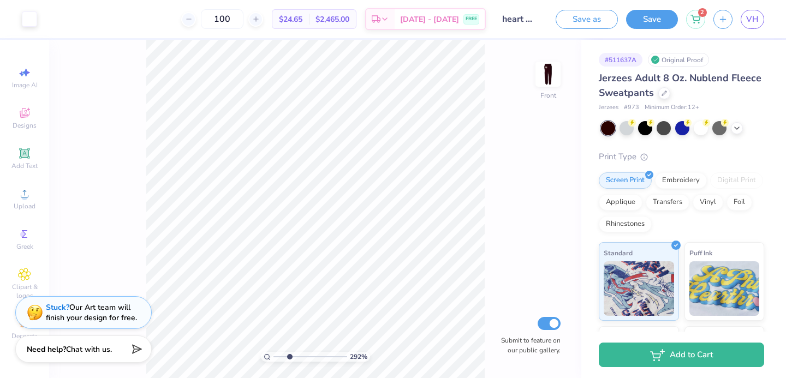
type input "2.81"
click at [763, 20] on link "VH" at bounding box center [751, 19] width 23 height 19
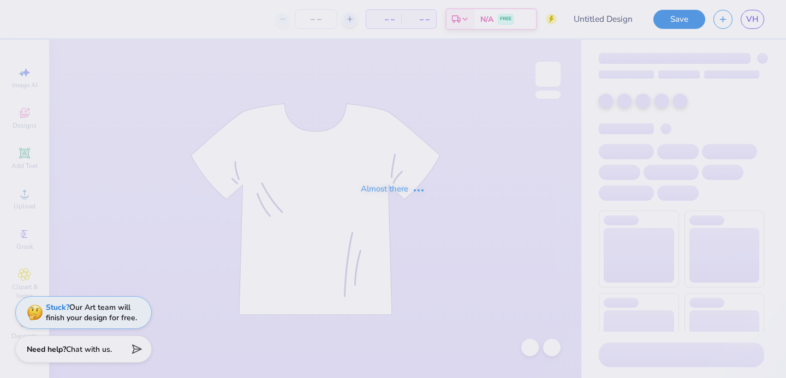
type input "[GEOGRAPHIC_DATA] : [PERSON_NAME]"
type input "100"
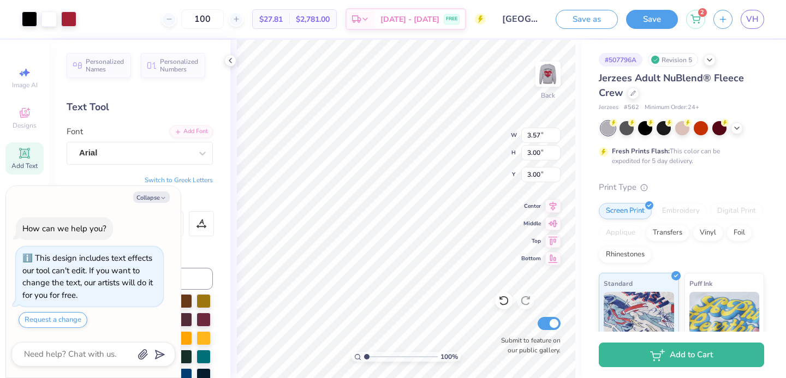
type textarea "x"
type input "2.87"
type input "2.41"
type input "3.58"
type textarea "x"
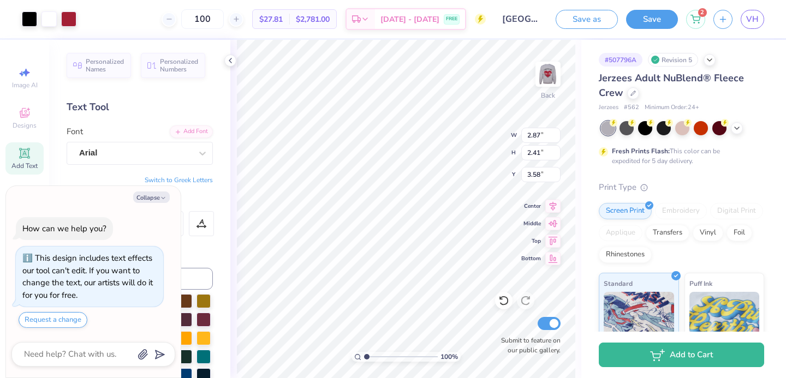
type input "3.00"
type textarea "x"
type input "3.20"
type input "2.69"
click at [143, 192] on button "Collapse" at bounding box center [151, 197] width 37 height 11
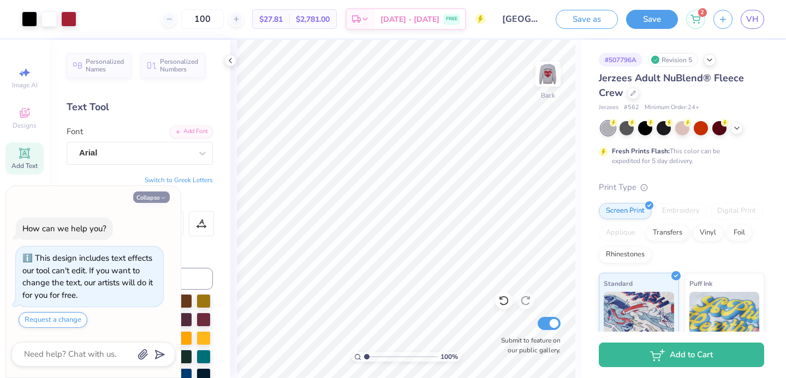
type textarea "x"
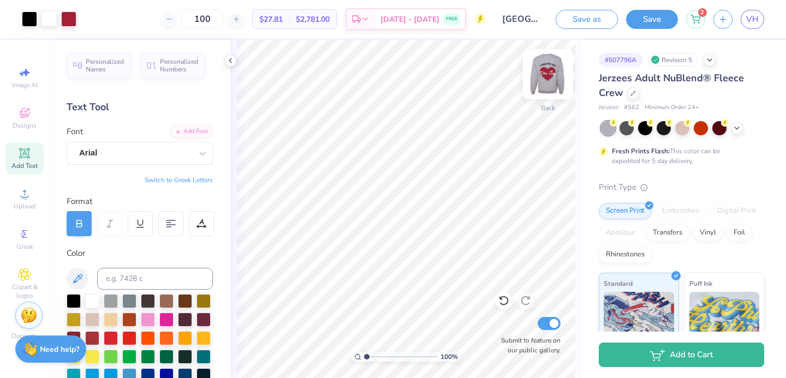
click at [553, 75] on img at bounding box center [548, 74] width 44 height 44
click at [553, 75] on img at bounding box center [548, 74] width 22 height 22
click at [552, 76] on img at bounding box center [548, 74] width 44 height 44
click at [552, 76] on img at bounding box center [548, 74] width 22 height 22
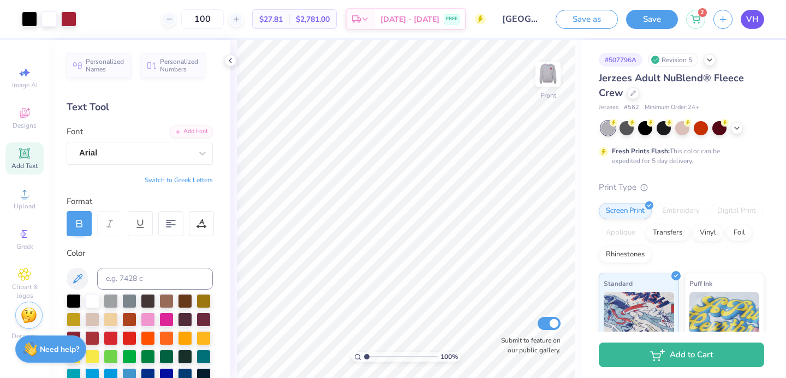
click at [749, 20] on span "VH" at bounding box center [752, 19] width 13 height 13
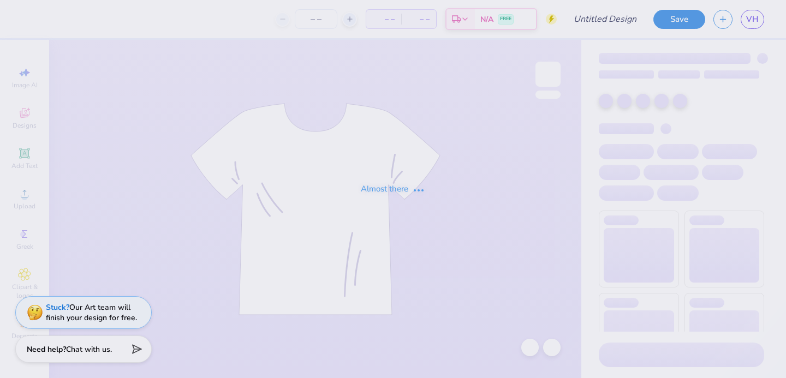
type input "1-800-phi sig"
type input "100"
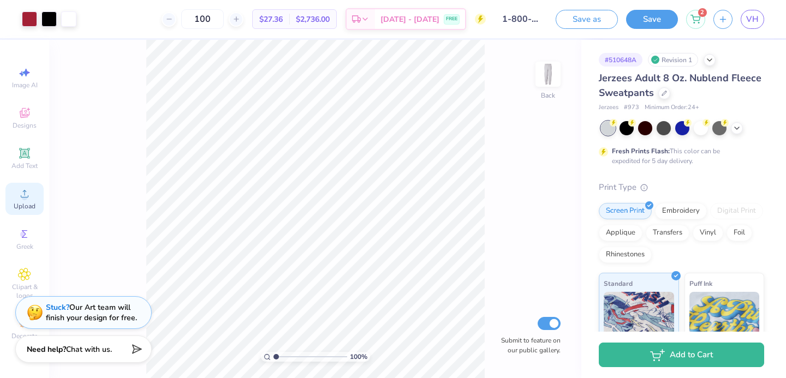
click at [28, 191] on icon at bounding box center [24, 193] width 13 height 13
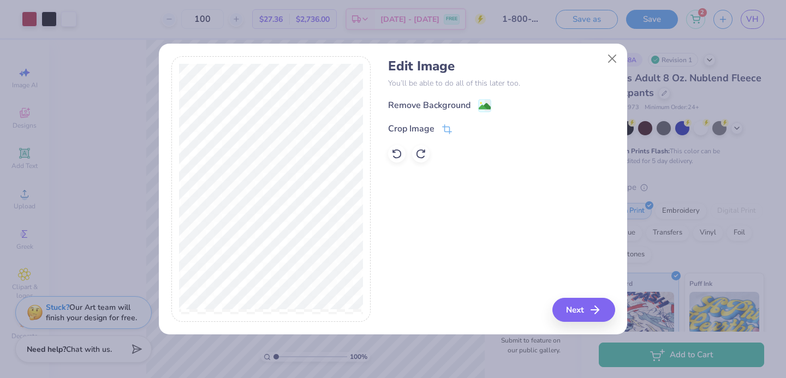
click at [440, 101] on div "Remove Background" at bounding box center [429, 105] width 82 height 13
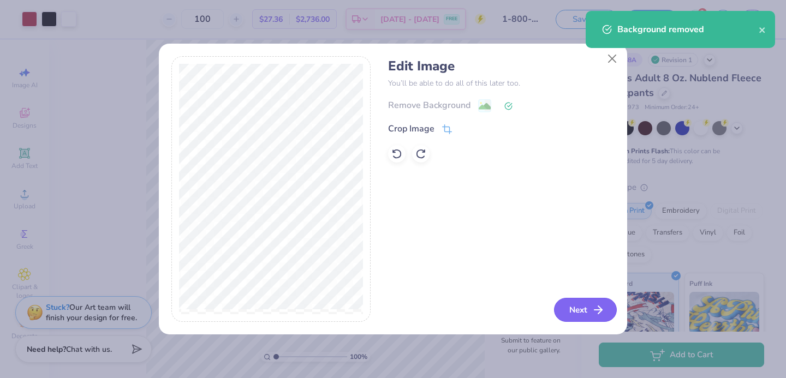
click at [566, 304] on button "Next" at bounding box center [585, 310] width 63 height 24
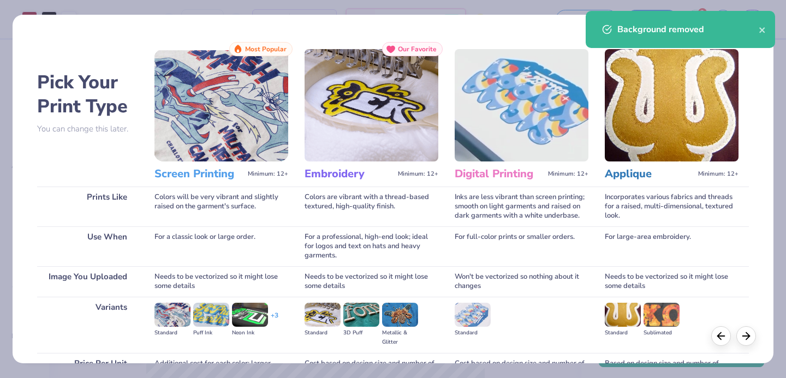
scroll to position [111, 0]
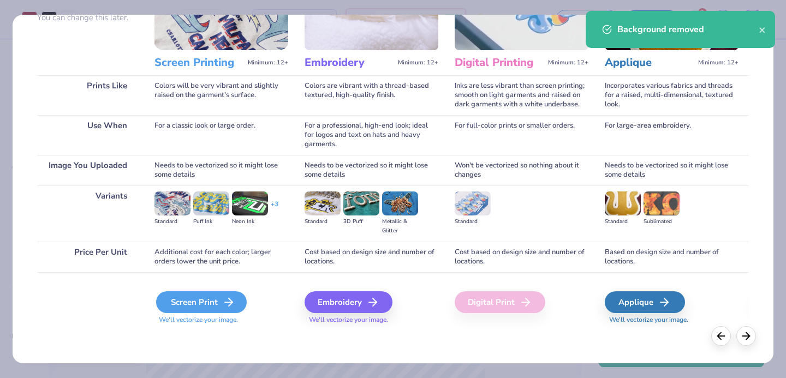
click at [202, 313] on div "Screen Print" at bounding box center [201, 302] width 91 height 22
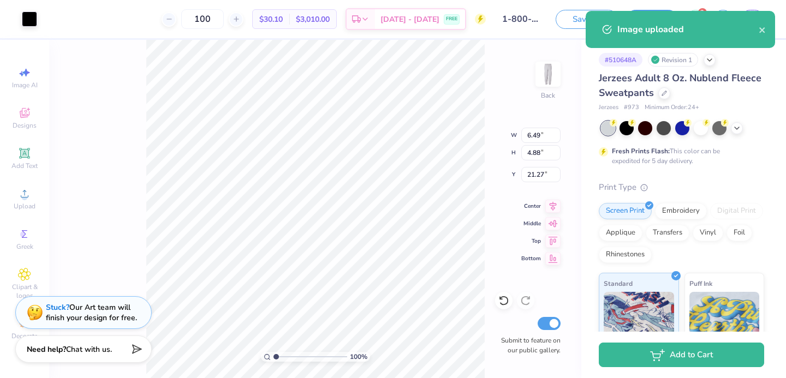
type input "6.49"
type input "4.88"
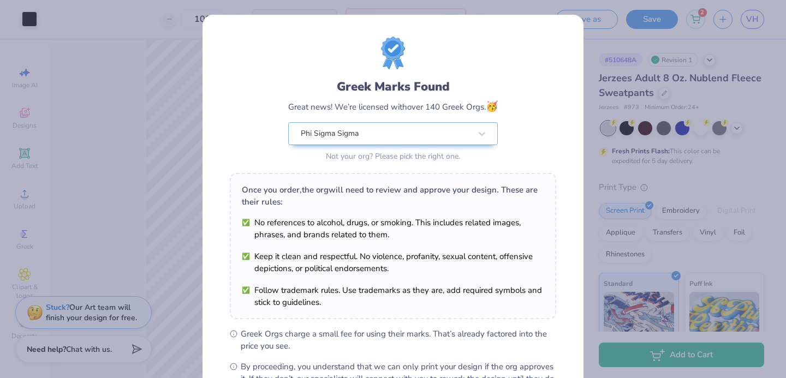
click at [325, 228] on body "Art colors 100 $30.10 Per Item $3,010.00 Total Est. Delivery Sep 7 - 10 FREE De…" at bounding box center [393, 189] width 786 height 378
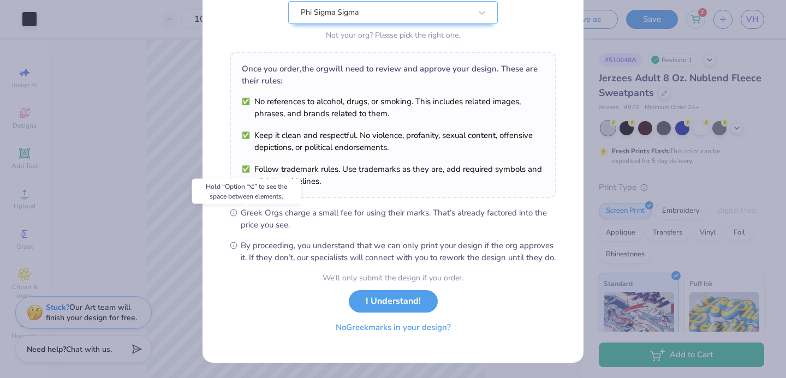
click at [394, 330] on button "No Greek marks in your design?" at bounding box center [393, 327] width 134 height 22
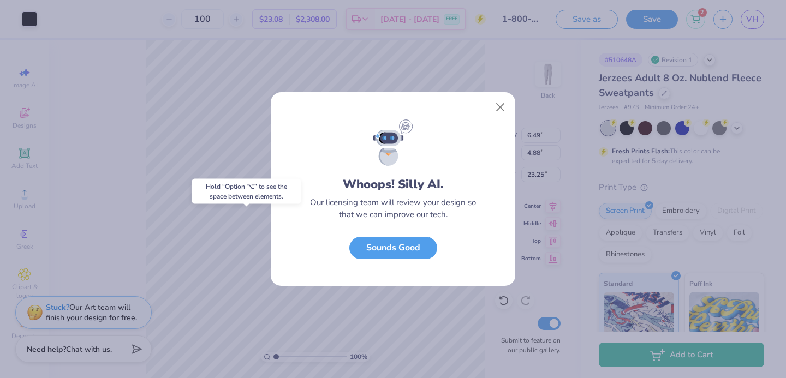
scroll to position [0, 0]
click at [414, 234] on div "Whoops! Silly AI. Our licensing team will review your design so that we can imp…" at bounding box center [393, 202] width 244 height 167
click at [403, 245] on button "Sounds Good" at bounding box center [393, 245] width 88 height 22
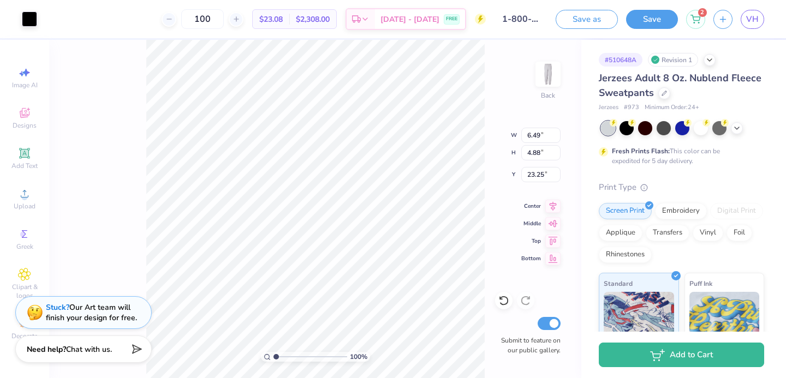
type input "24.03"
type input "5.86"
type input "4.41"
type input "5.26"
click at [547, 73] on img at bounding box center [548, 74] width 44 height 44
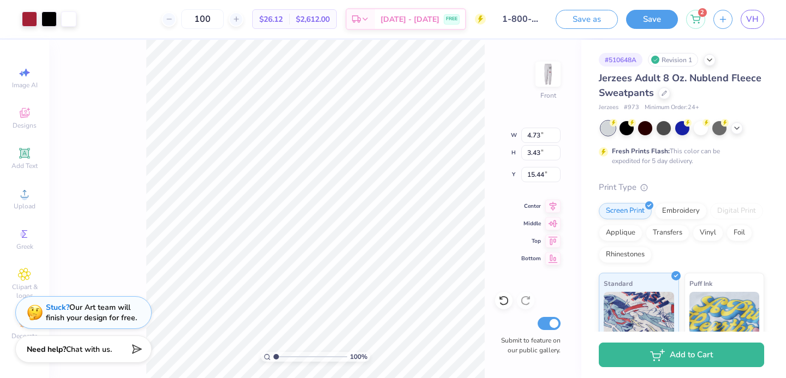
type input "28.47"
click at [545, 73] on img at bounding box center [548, 74] width 44 height 44
type input "5.90"
type input "6.21"
click at [553, 74] on img at bounding box center [548, 74] width 44 height 44
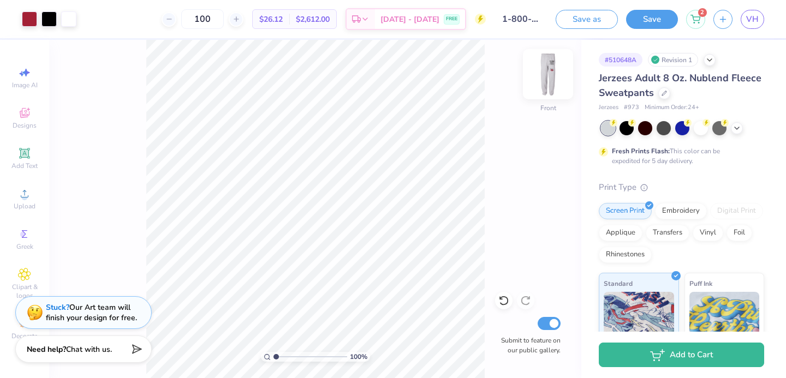
click at [553, 74] on img at bounding box center [548, 74] width 44 height 44
click at [553, 75] on img at bounding box center [548, 74] width 44 height 44
click at [502, 295] on div at bounding box center [503, 300] width 17 height 17
click at [502, 295] on icon at bounding box center [503, 300] width 11 height 11
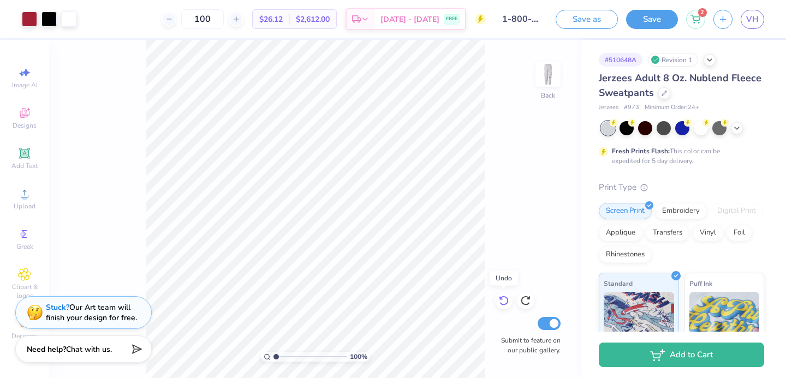
click at [503, 296] on icon at bounding box center [503, 300] width 11 height 11
click at [502, 296] on icon at bounding box center [503, 300] width 11 height 11
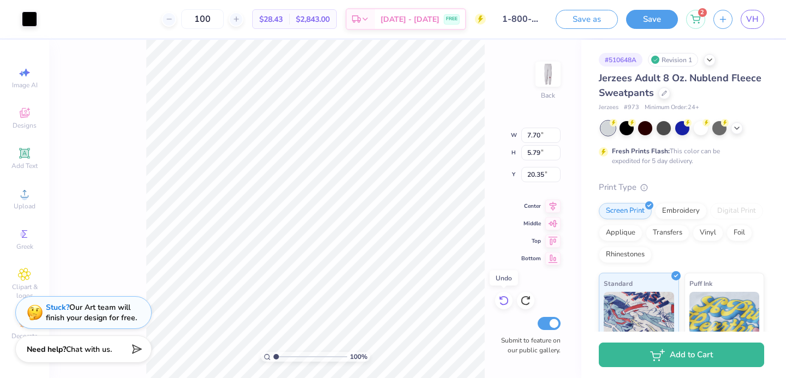
click at [502, 296] on icon at bounding box center [503, 300] width 11 height 11
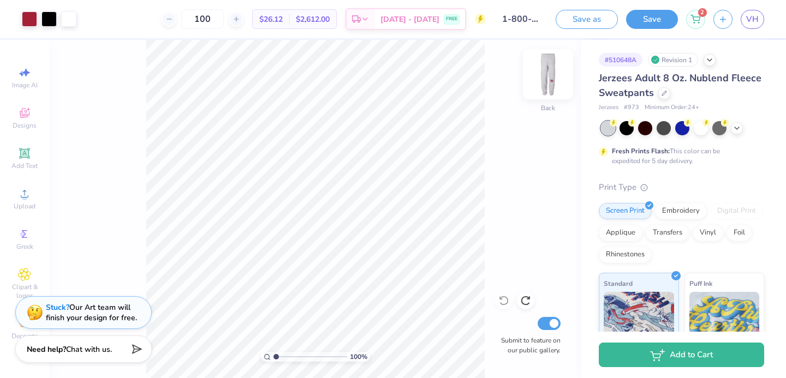
click at [554, 73] on img at bounding box center [548, 74] width 44 height 44
click at [24, 189] on icon at bounding box center [24, 193] width 13 height 13
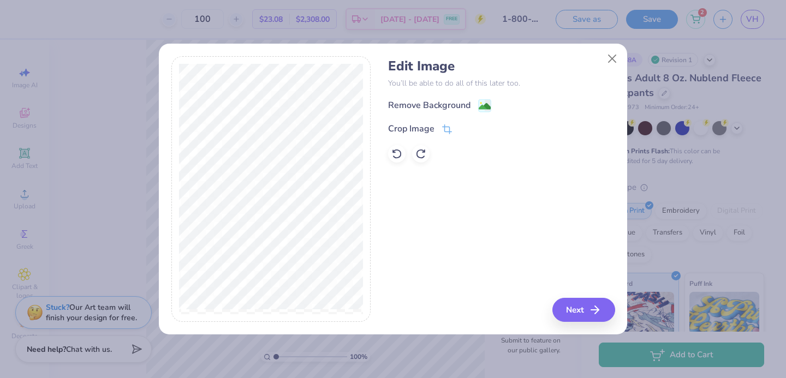
click at [419, 101] on div "Remove Background" at bounding box center [429, 105] width 82 height 13
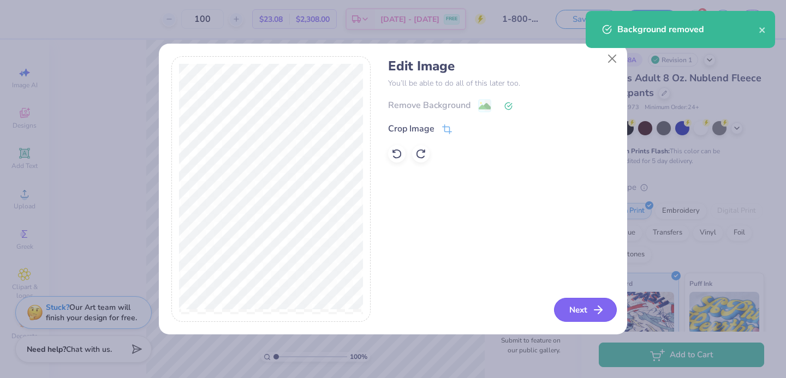
click at [584, 318] on button "Next" at bounding box center [585, 310] width 63 height 24
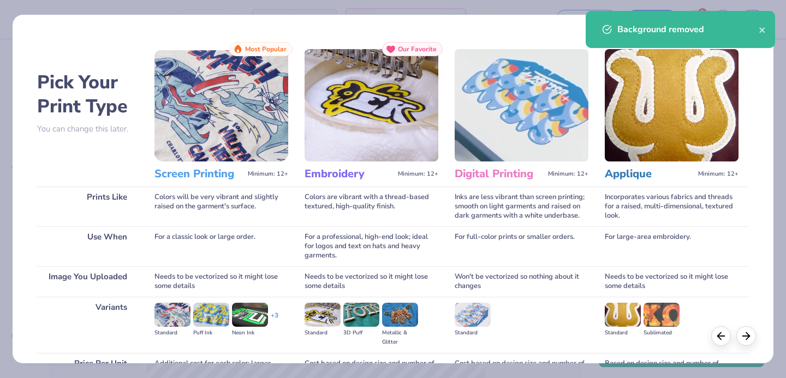
scroll to position [111, 0]
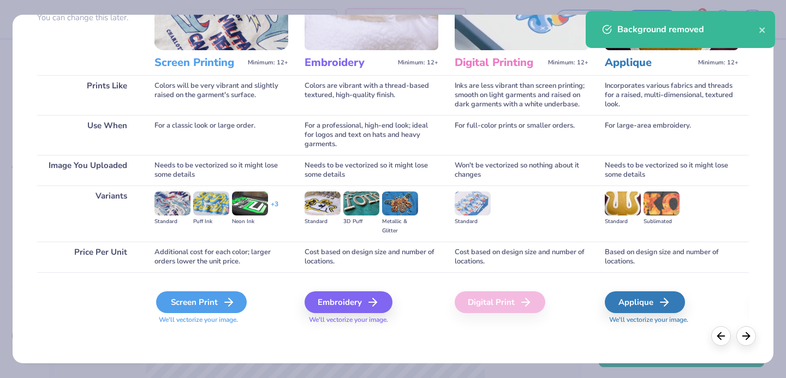
click at [213, 296] on div "Screen Print" at bounding box center [201, 302] width 91 height 22
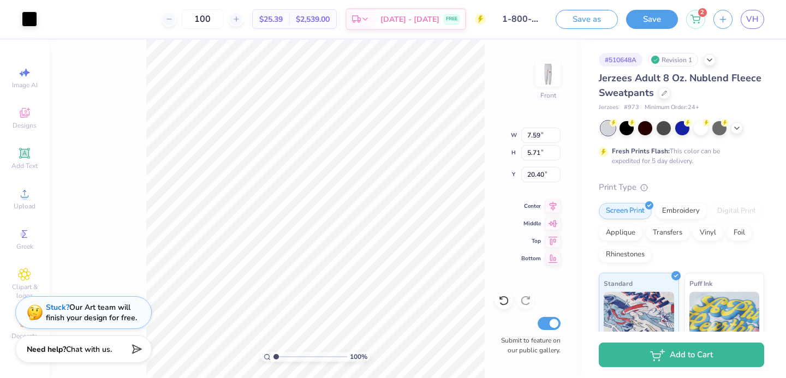
type input "6.19"
type input "4.66"
type input "30.12"
click at [534, 86] on div "100 % Front Submit to feature on our public gallery." at bounding box center [315, 209] width 532 height 338
click at [546, 81] on img at bounding box center [548, 74] width 44 height 44
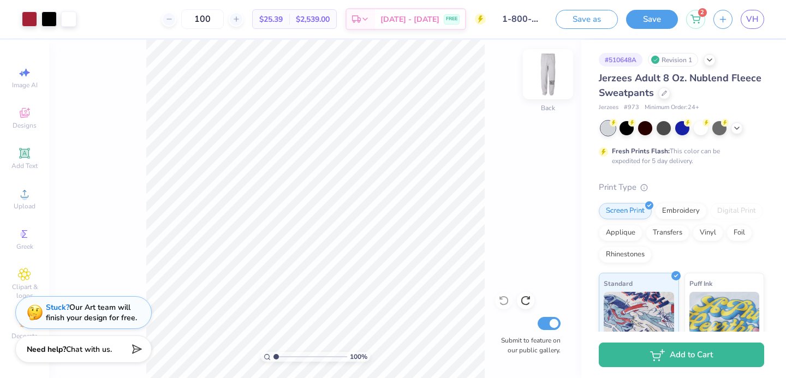
click at [547, 82] on img at bounding box center [548, 74] width 44 height 44
click at [543, 81] on img at bounding box center [548, 74] width 44 height 44
click at [545, 82] on img at bounding box center [548, 74] width 44 height 44
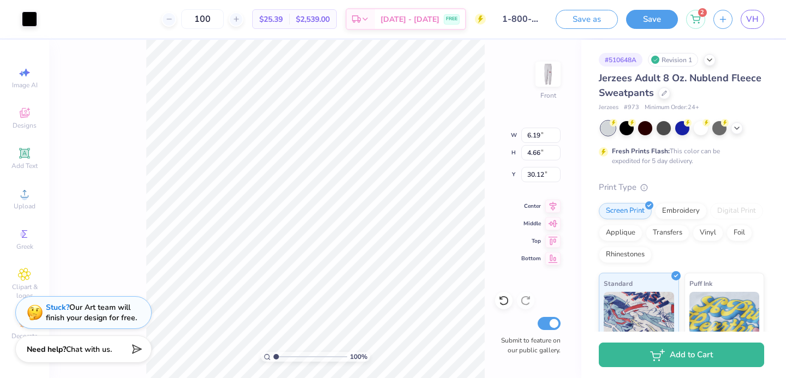
drag, startPoint x: 550, startPoint y: 69, endPoint x: 530, endPoint y: 79, distance: 22.5
click at [550, 69] on img at bounding box center [548, 74] width 22 height 22
type input "4.77"
click at [549, 80] on img at bounding box center [548, 74] width 44 height 44
type input "31.93"
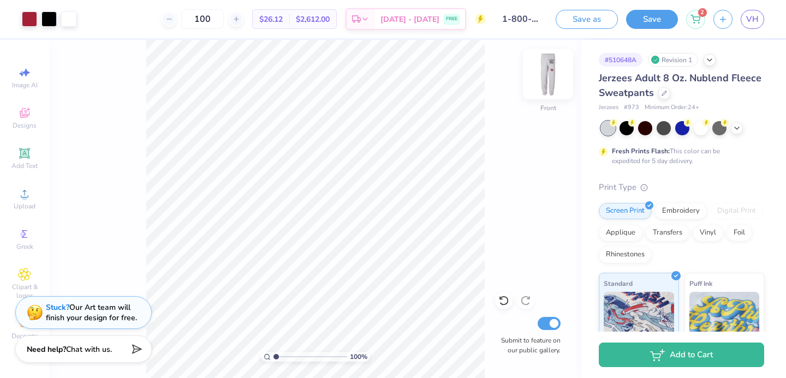
click at [546, 77] on img at bounding box center [548, 74] width 44 height 44
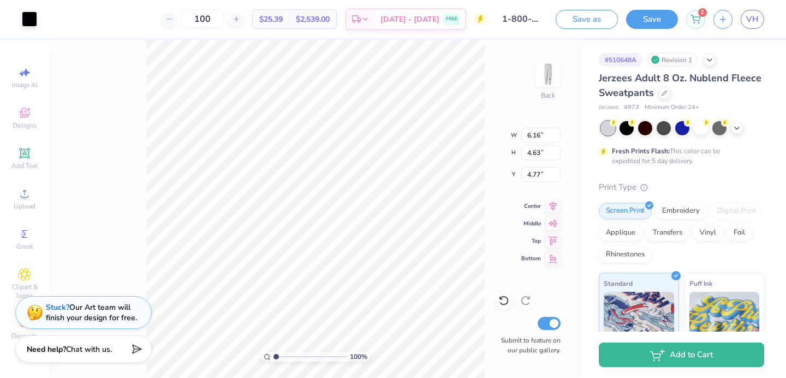
type input "5.06"
click at [625, 124] on div at bounding box center [626, 127] width 14 height 14
click at [23, 23] on div at bounding box center [29, 17] width 15 height 15
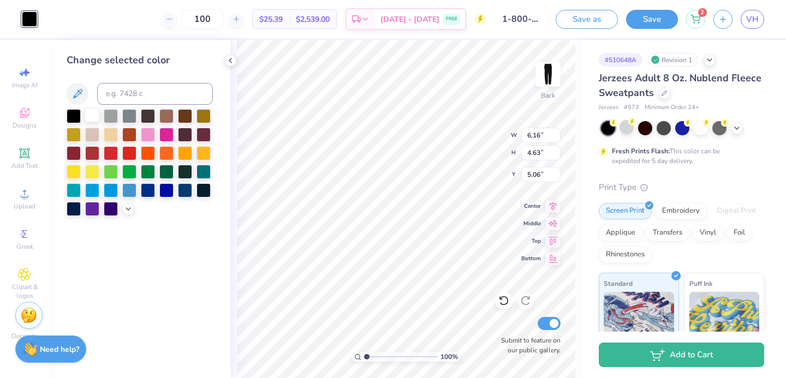
click at [95, 118] on div at bounding box center [92, 115] width 14 height 14
click at [550, 83] on img at bounding box center [548, 74] width 44 height 44
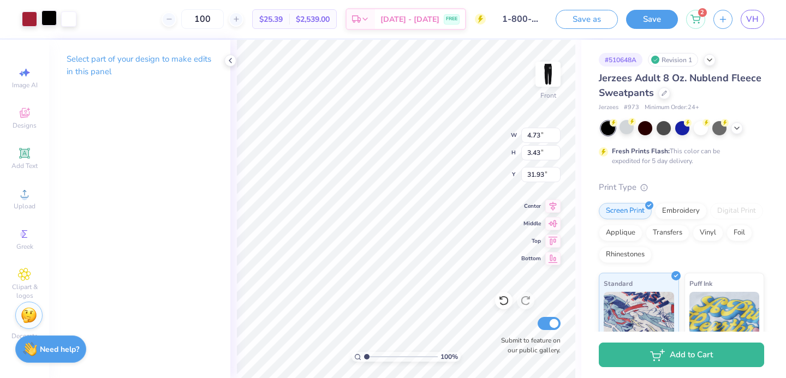
click at [53, 21] on div at bounding box center [48, 17] width 15 height 15
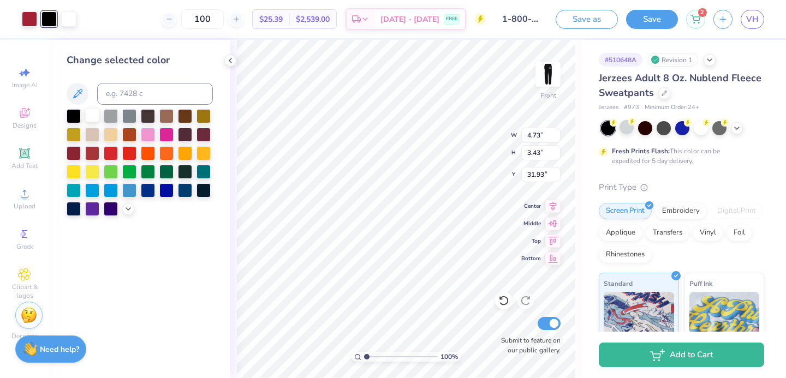
click at [91, 110] on div at bounding box center [92, 115] width 14 height 14
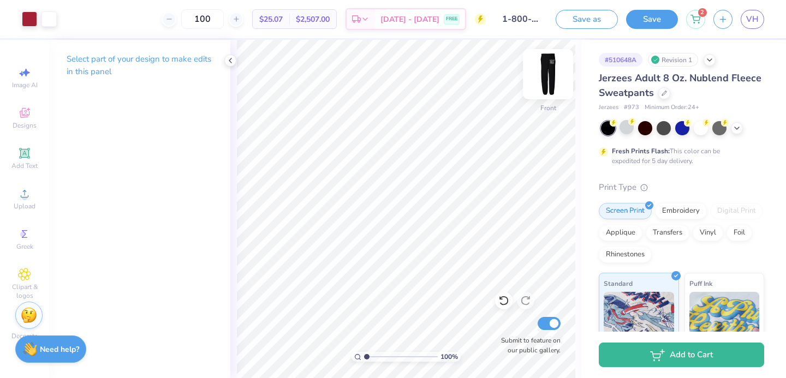
click at [547, 85] on img at bounding box center [548, 74] width 44 height 44
click at [547, 85] on img at bounding box center [548, 74] width 22 height 22
click at [505, 297] on icon at bounding box center [503, 301] width 9 height 10
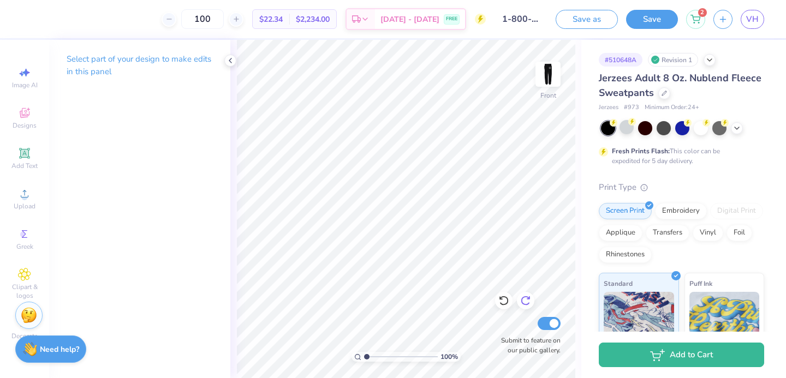
click at [521, 298] on icon at bounding box center [525, 300] width 11 height 11
type input "31.93"
click at [620, 131] on div at bounding box center [626, 127] width 14 height 14
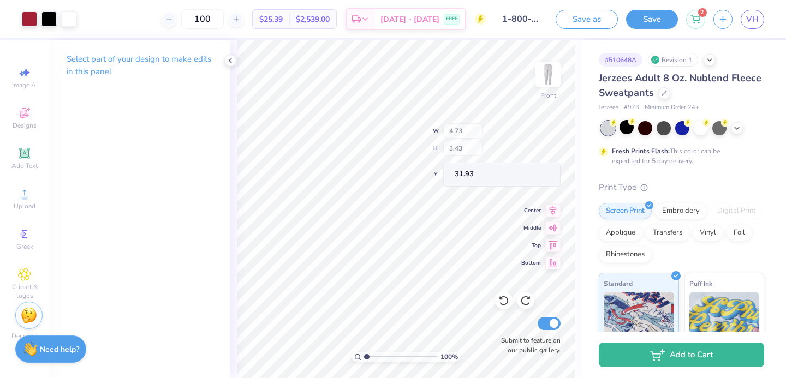
click at [493, 154] on div "100 % Front W 4.73 H 3.43 Y 31.93 Center Middle Top Bottom Submit to feature on…" at bounding box center [405, 209] width 351 height 338
type input "32.03"
click at [554, 73] on img at bounding box center [548, 74] width 44 height 44
click at [33, 21] on div at bounding box center [29, 17] width 15 height 15
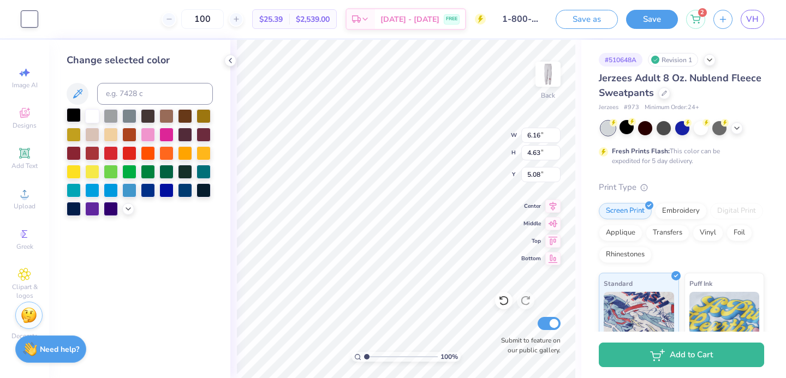
click at [74, 114] on div at bounding box center [74, 115] width 14 height 14
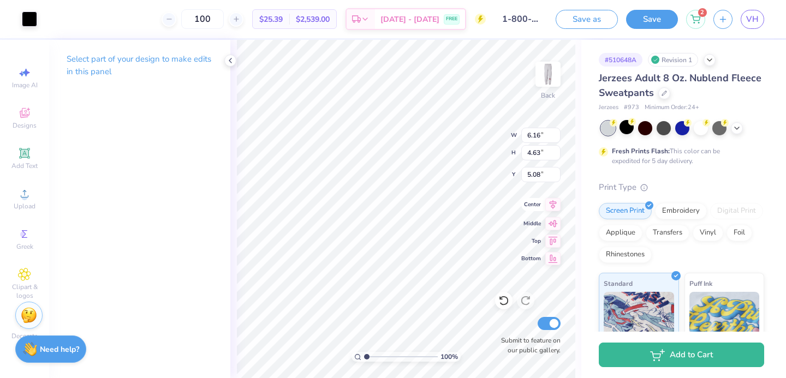
click at [551, 210] on icon at bounding box center [552, 204] width 15 height 13
click at [552, 202] on icon at bounding box center [552, 204] width 15 height 13
click at [554, 220] on icon at bounding box center [552, 222] width 15 height 13
click at [551, 241] on icon at bounding box center [552, 239] width 15 height 13
click at [553, 255] on icon at bounding box center [552, 256] width 15 height 13
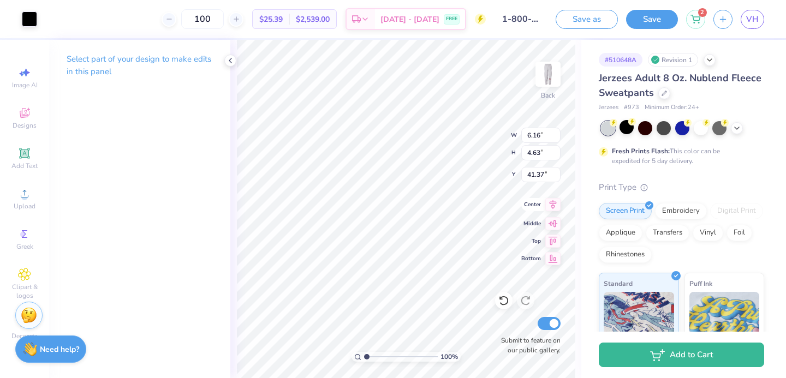
click at [553, 202] on icon at bounding box center [552, 204] width 15 height 13
click at [552, 227] on icon at bounding box center [552, 222] width 15 height 13
type input "4.28"
type input "5.50"
type input "4.14"
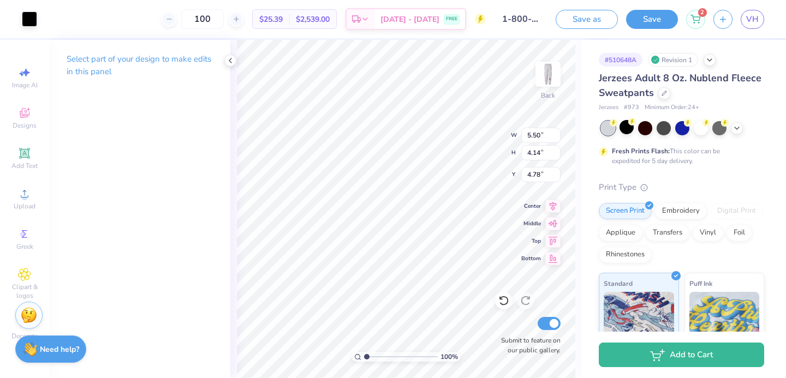
type input "4.73"
click at [544, 76] on img at bounding box center [548, 74] width 44 height 44
click at [544, 76] on img at bounding box center [548, 74] width 22 height 22
type input "6.17"
type input "4.64"
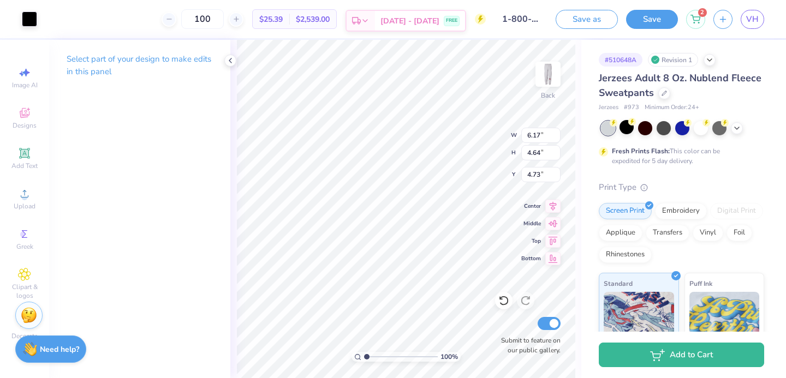
type input "5.10"
type input "5.03"
click at [543, 78] on img at bounding box center [548, 74] width 44 height 44
type input "30.47"
click at [547, 83] on img at bounding box center [548, 74] width 44 height 44
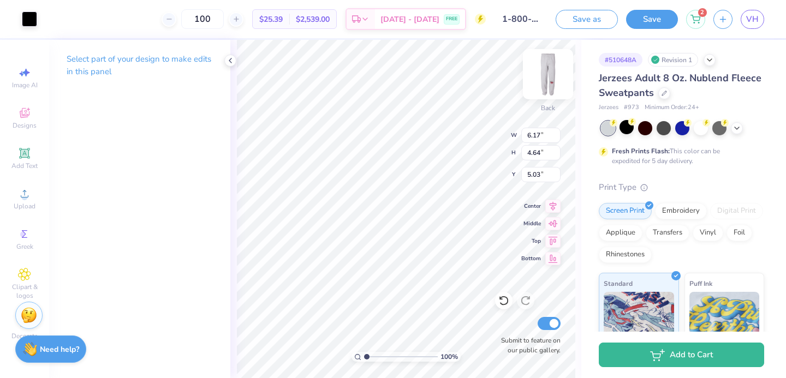
type input "5.22"
type input "5.32"
click at [661, 91] on icon at bounding box center [663, 91] width 5 height 5
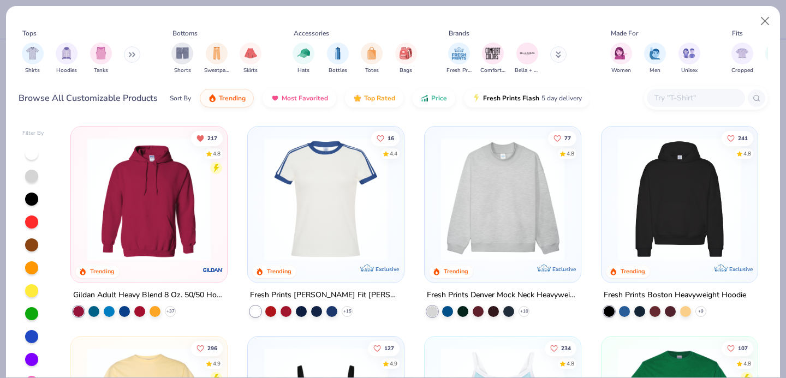
click at [665, 94] on input "text" at bounding box center [695, 98] width 84 height 13
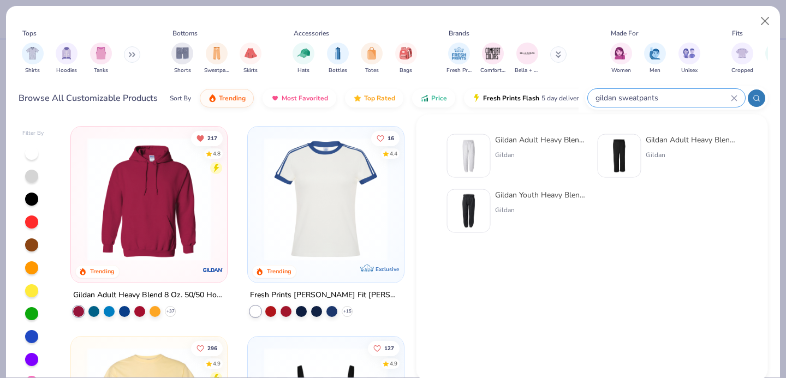
type input "gildan sweatpants"
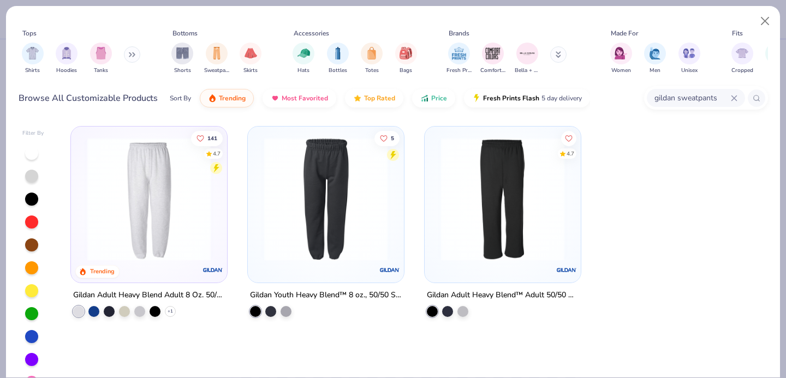
click at [171, 190] on img at bounding box center [149, 198] width 134 height 123
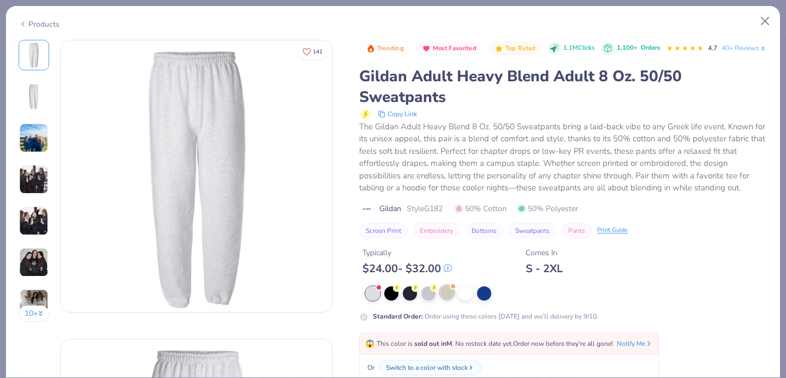
click at [447, 300] on div at bounding box center [447, 292] width 14 height 14
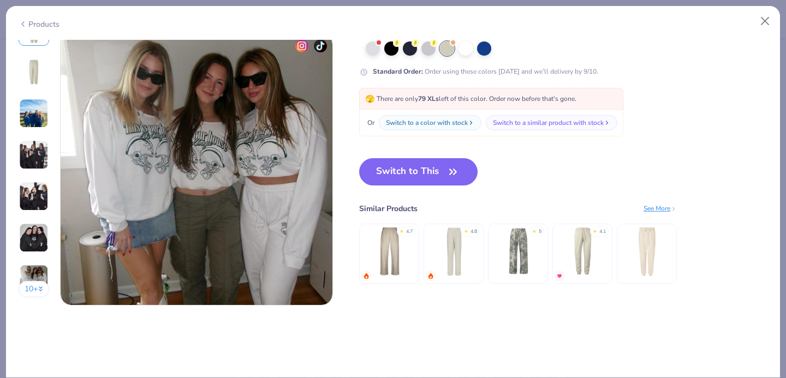
scroll to position [1794, 0]
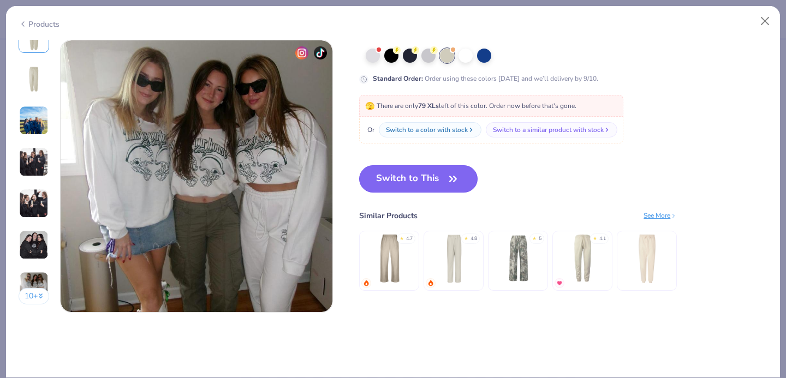
click at [441, 175] on button "Switch to This" at bounding box center [418, 178] width 118 height 27
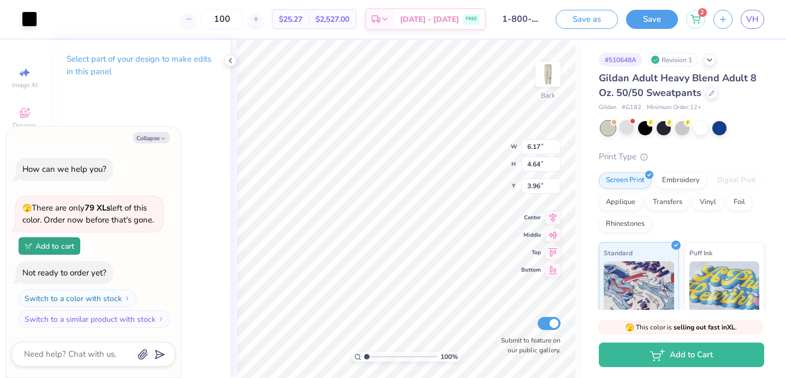
type textarea "x"
type input "7.11"
type textarea "x"
type input "5.97"
type input "4.49"
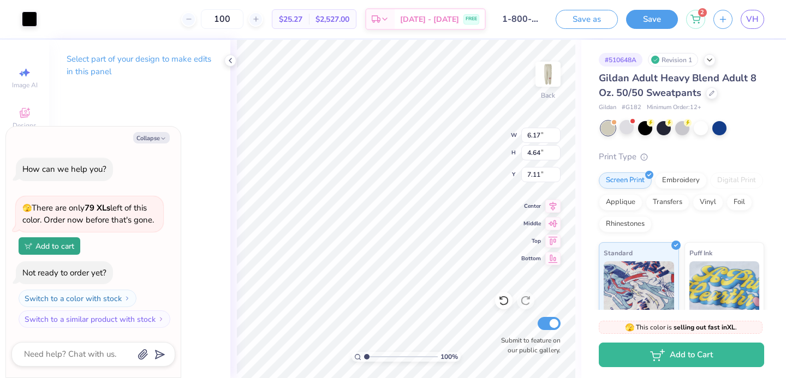
type input "7.26"
click at [539, 73] on img at bounding box center [548, 74] width 44 height 44
click at [539, 75] on img at bounding box center [548, 74] width 44 height 44
click at [538, 83] on img at bounding box center [548, 74] width 44 height 44
click at [537, 84] on img at bounding box center [548, 74] width 44 height 44
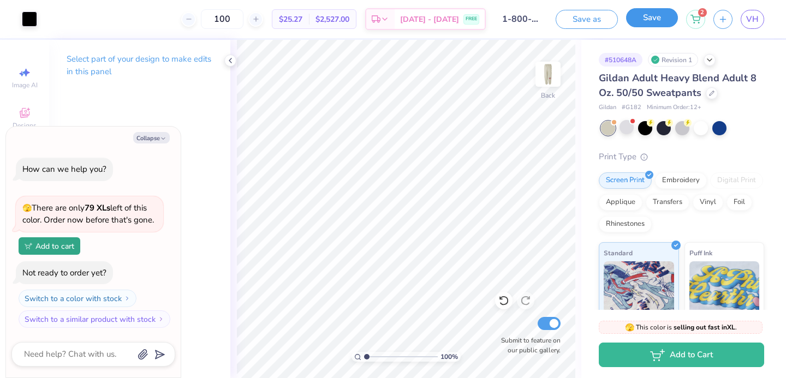
click at [654, 25] on button "Save" at bounding box center [652, 17] width 52 height 19
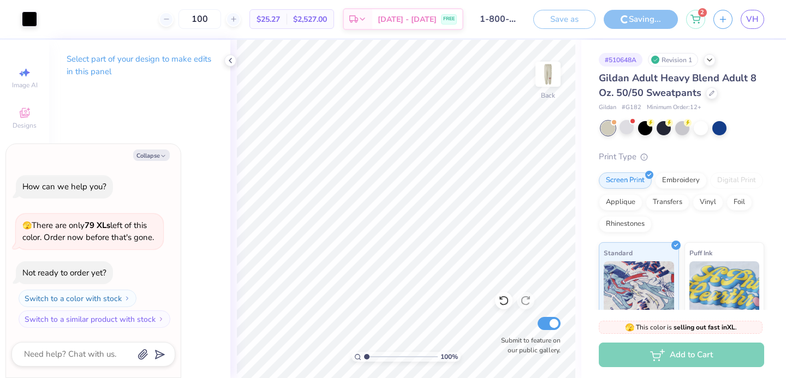
type textarea "x"
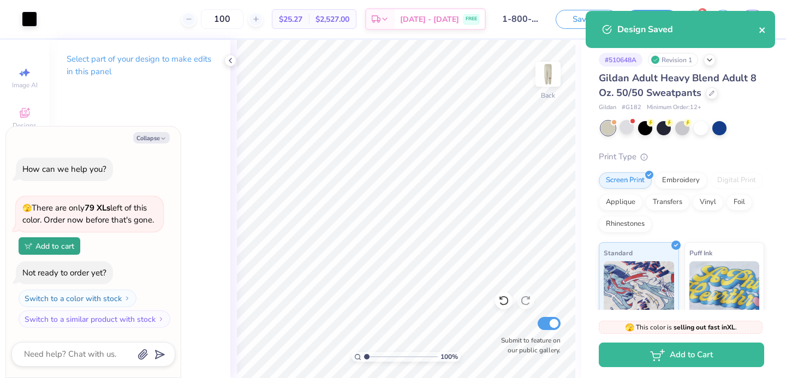
click at [762, 31] on icon "close" at bounding box center [761, 29] width 5 height 5
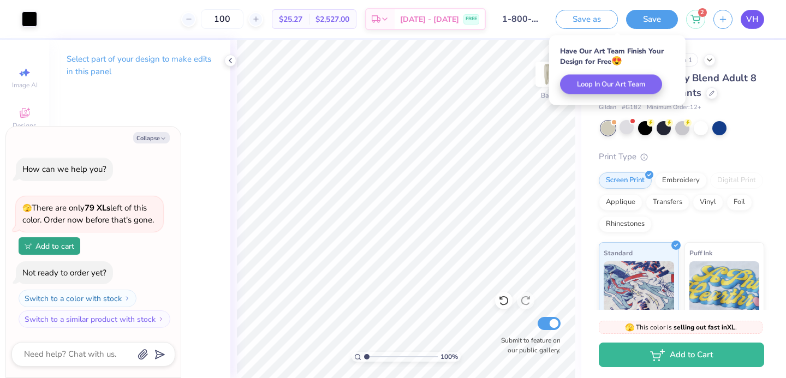
click at [755, 20] on span "VH" at bounding box center [752, 19] width 13 height 13
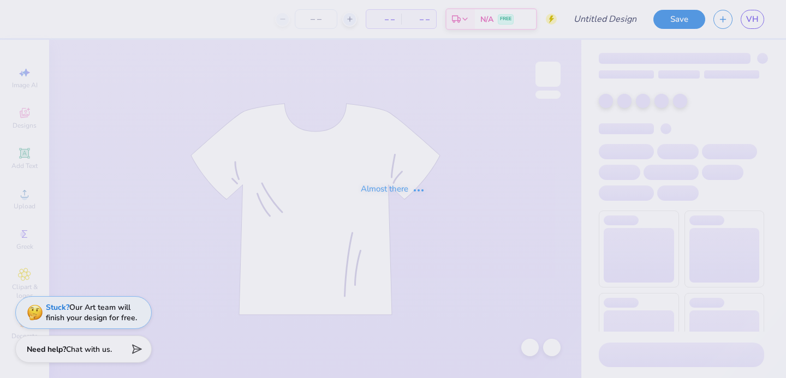
type input "[GEOGRAPHIC_DATA] : [PERSON_NAME]"
type input "100"
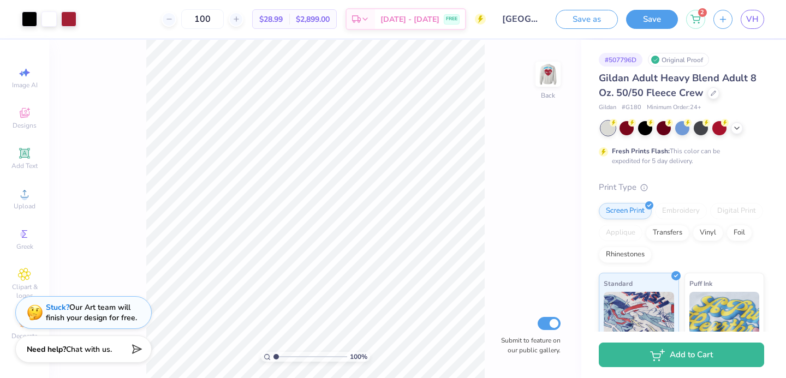
click at [714, 99] on div "Gildan Adult Heavy Blend Adult 8 Oz. 50/50 Fleece Crew" at bounding box center [681, 85] width 165 height 29
click at [711, 94] on icon at bounding box center [712, 91] width 5 height 5
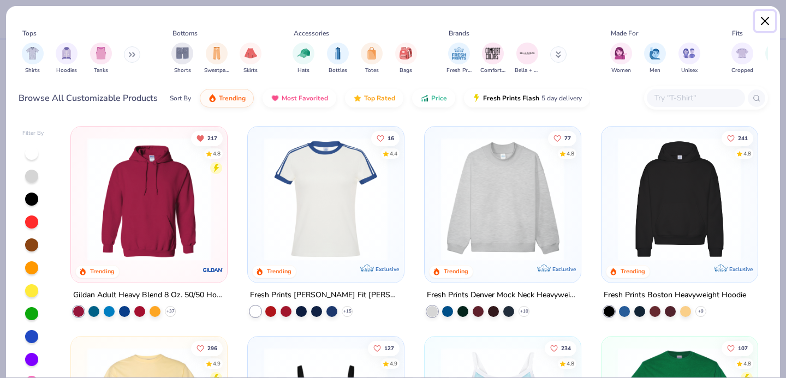
click at [763, 20] on button "Close" at bounding box center [765, 21] width 21 height 21
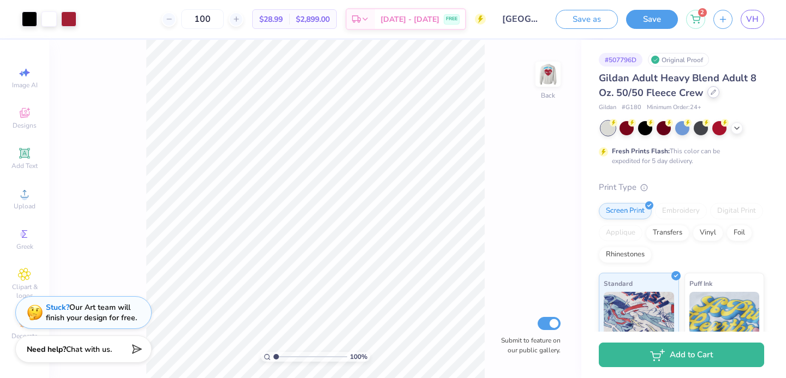
click at [714, 93] on div at bounding box center [713, 92] width 12 height 12
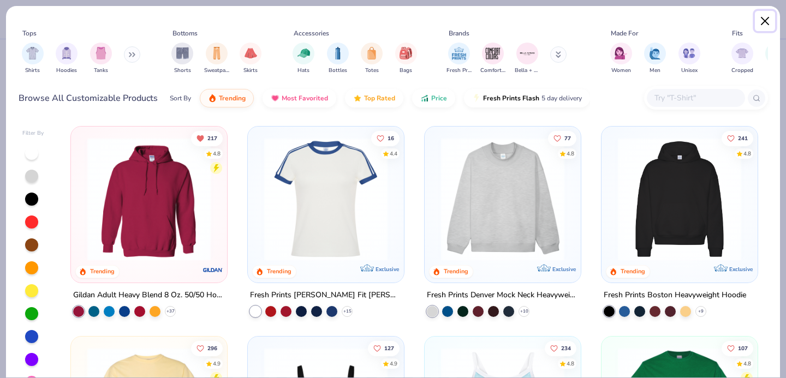
click at [762, 22] on button "Close" at bounding box center [765, 21] width 21 height 21
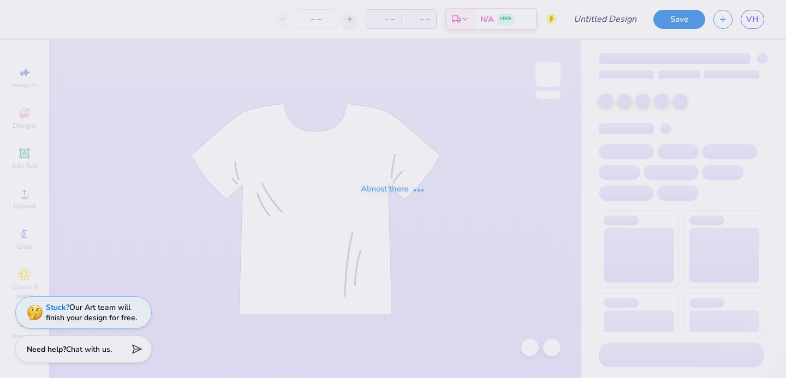
type input "[GEOGRAPHIC_DATA] : [PERSON_NAME]"
type input "100"
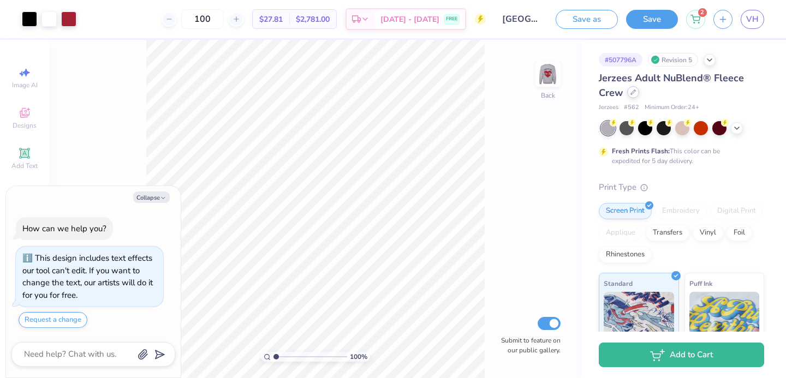
click at [635, 96] on div at bounding box center [633, 92] width 12 height 12
type textarea "x"
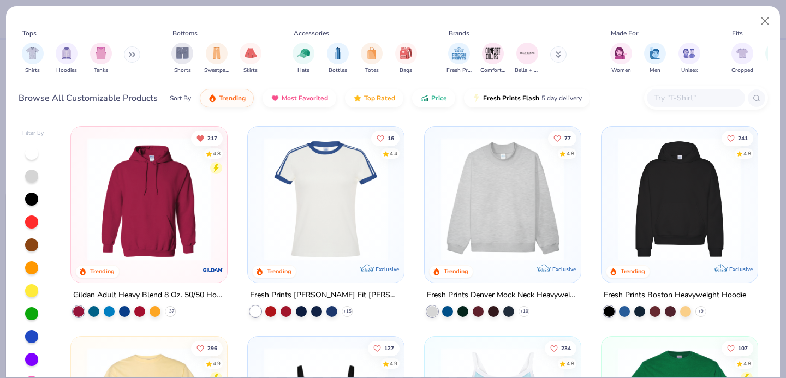
click at [668, 101] on input "text" at bounding box center [695, 98] width 84 height 13
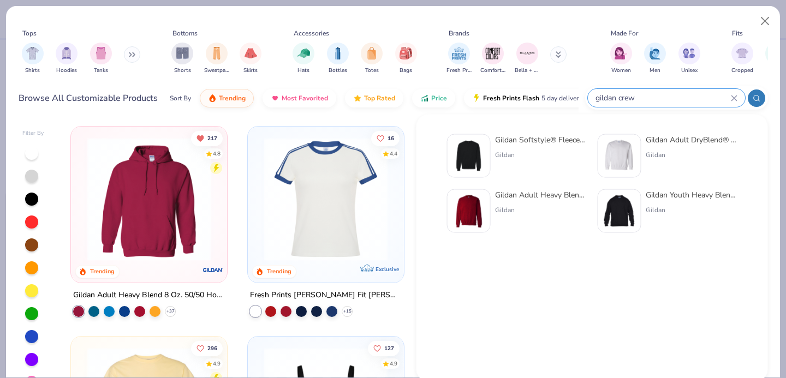
type input "gildan crew"
click at [549, 208] on div "Gildan" at bounding box center [541, 210] width 92 height 10
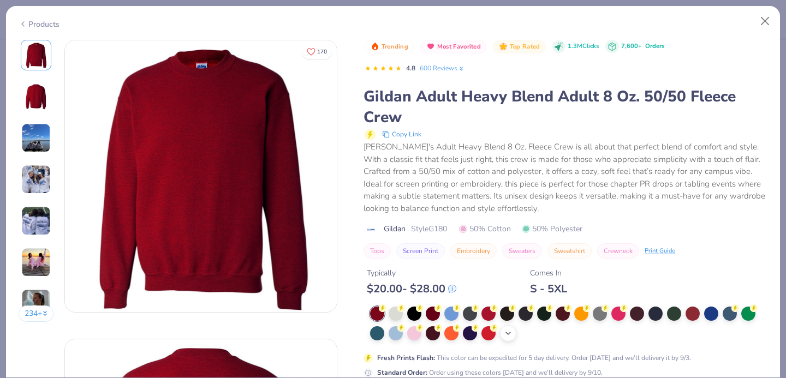
click at [507, 335] on icon at bounding box center [508, 333] width 9 height 9
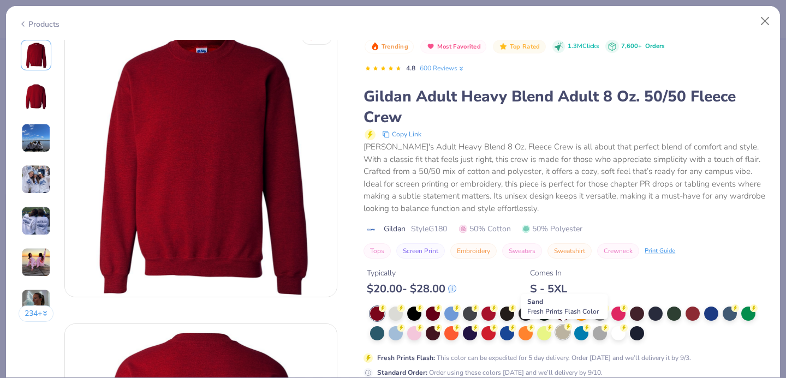
click at [563, 339] on div at bounding box center [562, 332] width 14 height 14
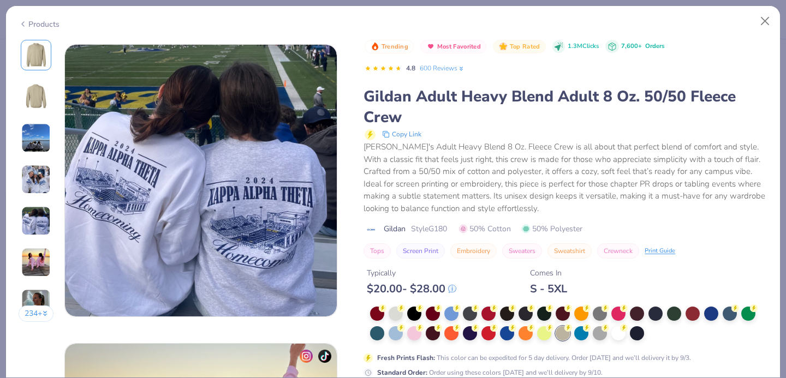
scroll to position [1205, 0]
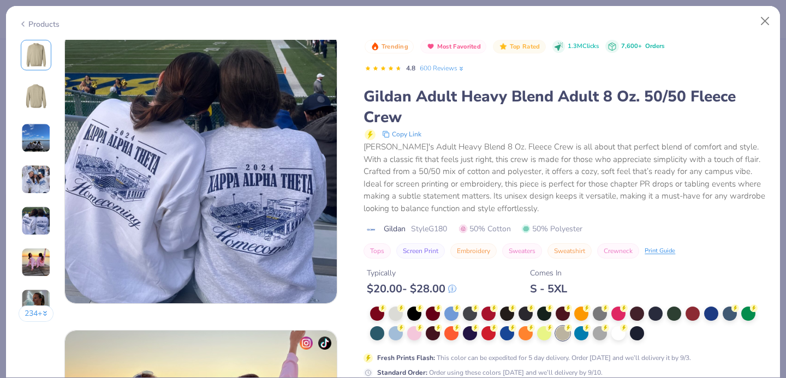
drag, startPoint x: 778, startPoint y: 149, endPoint x: 778, endPoint y: 156, distance: 6.5
click at [778, 156] on div "234 + 170 KD Kappa Alpha Theta, University of Delaware AP Alpha Epsilon Phi, Un…" at bounding box center [393, 209] width 774 height 338
click at [766, 145] on div "Gildan's Adult Heavy Blend 8 Oz. Fleece Crew is all about that perfect blend of…" at bounding box center [565, 178] width 404 height 74
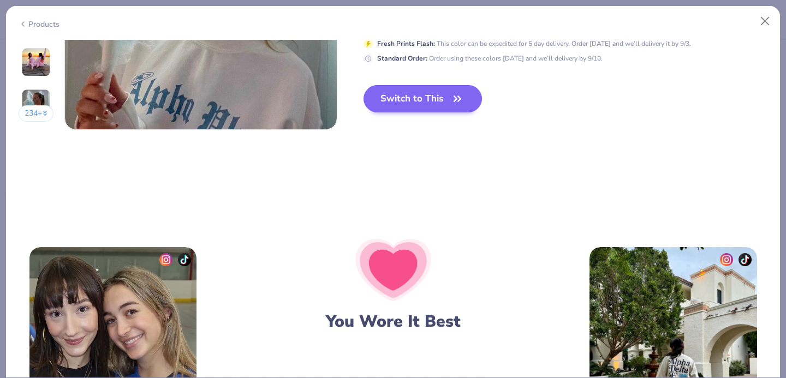
scroll to position [1929, 0]
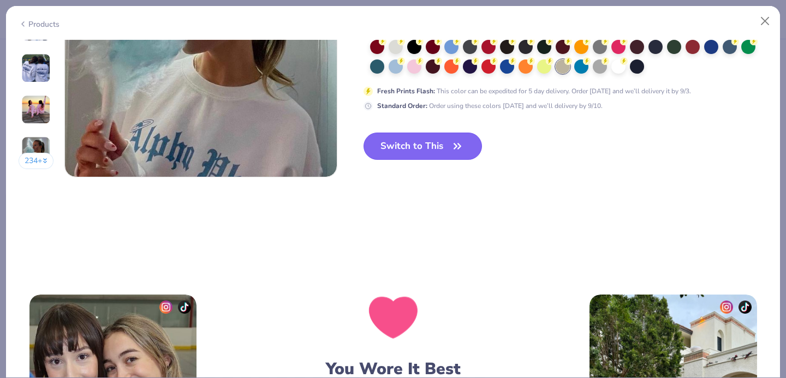
click at [403, 153] on button "Switch to This" at bounding box center [422, 146] width 118 height 27
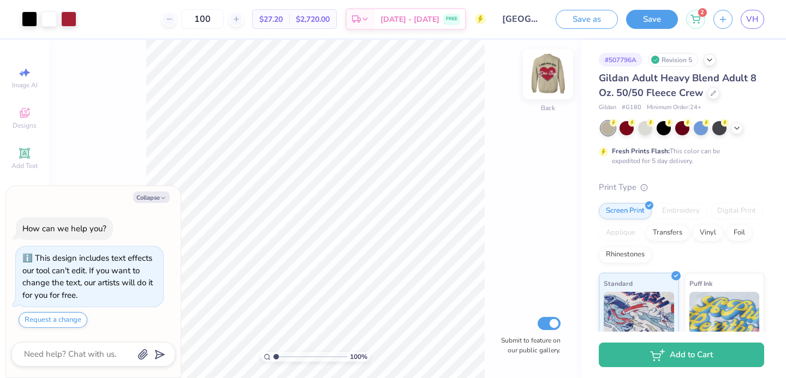
click at [552, 56] on img at bounding box center [548, 74] width 44 height 44
click at [545, 73] on img at bounding box center [548, 74] width 44 height 44
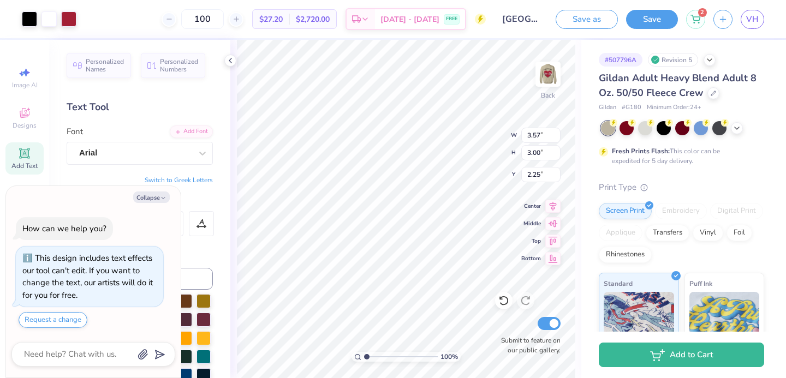
type textarea "x"
type input "3.00"
click at [557, 75] on img at bounding box center [548, 74] width 44 height 44
click at [152, 196] on button "Collapse" at bounding box center [151, 197] width 37 height 11
type textarea "x"
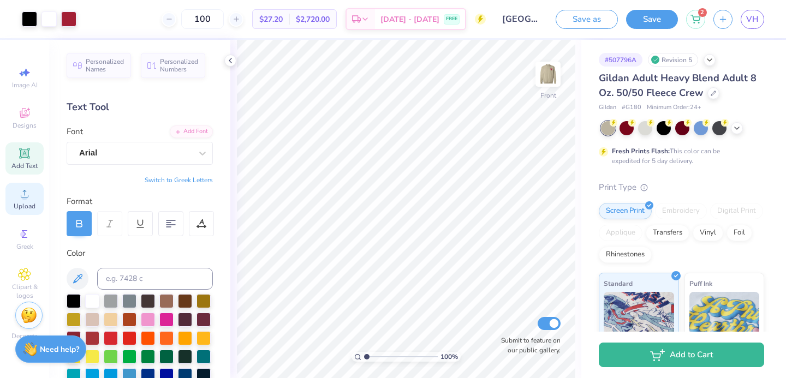
click at [15, 192] on div "Upload" at bounding box center [24, 199] width 38 height 32
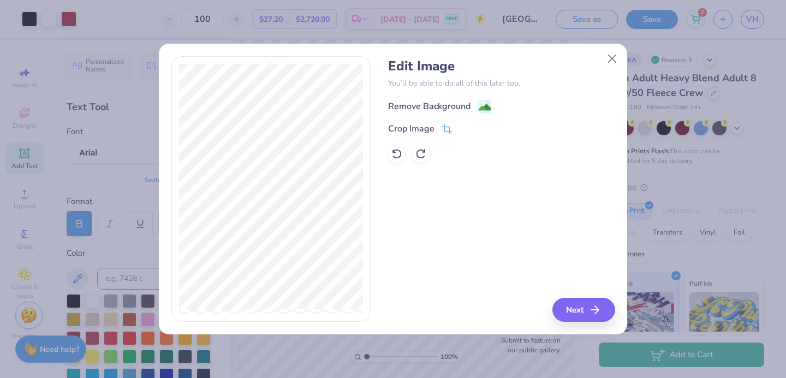
click at [414, 112] on div "Remove Background" at bounding box center [429, 106] width 82 height 13
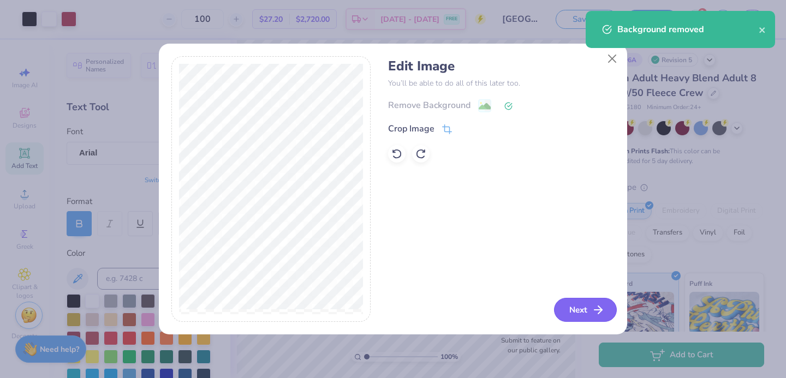
click at [560, 301] on button "Next" at bounding box center [585, 310] width 63 height 24
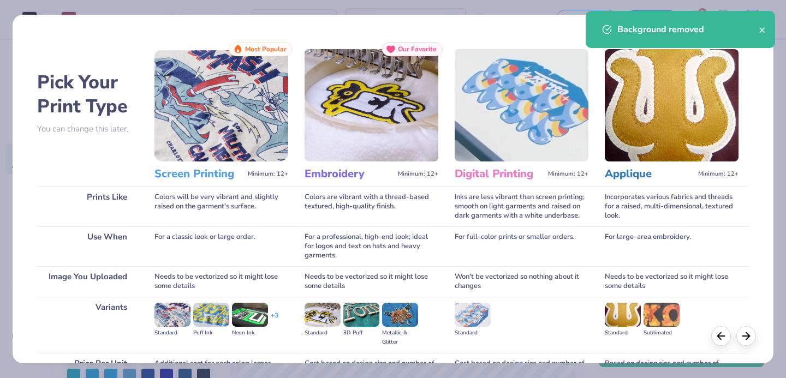
scroll to position [111, 0]
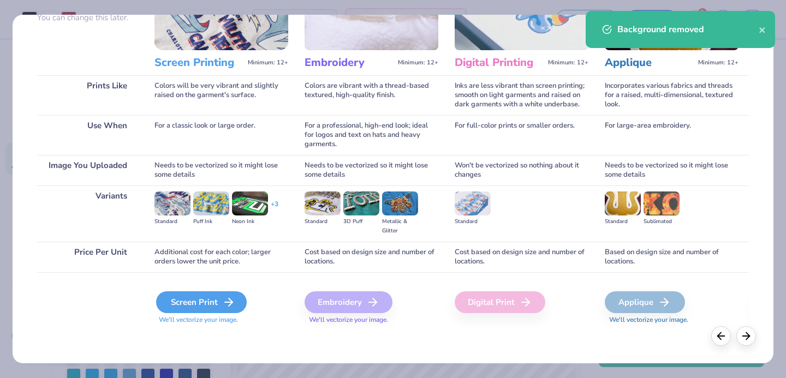
click at [231, 312] on div "Screen Print" at bounding box center [201, 302] width 91 height 22
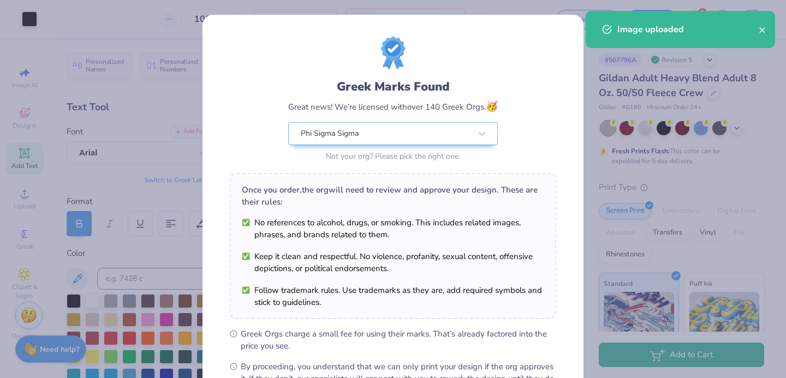
click at [373, 169] on body "Art colors 100 $27.20 Per Item $2,720.00 Total Est. Delivery Sep 7 - 10 FREE De…" at bounding box center [393, 189] width 786 height 378
type input "6.73"
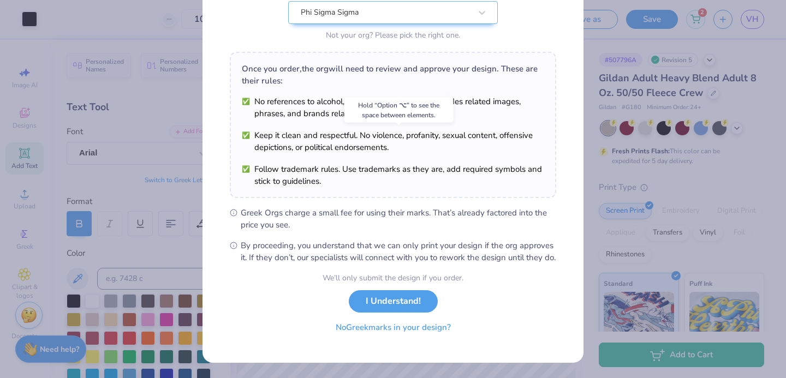
click at [394, 327] on button "No Greek marks in your design?" at bounding box center [393, 327] width 134 height 22
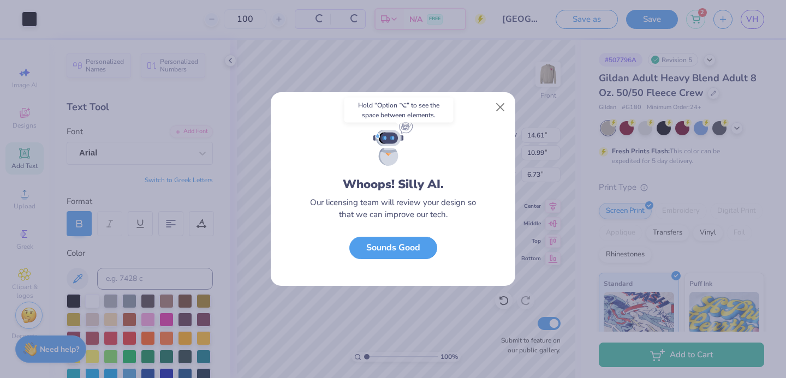
scroll to position [0, 0]
click at [398, 242] on button "Sounds Good" at bounding box center [393, 245] width 88 height 22
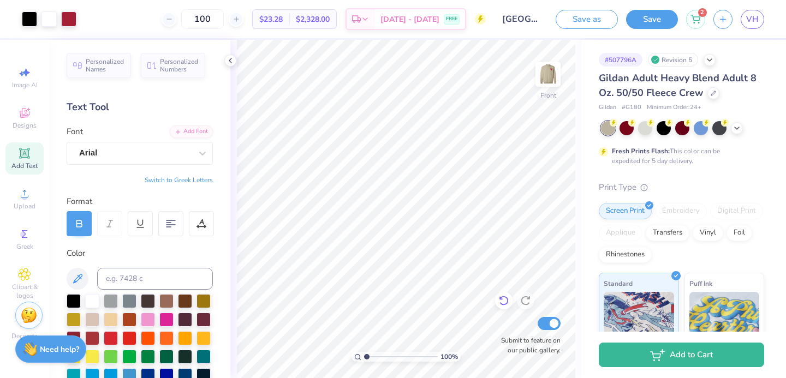
click at [501, 297] on icon at bounding box center [503, 301] width 9 height 10
type input "0.50"
type input "12.50"
type input "10.83"
type input "8.11"
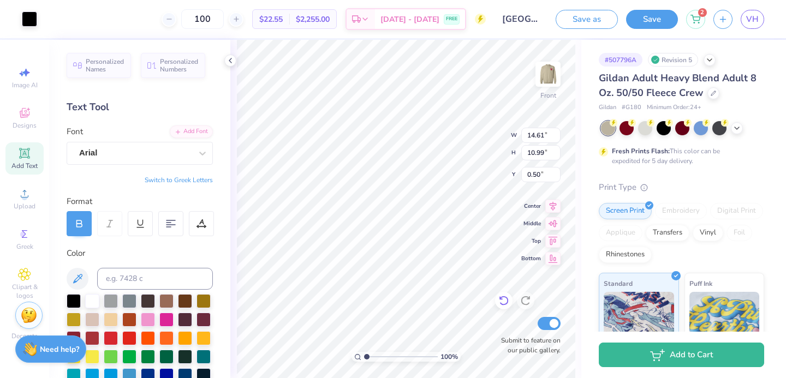
type input "7.13"
type input "13.35"
type input "10.04"
type input "7.30"
type input "7.79"
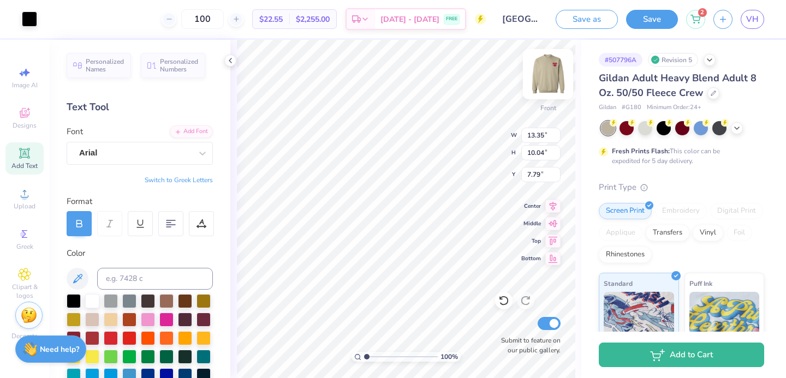
click at [543, 89] on div at bounding box center [548, 74] width 50 height 50
click at [547, 80] on img at bounding box center [548, 74] width 44 height 44
click at [546, 77] on img at bounding box center [548, 74] width 44 height 44
click at [543, 79] on img at bounding box center [548, 74] width 44 height 44
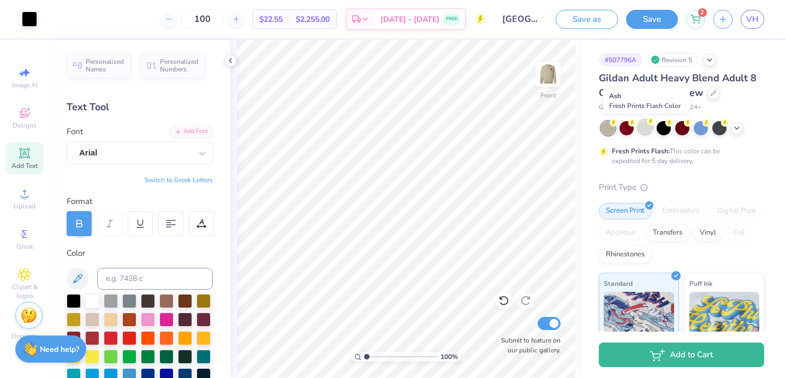
click at [648, 133] on div at bounding box center [645, 127] width 14 height 14
click at [737, 123] on icon at bounding box center [736, 127] width 9 height 9
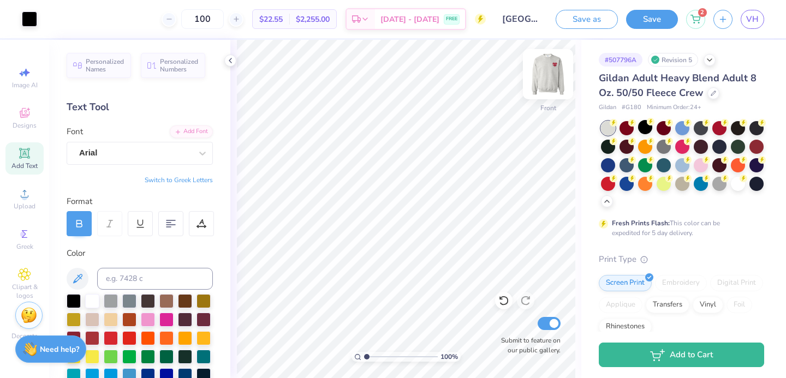
click at [548, 79] on img at bounding box center [548, 74] width 44 height 44
click at [548, 80] on img at bounding box center [548, 74] width 22 height 22
click at [548, 80] on img at bounding box center [548, 74] width 44 height 44
click at [549, 77] on img at bounding box center [548, 74] width 44 height 44
click at [507, 305] on icon at bounding box center [503, 300] width 11 height 11
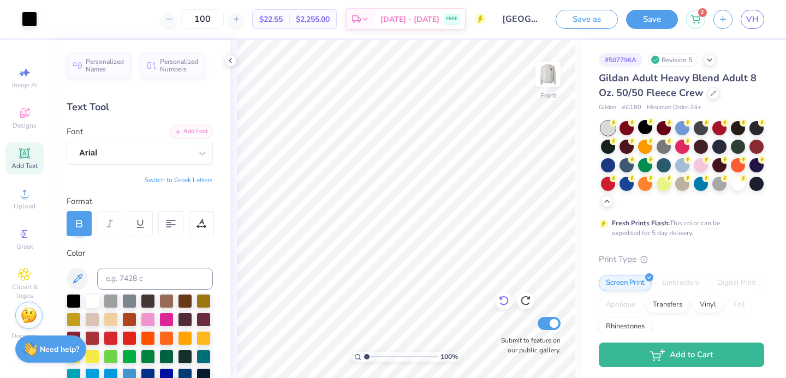
click at [499, 305] on icon at bounding box center [503, 300] width 11 height 11
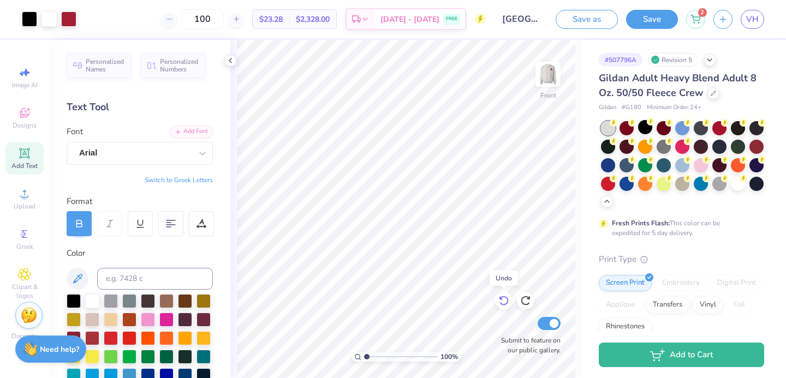
click at [499, 305] on icon at bounding box center [503, 300] width 11 height 11
click at [504, 303] on icon at bounding box center [503, 300] width 11 height 11
click at [521, 337] on div "100 % Front Submit to feature on our public gallery." at bounding box center [405, 209] width 351 height 338
click at [563, 81] on img at bounding box center [548, 74] width 44 height 44
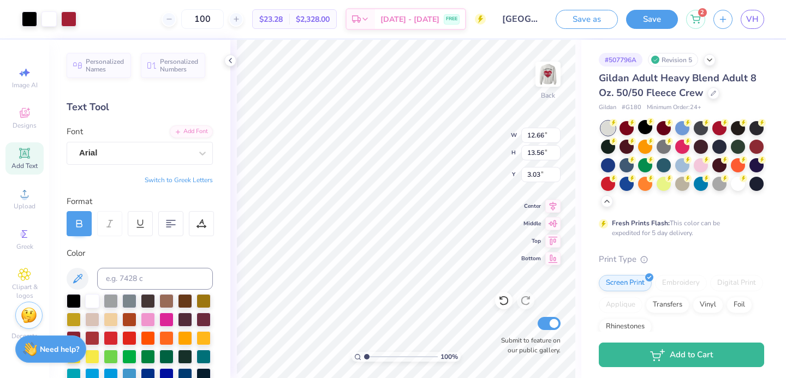
type input "5.84"
type input "6.26"
type input "10.33"
type input "3.57"
type input "3.00"
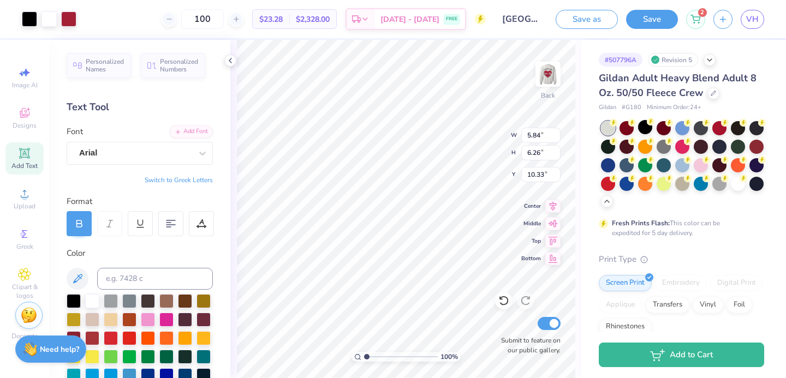
type input "3.00"
type input "2.79"
type input "3.03"
type input "3.00"
type input "3.22"
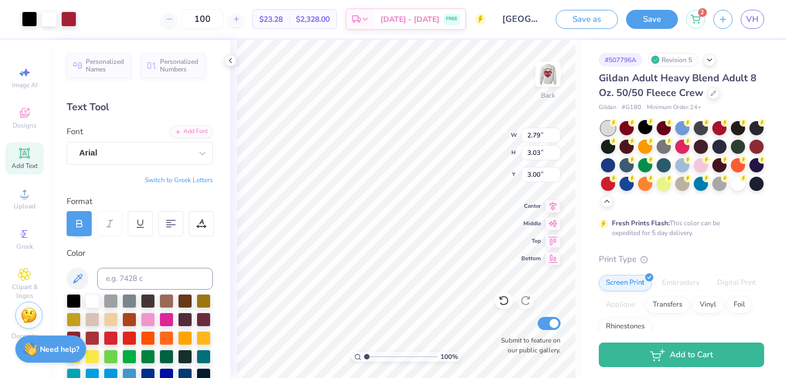
type input "3.50"
click at [506, 303] on icon at bounding box center [503, 301] width 9 height 10
click at [550, 83] on img at bounding box center [548, 74] width 44 height 44
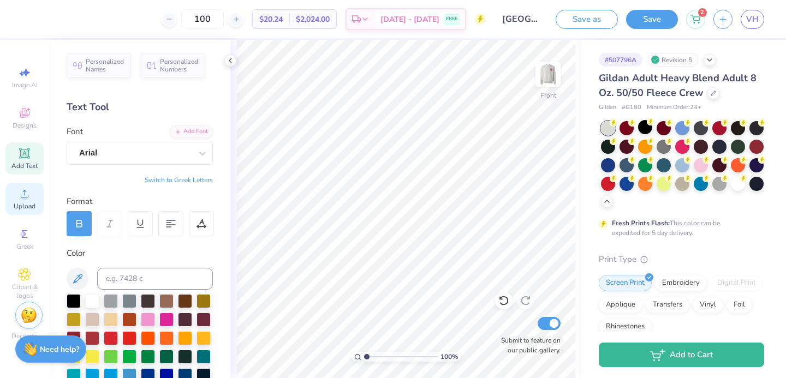
click at [27, 196] on icon at bounding box center [24, 193] width 13 height 13
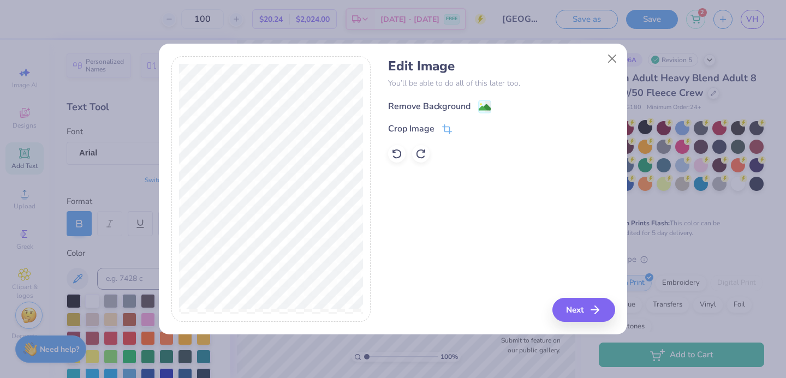
click at [405, 110] on div "Remove Background" at bounding box center [429, 106] width 82 height 13
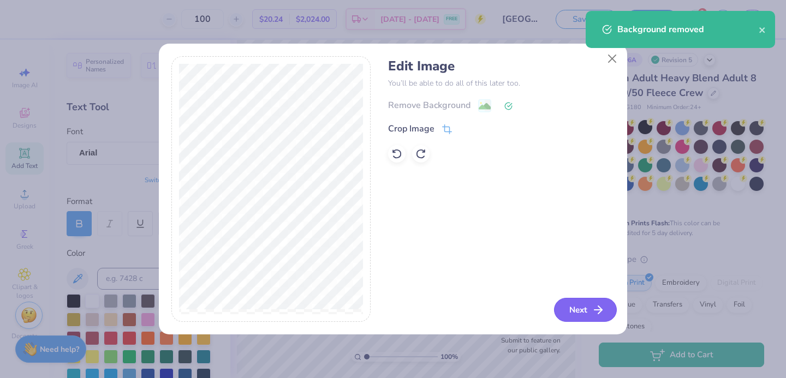
click at [571, 306] on button "Next" at bounding box center [585, 310] width 63 height 24
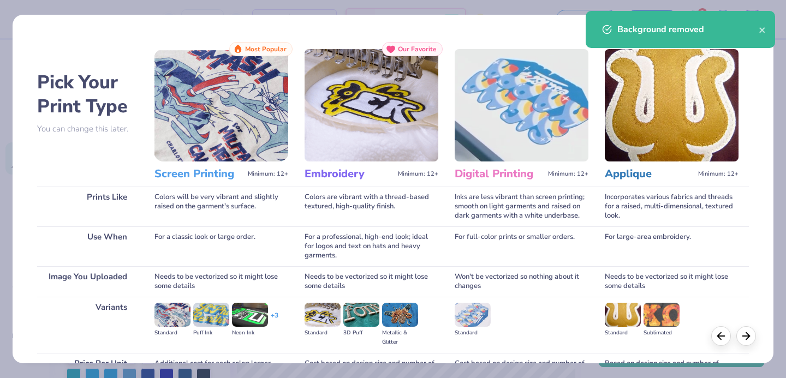
scroll to position [111, 0]
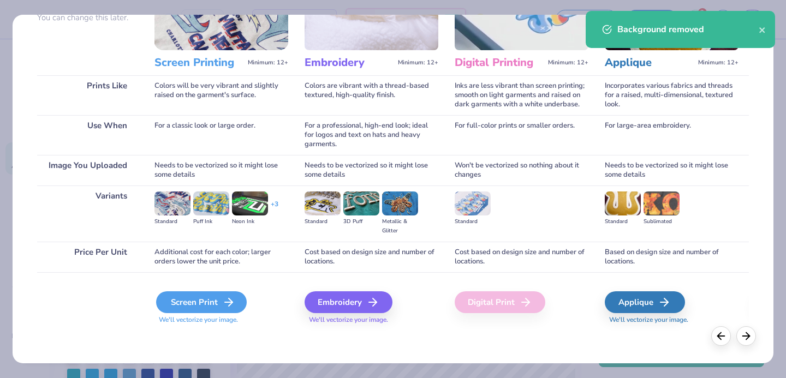
click at [239, 297] on div "Screen Print" at bounding box center [201, 302] width 91 height 22
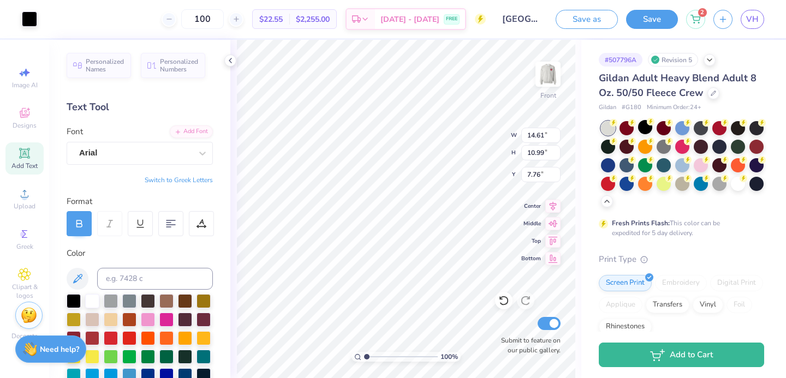
type input "13.66"
type input "10.27"
type input "8.48"
click at [547, 77] on img at bounding box center [548, 74] width 44 height 44
click at [537, 73] on img at bounding box center [548, 74] width 44 height 44
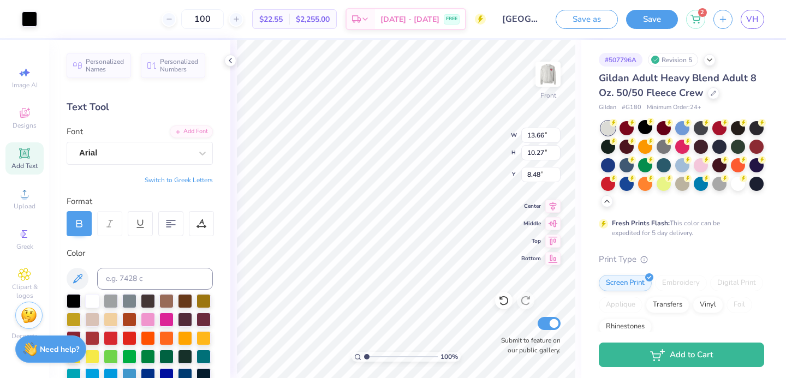
type input "8.11"
click at [539, 69] on img at bounding box center [548, 74] width 44 height 44
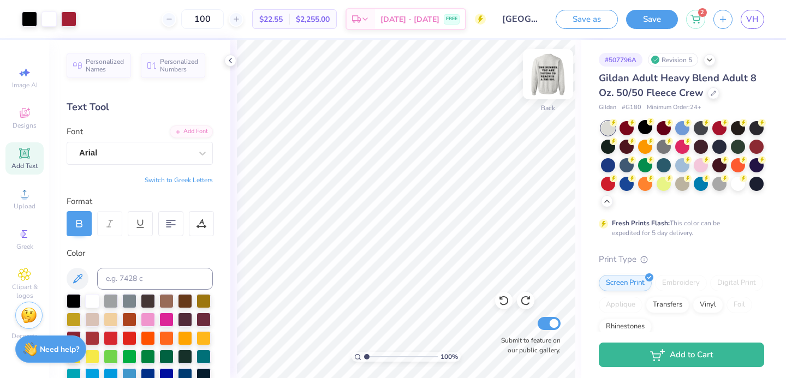
click at [539, 69] on img at bounding box center [548, 74] width 44 height 44
click at [536, 78] on div at bounding box center [548, 74] width 50 height 50
type input "3.18"
type input "2.76"
click at [509, 304] on div at bounding box center [503, 300] width 17 height 17
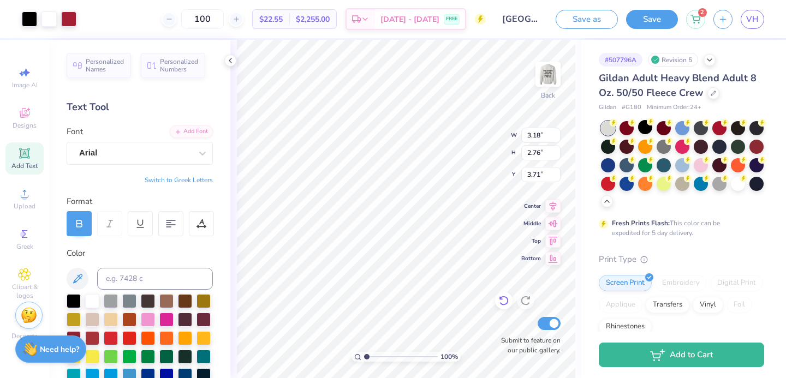
type input "3.22"
type input "2.79"
click at [509, 304] on div at bounding box center [503, 300] width 17 height 17
click at [710, 95] on div at bounding box center [713, 92] width 12 height 12
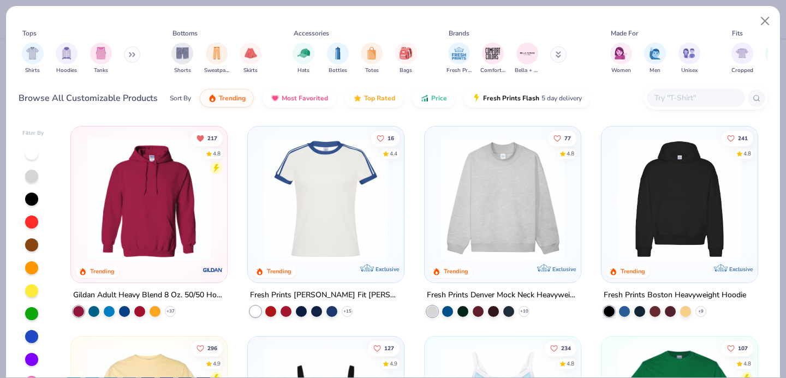
click at [680, 88] on div at bounding box center [706, 97] width 124 height 23
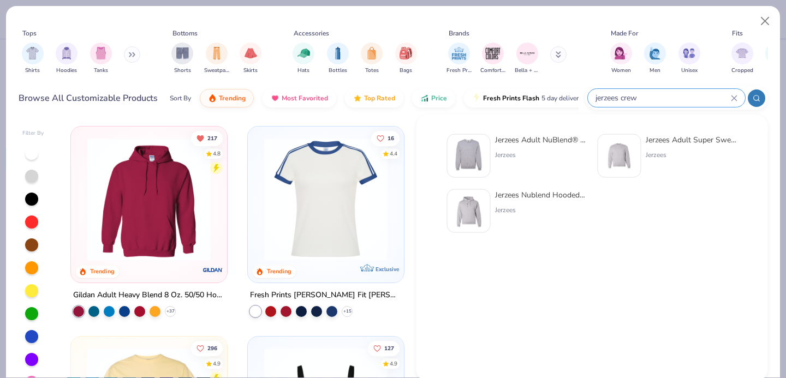
type input "jerzees crew"
click at [510, 134] on div "Jerzees Adult NuBlend® Fleece Crew" at bounding box center [541, 139] width 92 height 11
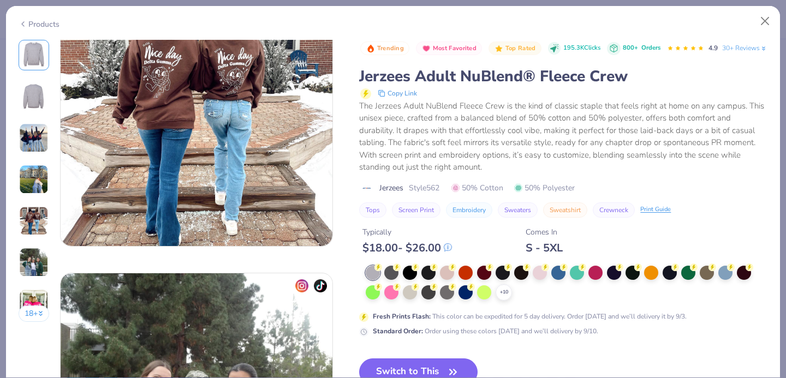
scroll to position [1534, 0]
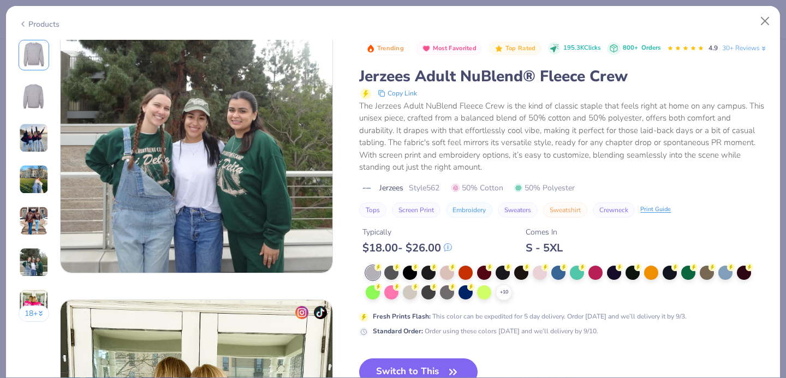
click at [774, 172] on div "18 + 30 AW Alpha Phi, University of Washington CU Chi Omega, American Universit…" at bounding box center [393, 209] width 774 height 338
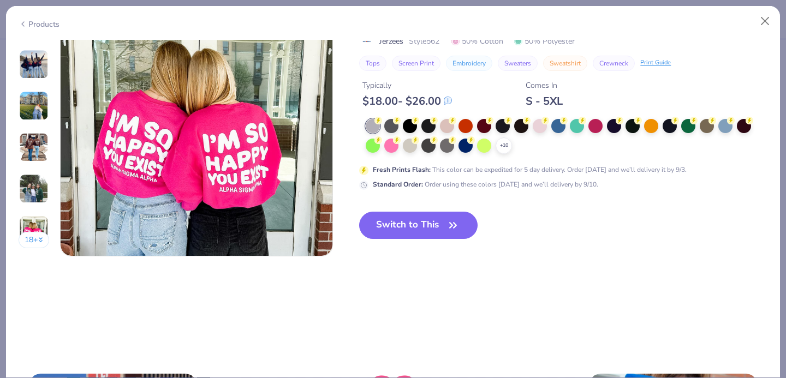
scroll to position [1961, 0]
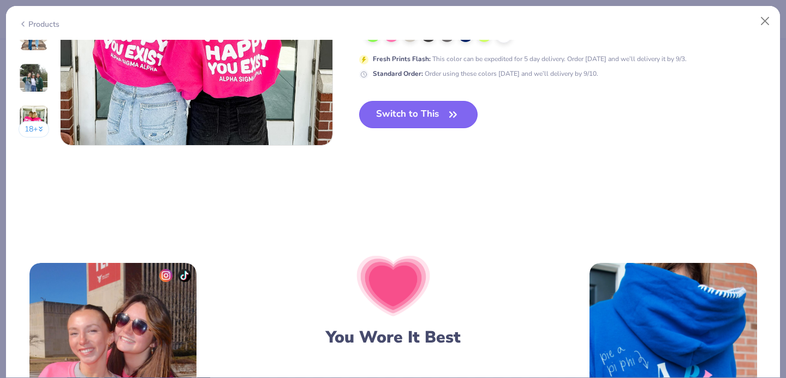
click at [426, 112] on button "Switch to This" at bounding box center [418, 114] width 118 height 27
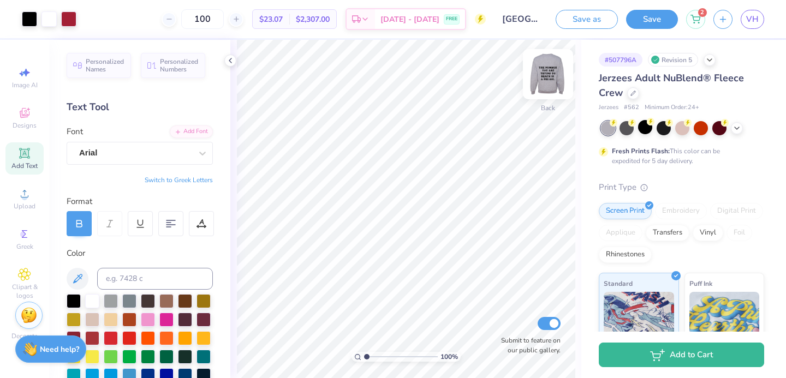
click at [549, 64] on img at bounding box center [548, 74] width 44 height 44
click at [548, 64] on img at bounding box center [548, 74] width 22 height 22
click at [559, 74] on img at bounding box center [548, 74] width 22 height 22
click at [754, 22] on span "VH" at bounding box center [752, 19] width 13 height 13
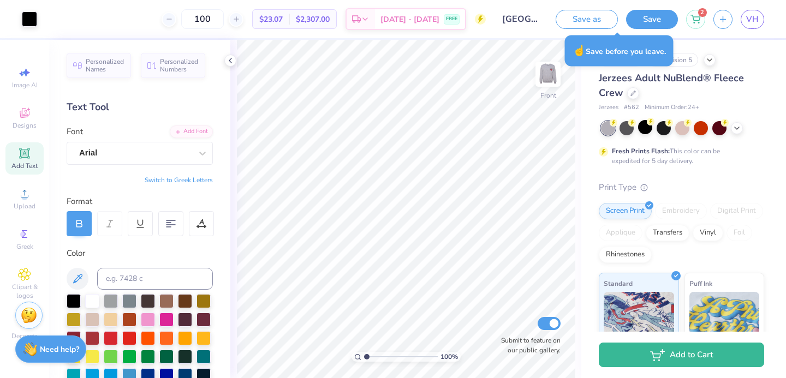
click at [635, 26] on button "Save" at bounding box center [652, 19] width 52 height 19
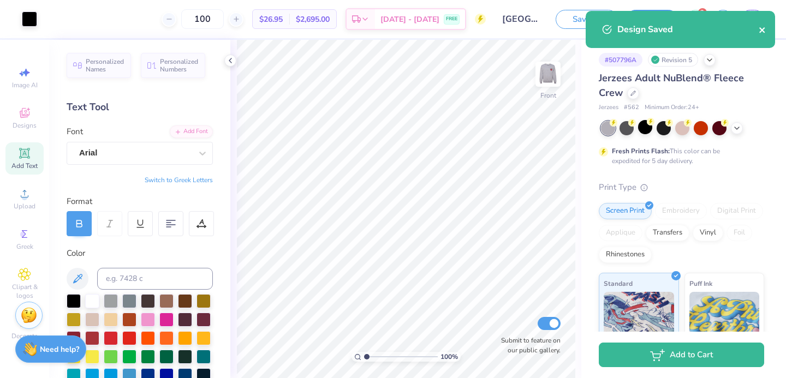
click at [761, 28] on icon "close" at bounding box center [762, 30] width 8 height 9
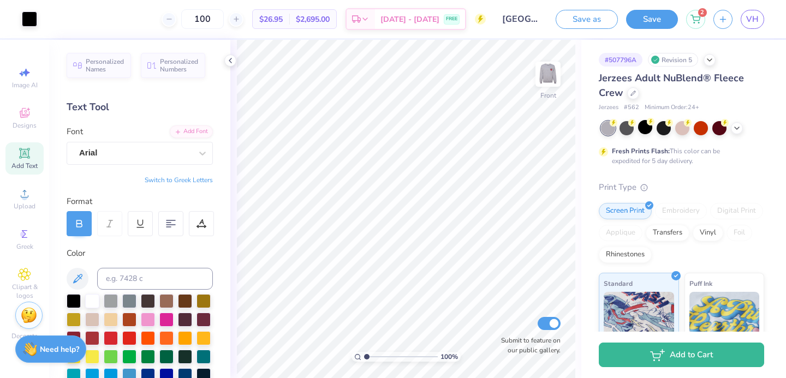
click at [752, 19] on div "Design Saved" at bounding box center [680, 34] width 194 height 50
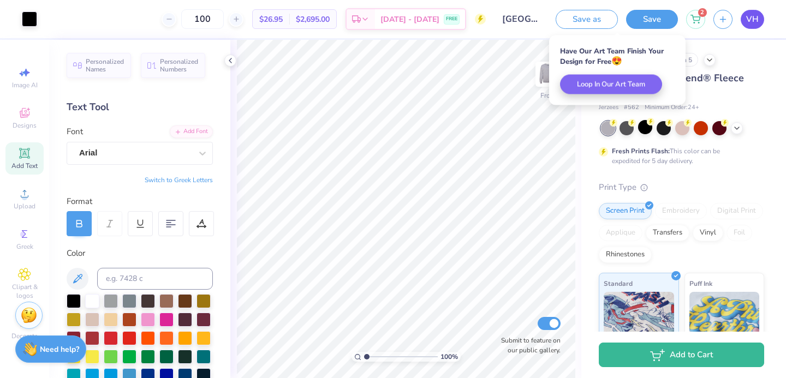
click at [750, 21] on span "VH" at bounding box center [752, 19] width 13 height 13
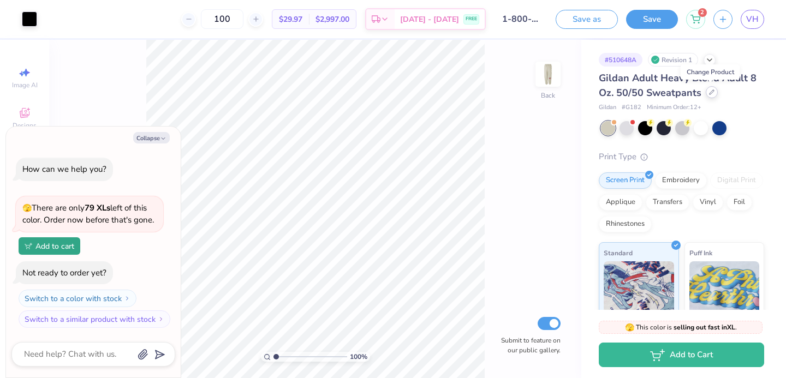
click at [707, 95] on div at bounding box center [711, 92] width 12 height 12
type textarea "x"
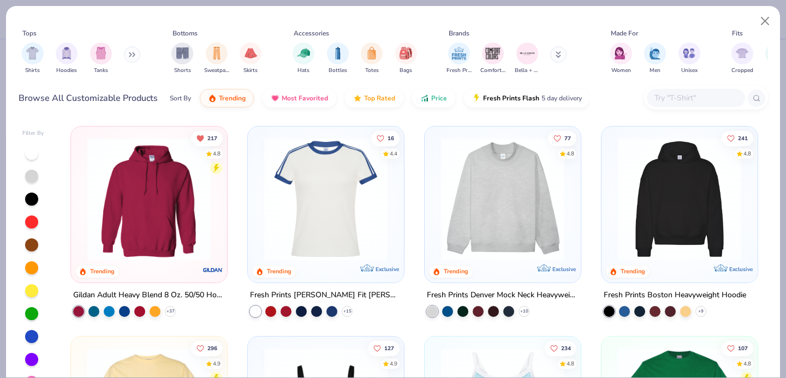
click at [670, 89] on div at bounding box center [696, 98] width 98 height 18
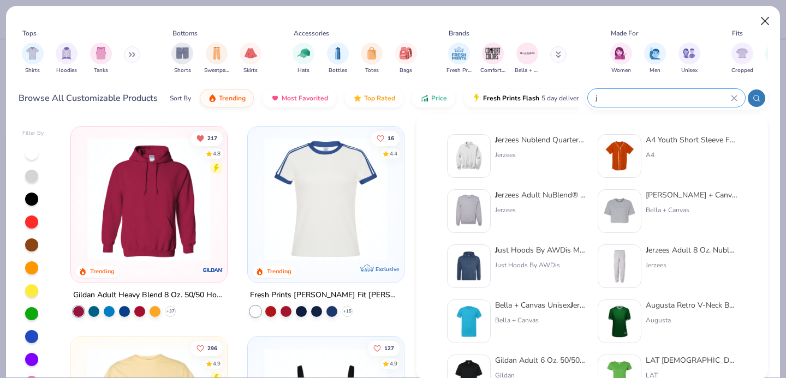
type input "j"
click at [762, 15] on button "Close" at bounding box center [765, 21] width 21 height 21
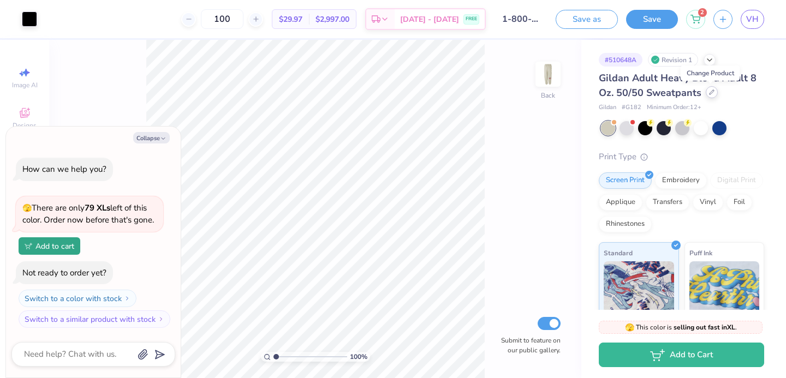
click at [707, 94] on div at bounding box center [711, 92] width 12 height 12
type textarea "x"
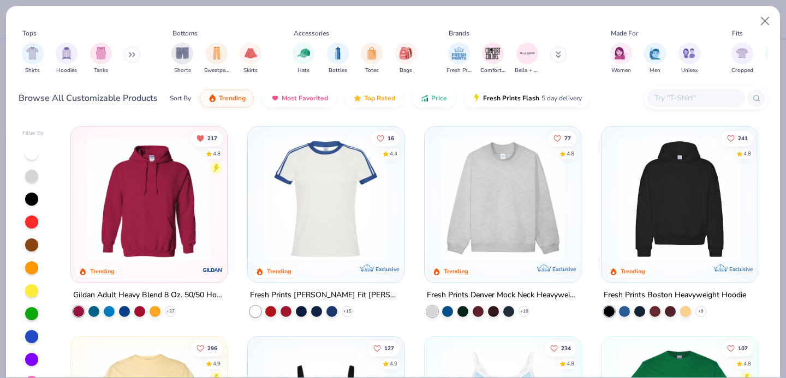
click at [660, 103] on input "text" at bounding box center [695, 98] width 84 height 13
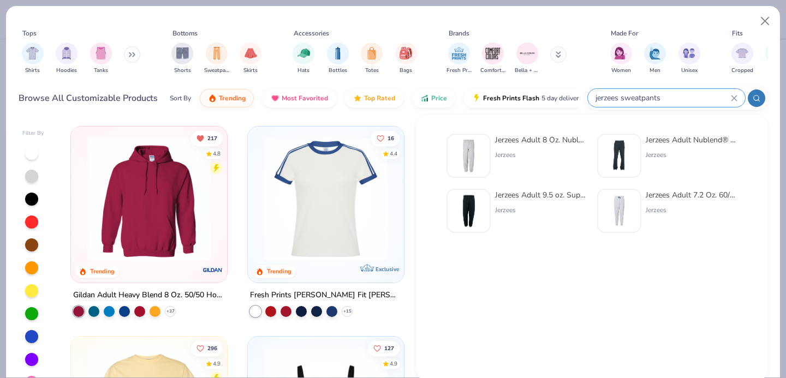
type input "jerzees sweatpants"
click at [517, 146] on div "Jerzees Adult 8 Oz. Nublend Fleece Sweatpants Jerzees" at bounding box center [541, 156] width 92 height 44
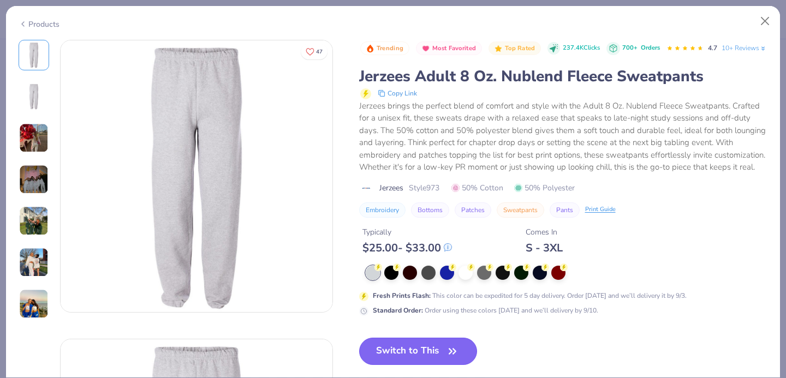
click at [407, 364] on button "Switch to This" at bounding box center [418, 351] width 118 height 27
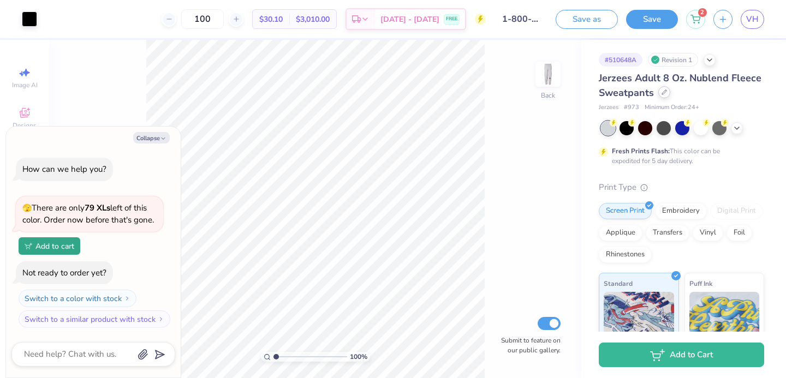
click at [663, 97] on div at bounding box center [664, 92] width 12 height 12
type textarea "x"
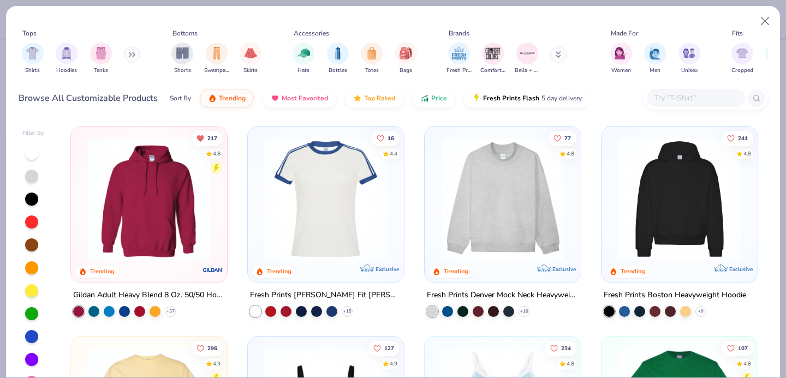
click at [671, 101] on input "text" at bounding box center [695, 98] width 84 height 13
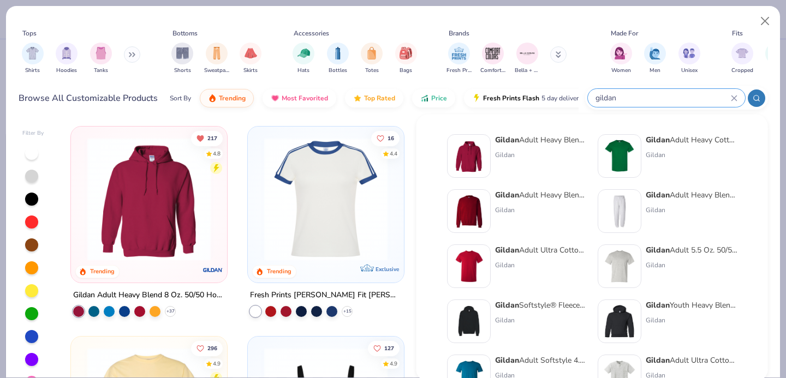
type input "gildan"
click at [673, 190] on div "Gildan Adult Heavy Blend Adult 8 Oz. 50/50 Sweatpants" at bounding box center [691, 194] width 92 height 11
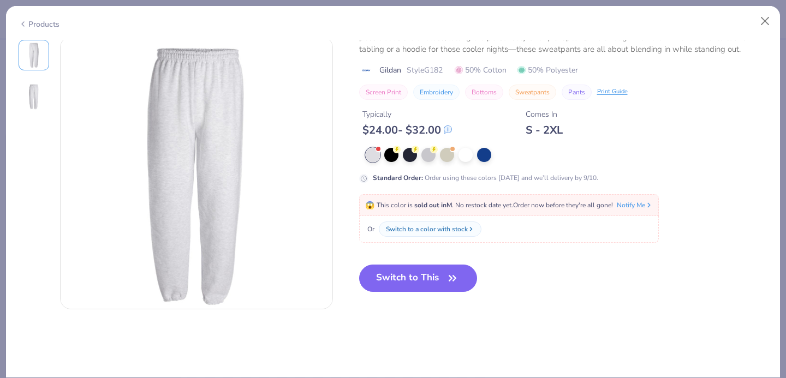
scroll to position [330, 0]
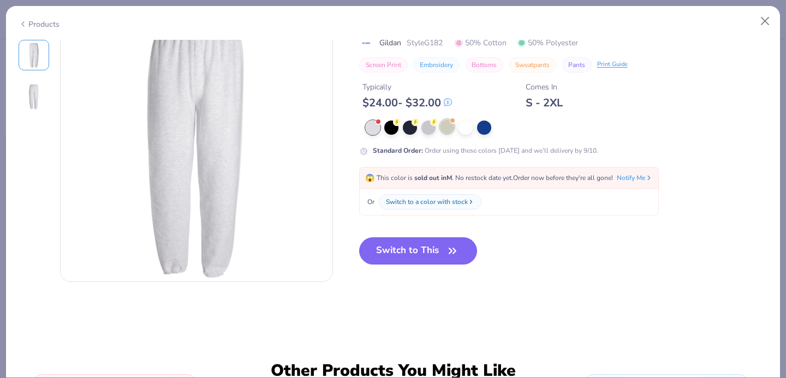
click at [445, 125] on div at bounding box center [447, 126] width 14 height 14
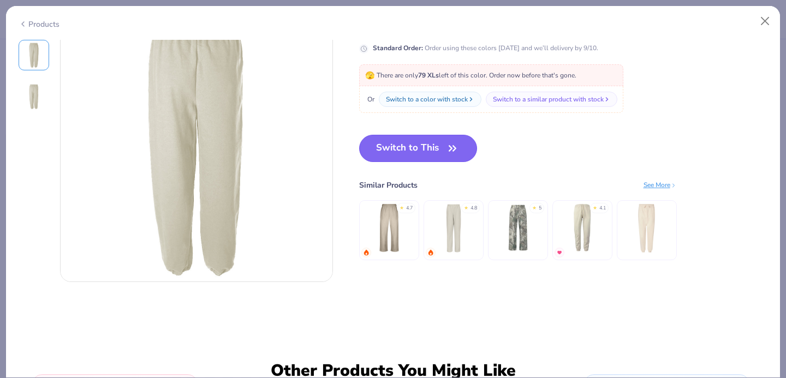
click at [410, 152] on button "Switch to This" at bounding box center [418, 148] width 118 height 27
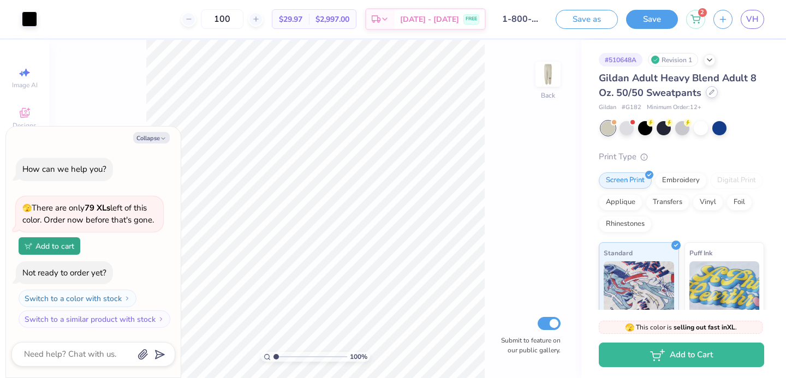
click at [711, 89] on div at bounding box center [711, 92] width 12 height 12
type textarea "x"
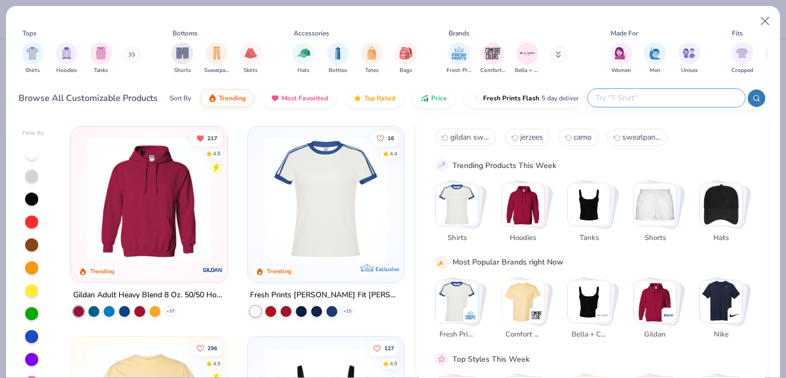
click at [656, 93] on input "text" at bounding box center [665, 98] width 143 height 13
type input "jerzees sweatpants"
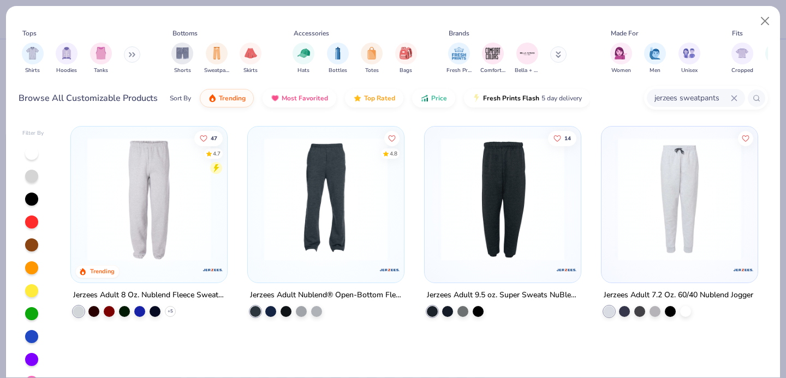
click at [120, 211] on img at bounding box center [149, 198] width 134 height 123
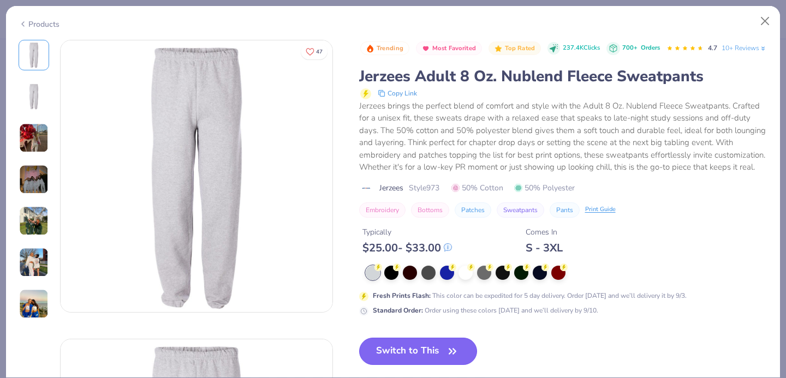
click at [412, 364] on button "Switch to This" at bounding box center [418, 351] width 118 height 27
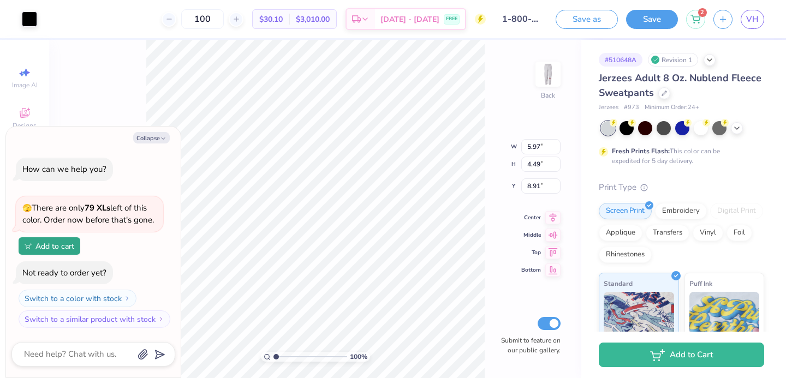
type textarea "x"
type input "6.42"
type input "4.83"
click at [559, 81] on img at bounding box center [548, 74] width 44 height 44
type textarea "x"
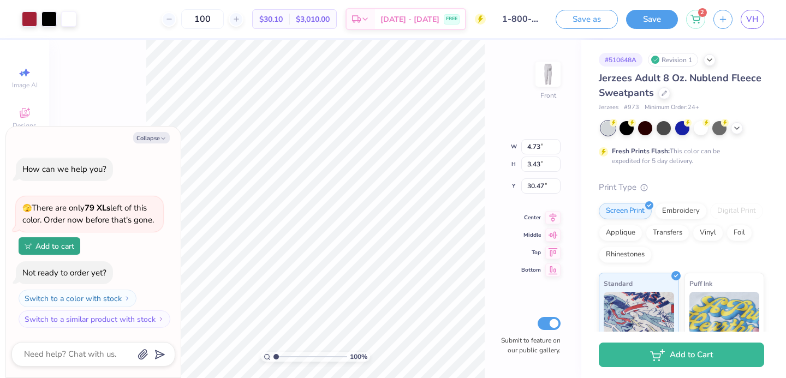
type input "29.18"
click at [548, 80] on img at bounding box center [548, 74] width 44 height 44
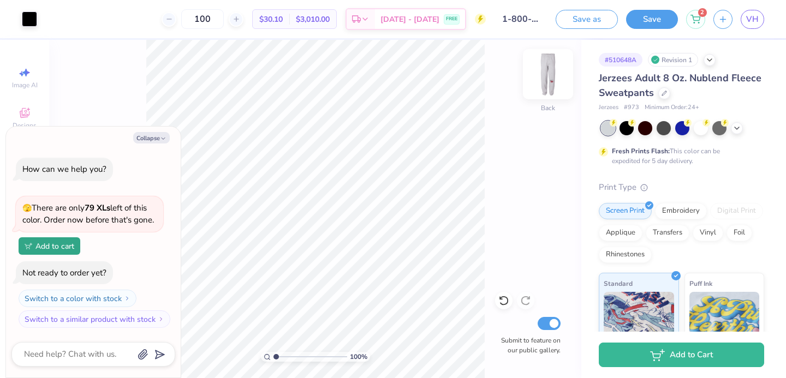
click at [549, 73] on img at bounding box center [548, 74] width 44 height 44
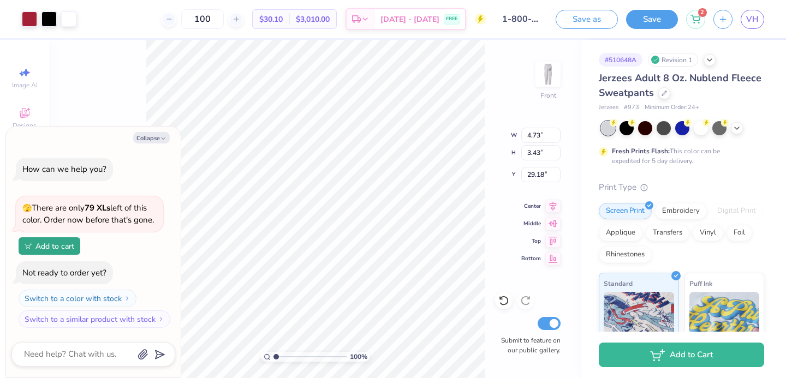
type textarea "x"
type input "29.17"
click at [546, 65] on img at bounding box center [548, 74] width 44 height 44
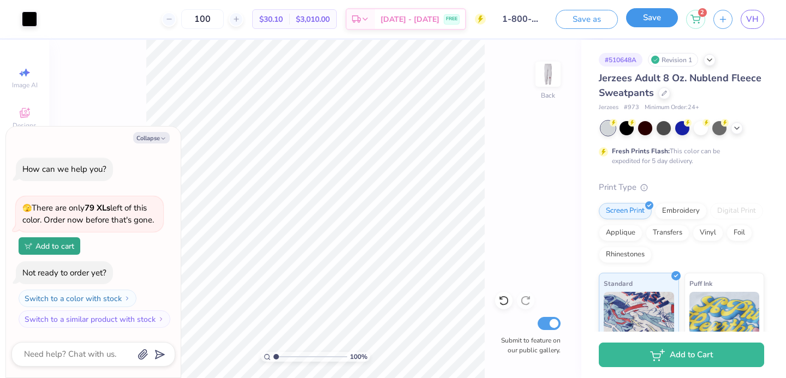
click at [648, 25] on button "Save" at bounding box center [652, 17] width 52 height 19
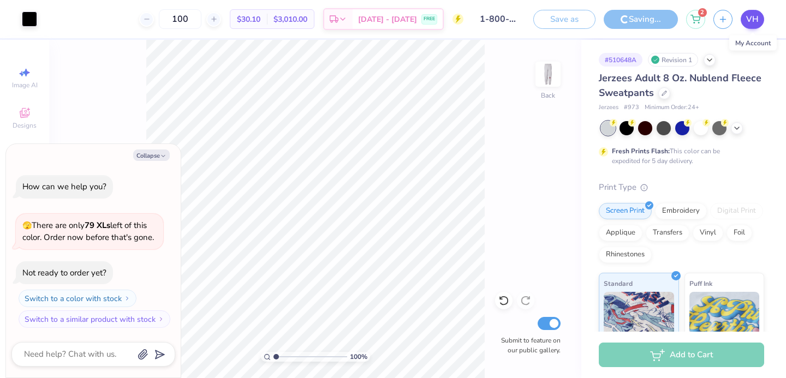
type textarea "x"
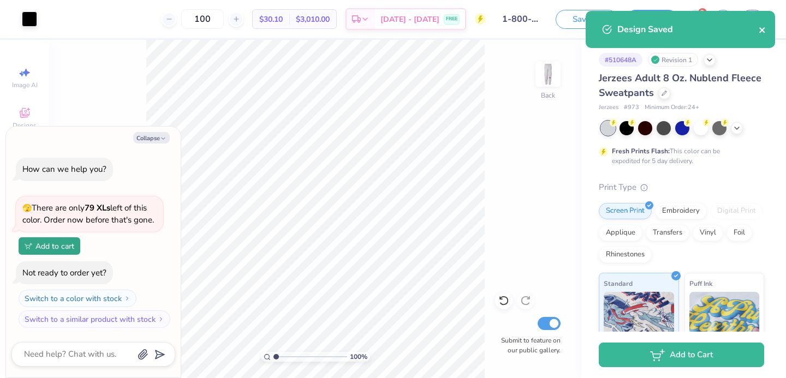
click at [760, 31] on icon "close" at bounding box center [762, 30] width 8 height 9
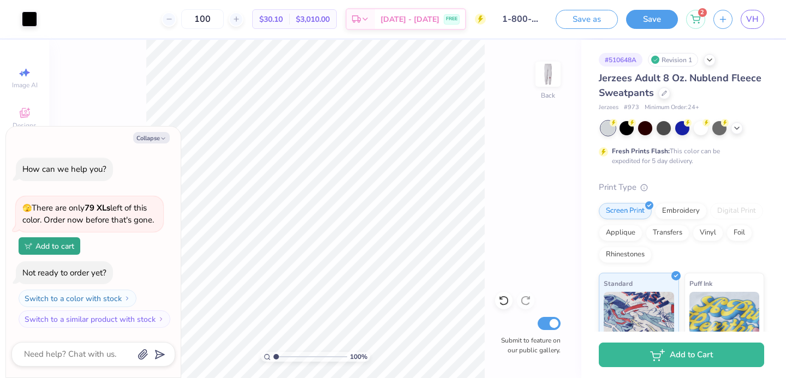
click at [757, 19] on div "Design Saved" at bounding box center [680, 34] width 194 height 50
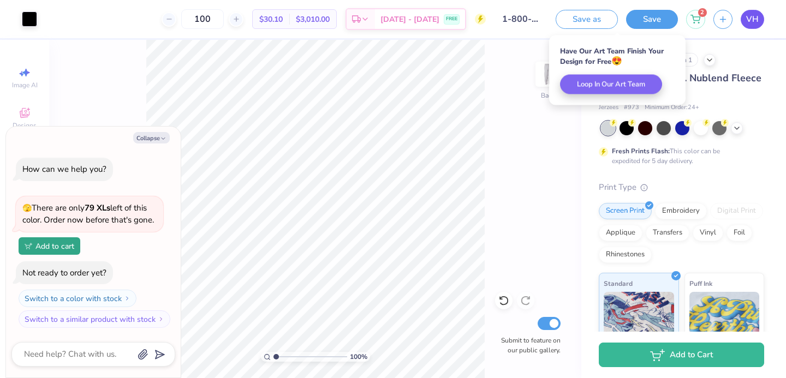
click at [750, 21] on span "VH" at bounding box center [752, 19] width 13 height 13
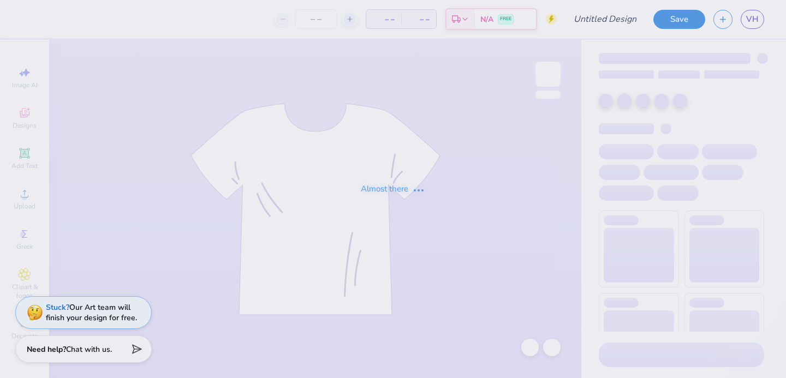
type input "heart maroon"
type input "100"
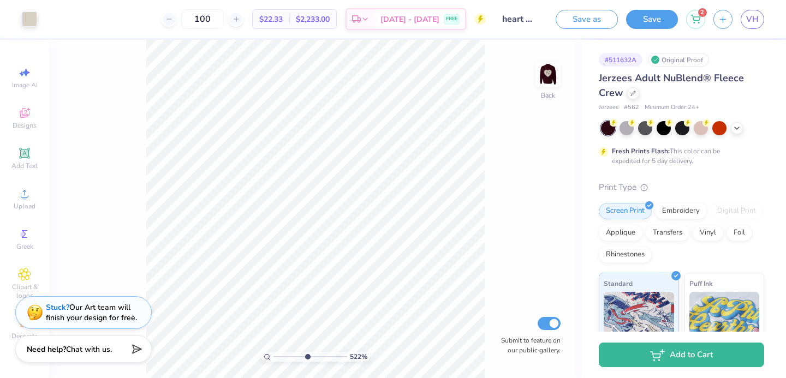
drag, startPoint x: 277, startPoint y: 357, endPoint x: 307, endPoint y: 356, distance: 30.6
type input "5.25"
click at [307, 356] on input "range" at bounding box center [310, 357] width 74 height 10
click at [755, 21] on span "VH" at bounding box center [752, 19] width 13 height 13
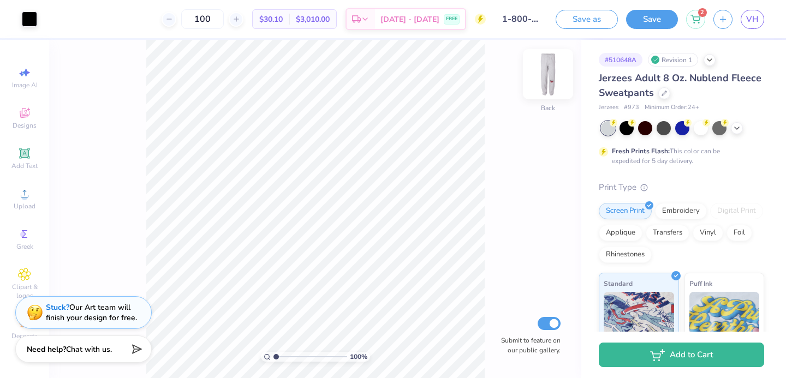
click at [543, 87] on img at bounding box center [548, 74] width 44 height 44
drag, startPoint x: 273, startPoint y: 356, endPoint x: 284, endPoint y: 356, distance: 10.9
click at [284, 356] on input "range" at bounding box center [310, 357] width 74 height 10
drag, startPoint x: 285, startPoint y: 355, endPoint x: 291, endPoint y: 355, distance: 6.0
click at [291, 355] on input "range" at bounding box center [310, 357] width 74 height 10
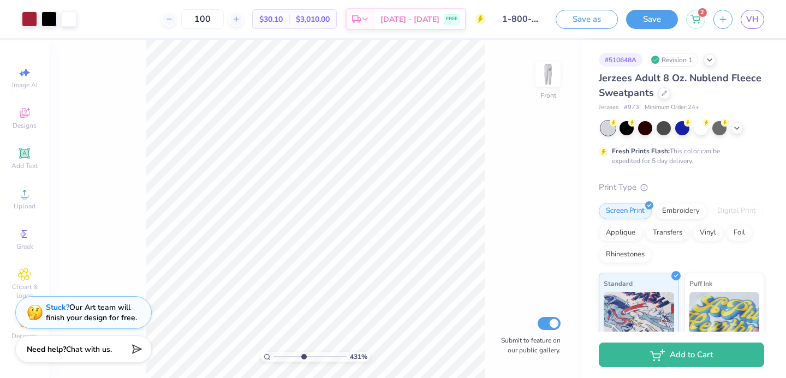
drag, startPoint x: 290, startPoint y: 356, endPoint x: 303, endPoint y: 353, distance: 13.4
click at [303, 354] on input "range" at bounding box center [310, 357] width 74 height 10
drag, startPoint x: 302, startPoint y: 358, endPoint x: 289, endPoint y: 355, distance: 13.5
type input "2.88"
click at [289, 355] on input "range" at bounding box center [310, 357] width 74 height 10
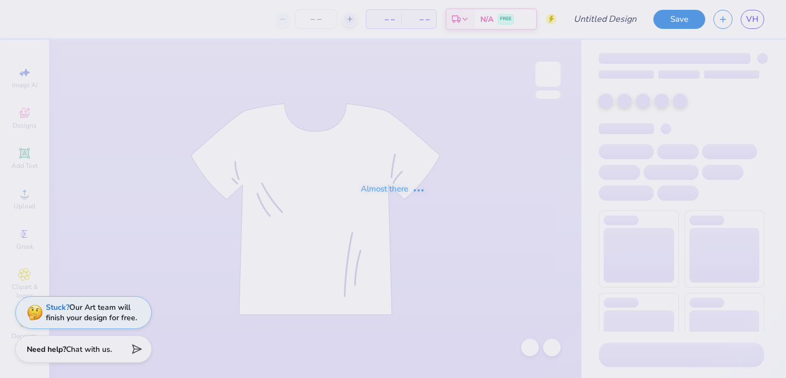
type input "[GEOGRAPHIC_DATA] : [PERSON_NAME]"
type input "100"
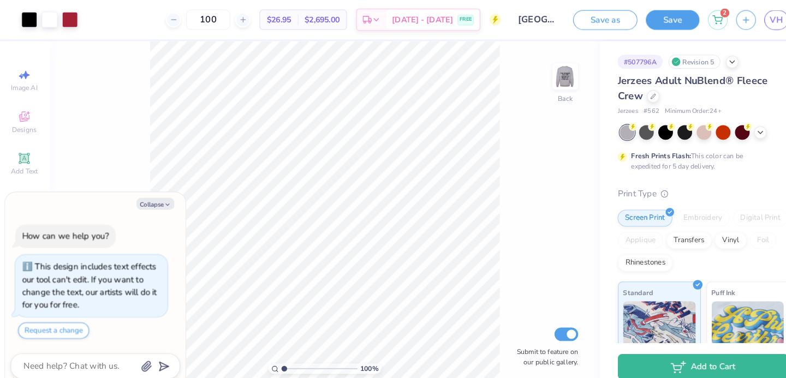
type textarea "x"
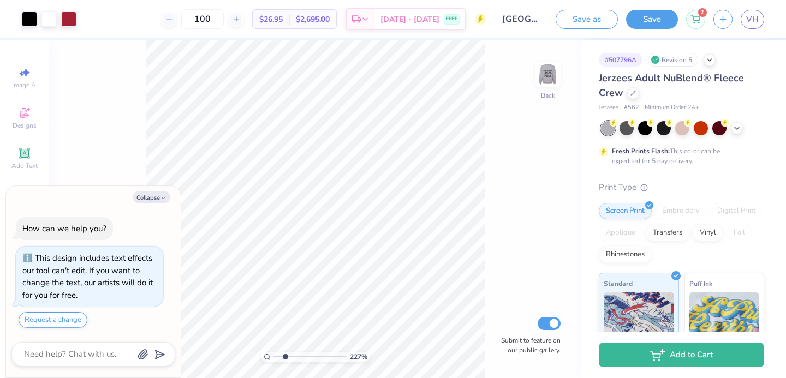
drag, startPoint x: 276, startPoint y: 356, endPoint x: 285, endPoint y: 356, distance: 9.3
type input "2.27"
click at [285, 356] on input "range" at bounding box center [310, 357] width 74 height 10
click at [147, 193] on button "Collapse" at bounding box center [151, 197] width 37 height 11
type textarea "x"
